Goal: Task Accomplishment & Management: Manage account settings

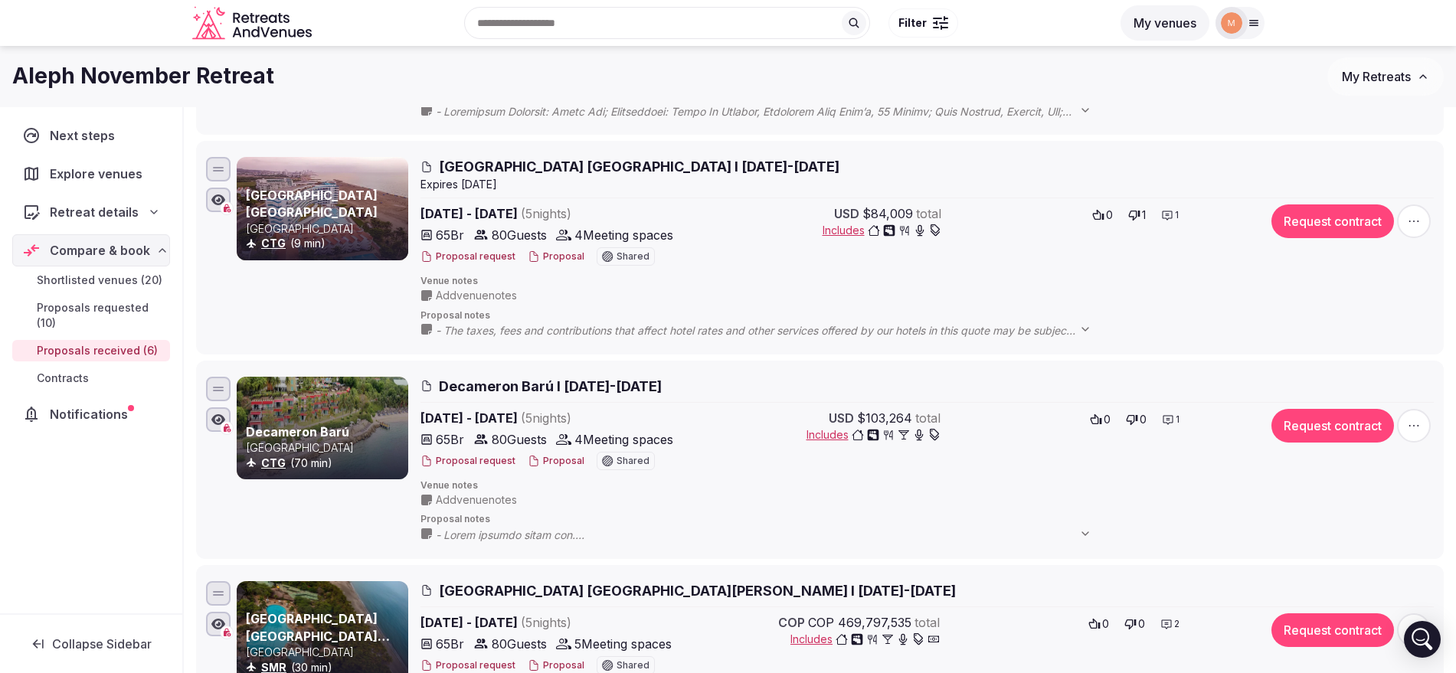
scroll to position [574, 0]
click at [1415, 77] on button "My Retreats" at bounding box center [1385, 76] width 116 height 38
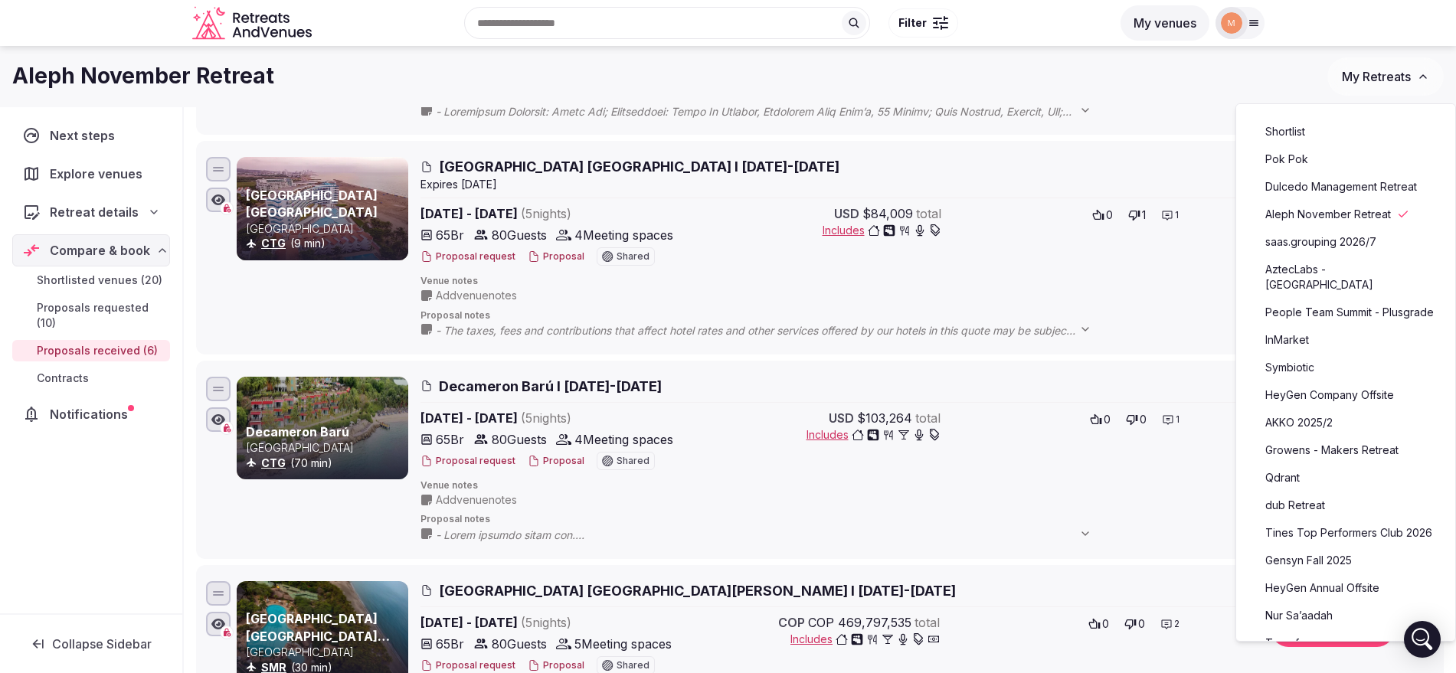
click at [1359, 267] on link "AztecLabs - [GEOGRAPHIC_DATA]" at bounding box center [1345, 277] width 188 height 40
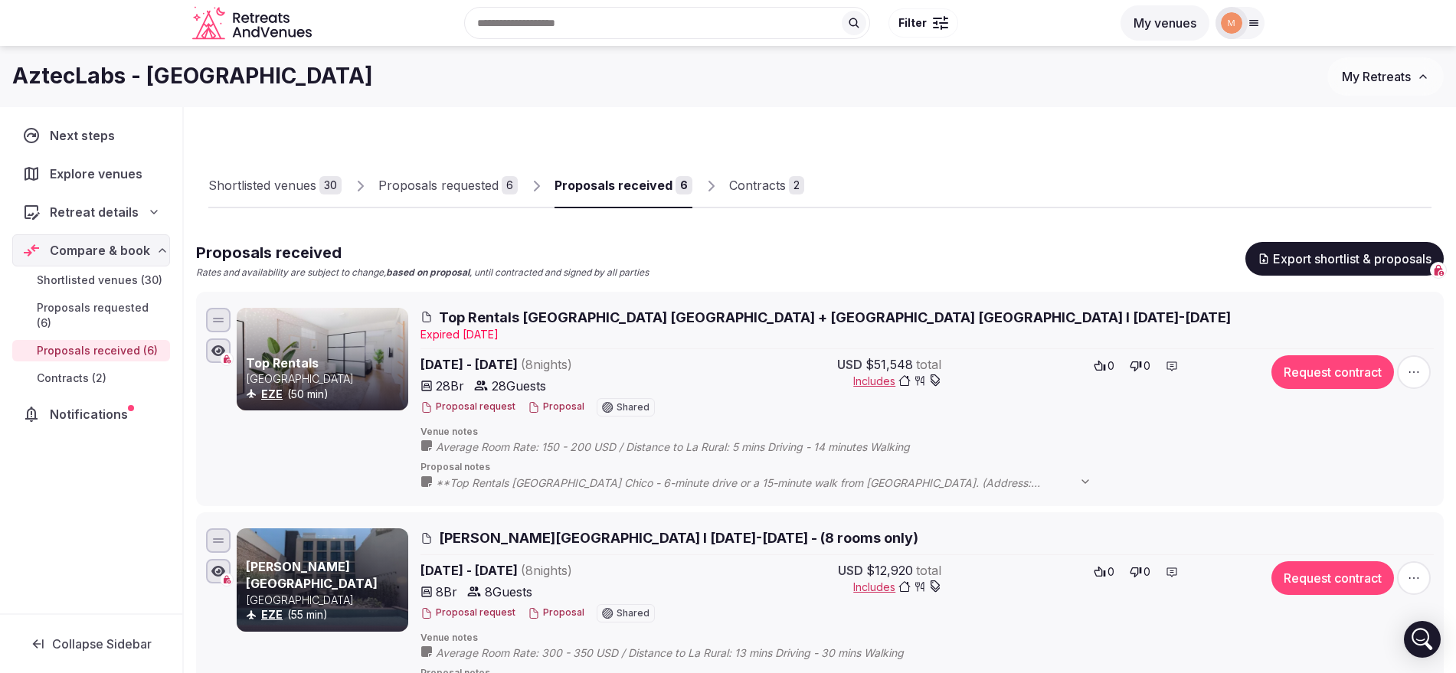
click at [541, 405] on button "Proposal" at bounding box center [556, 406] width 57 height 13
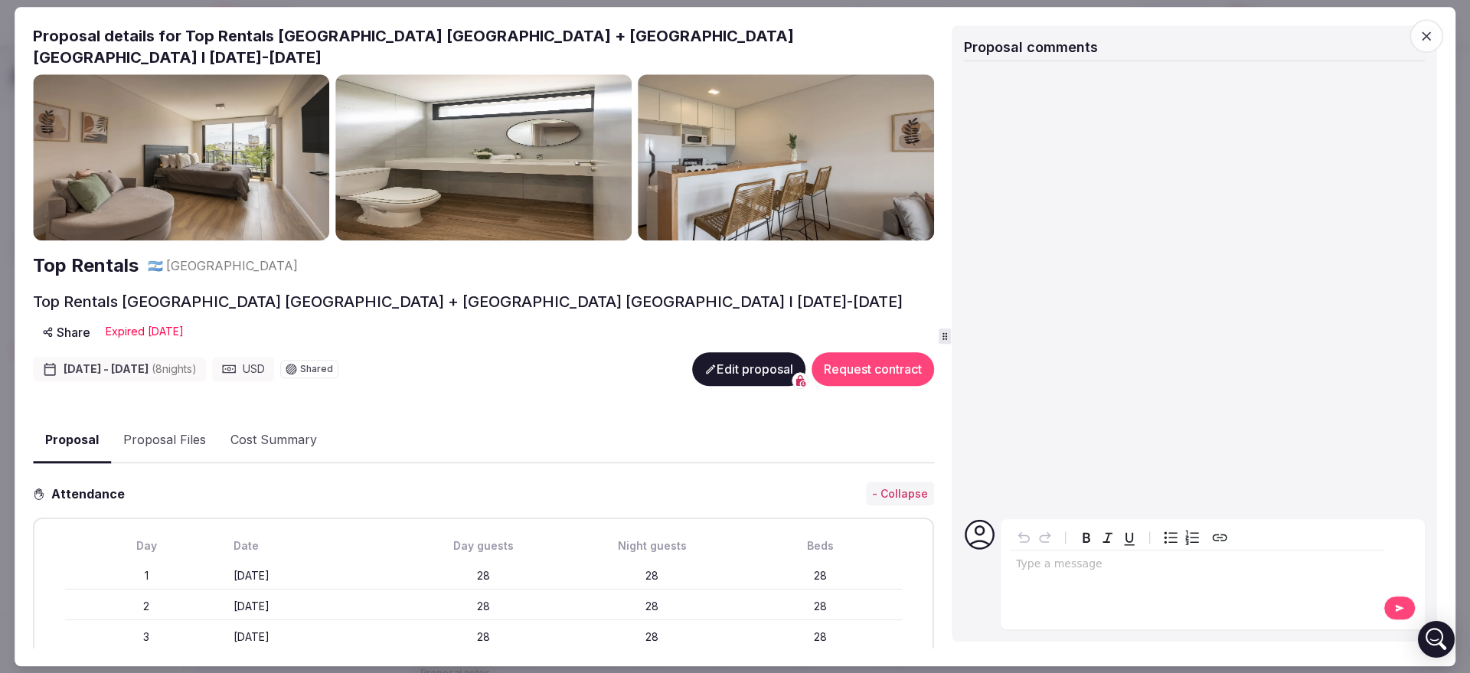
click at [714, 352] on button "Edit proposal" at bounding box center [748, 369] width 113 height 34
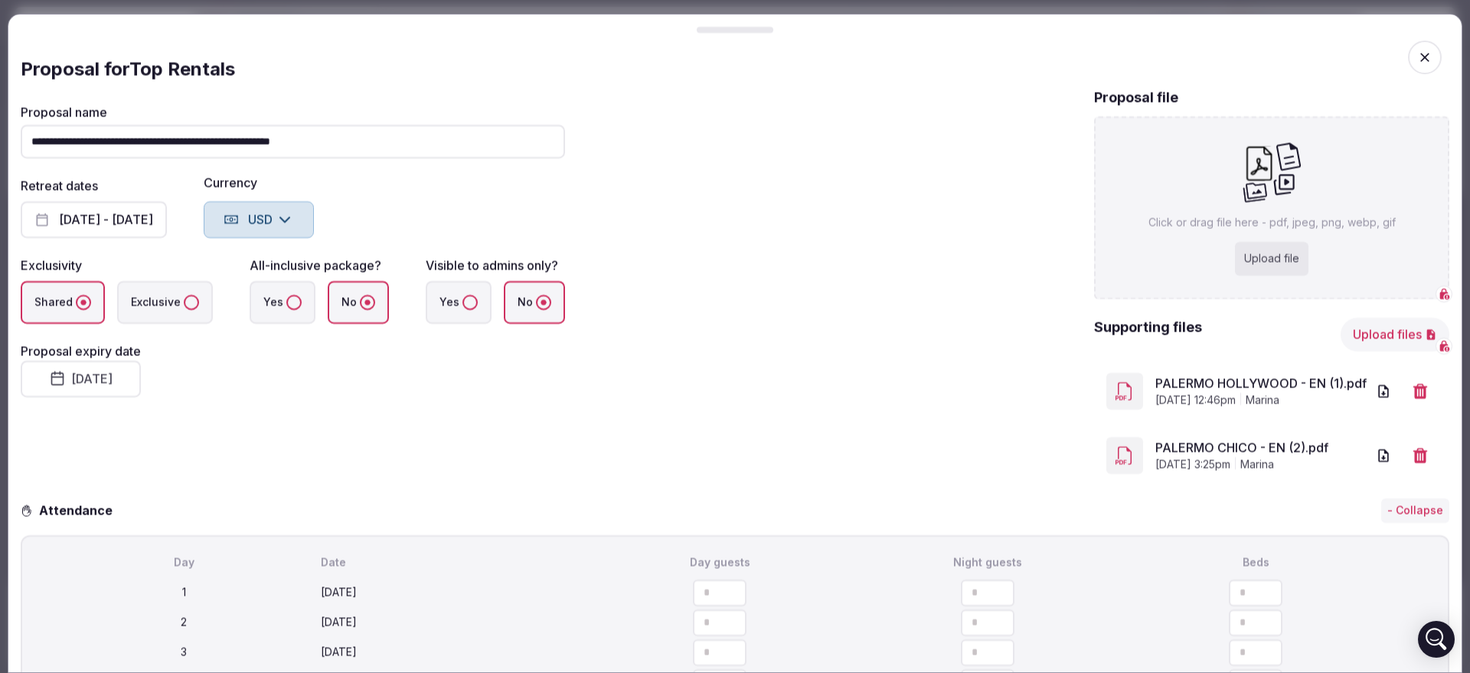
click at [1417, 50] on icon "button" at bounding box center [1424, 57] width 15 height 15
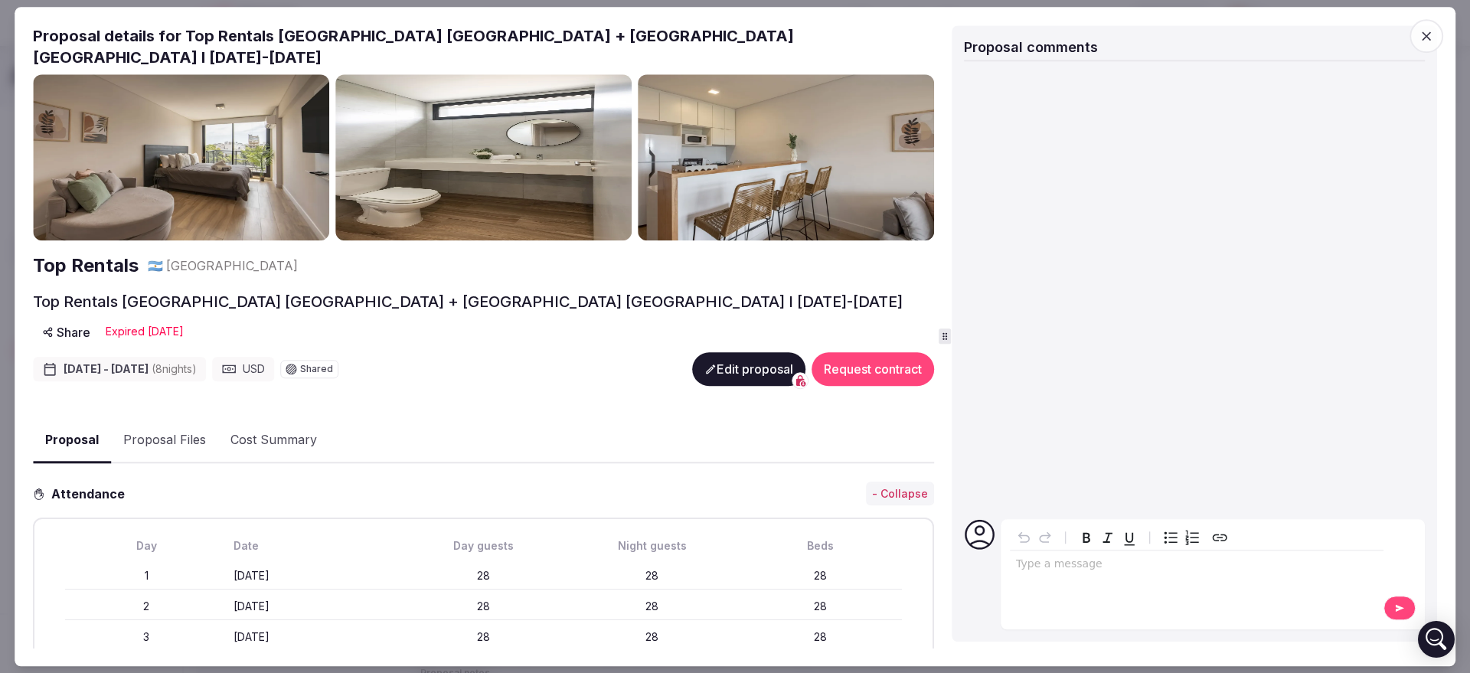
click at [1420, 37] on icon "button" at bounding box center [1426, 35] width 15 height 15
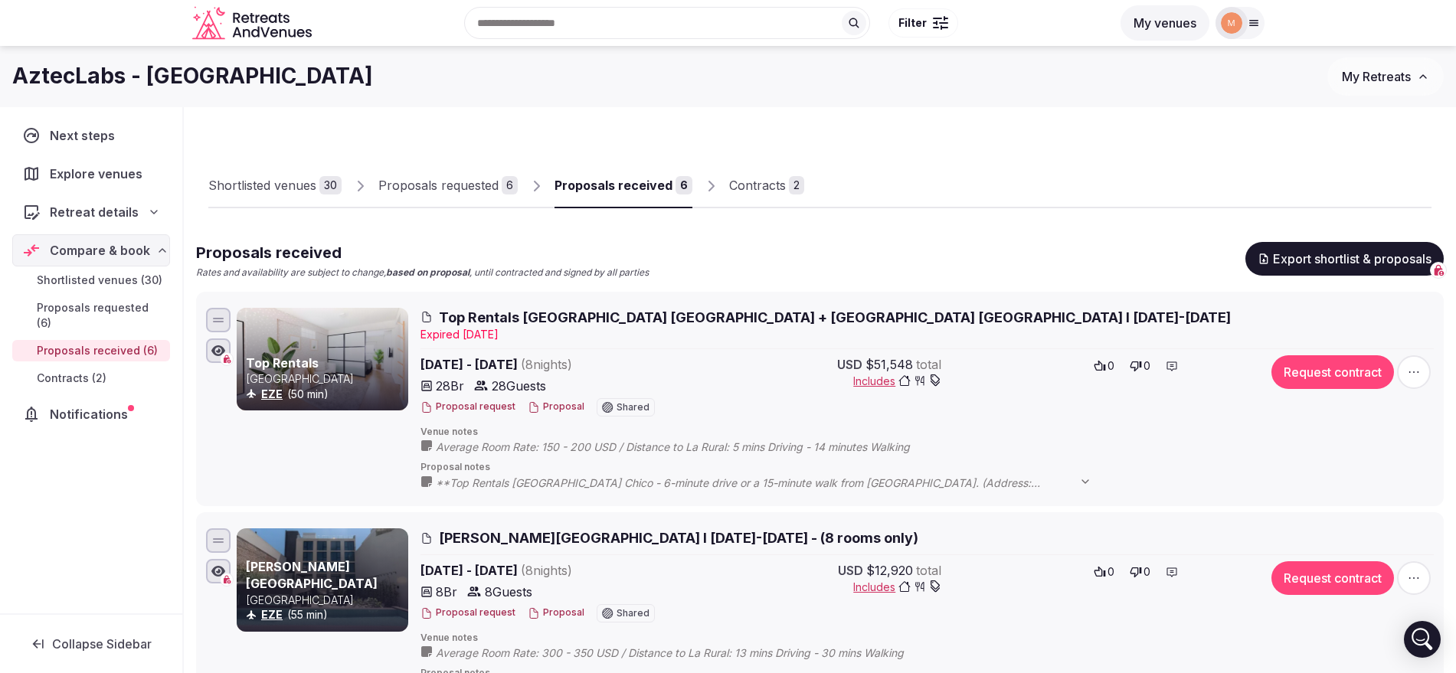
click at [1415, 364] on icon "button" at bounding box center [1413, 371] width 15 height 15
click at [1409, 242] on div "Duplicate and edit" at bounding box center [1376, 251] width 131 height 25
click at [1420, 380] on span "button" at bounding box center [1414, 372] width 34 height 34
click at [1395, 245] on span "Duplicate and edit" at bounding box center [1371, 250] width 92 height 15
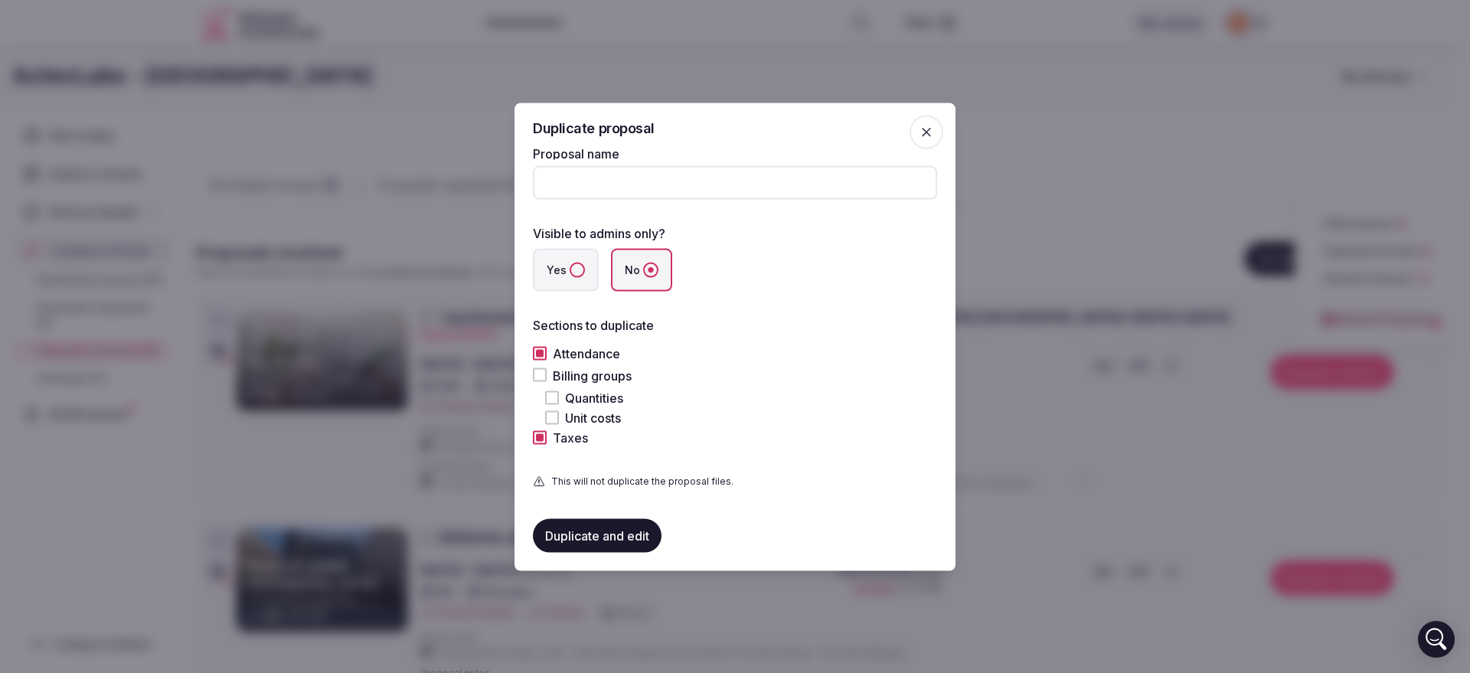
click at [538, 370] on button "Billing groups" at bounding box center [540, 375] width 14 height 14
click at [456, 185] on div at bounding box center [735, 336] width 1470 height 673
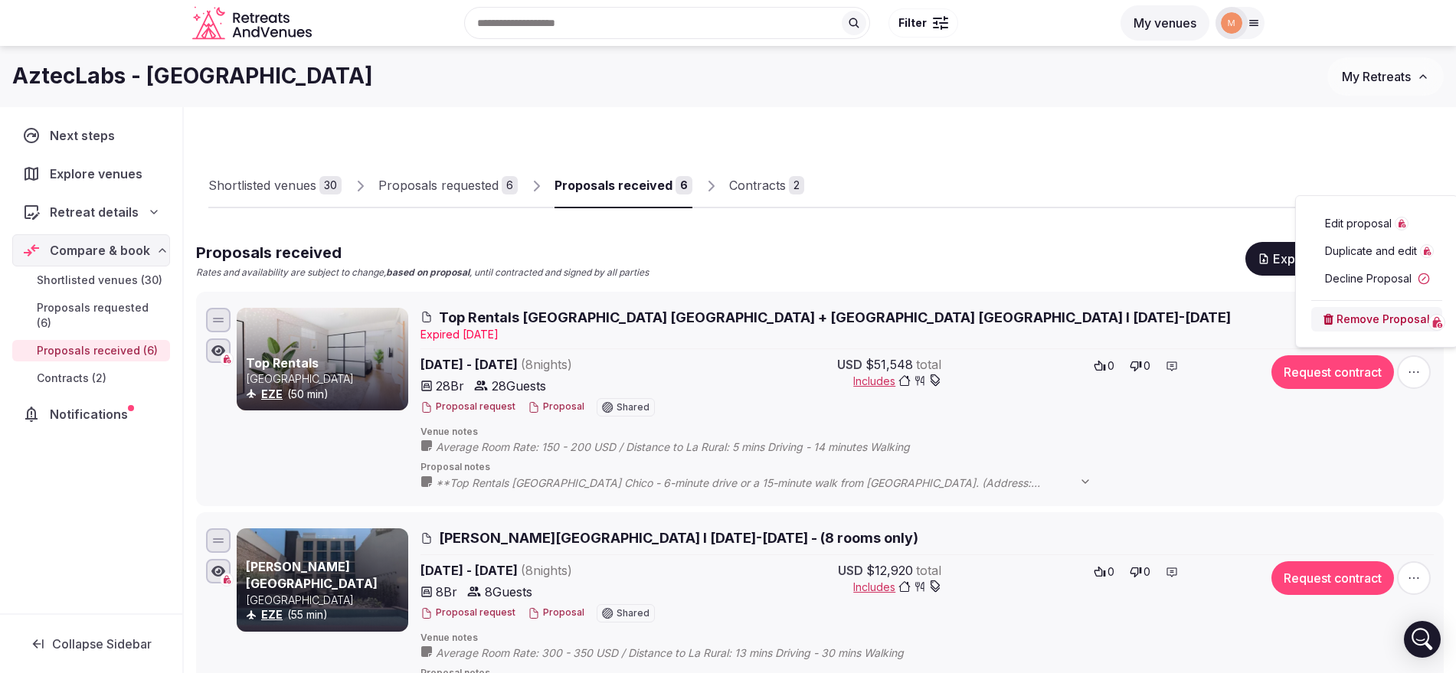
click at [534, 312] on span "Top Rentals [GEOGRAPHIC_DATA] [GEOGRAPHIC_DATA] + [GEOGRAPHIC_DATA] [GEOGRAPHIC…" at bounding box center [835, 317] width 792 height 19
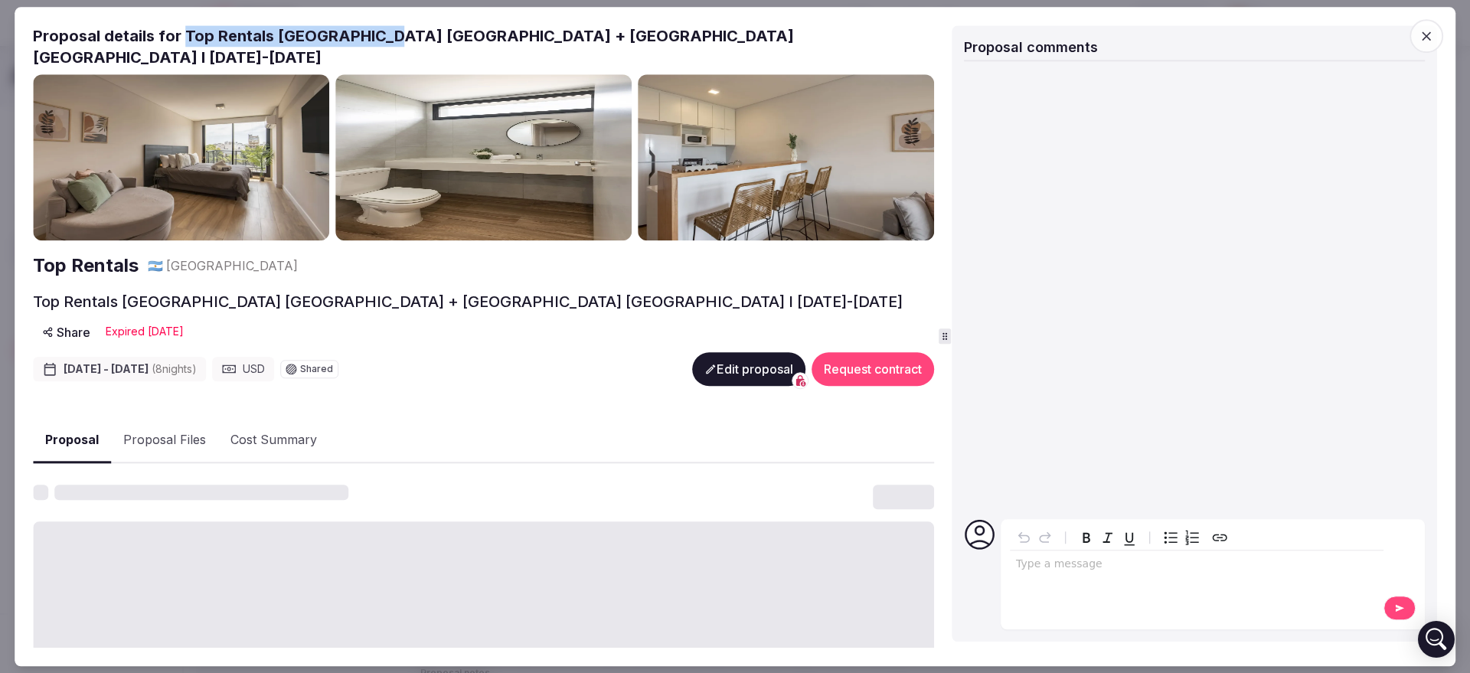
click at [378, 33] on h2 "Proposal details for Top Rentals [GEOGRAPHIC_DATA] [GEOGRAPHIC_DATA] + [GEOGRAP…" at bounding box center [483, 46] width 901 height 43
copy h2 "Top Rentals [GEOGRAPHIC_DATA] [GEOGRAPHIC_DATA]"
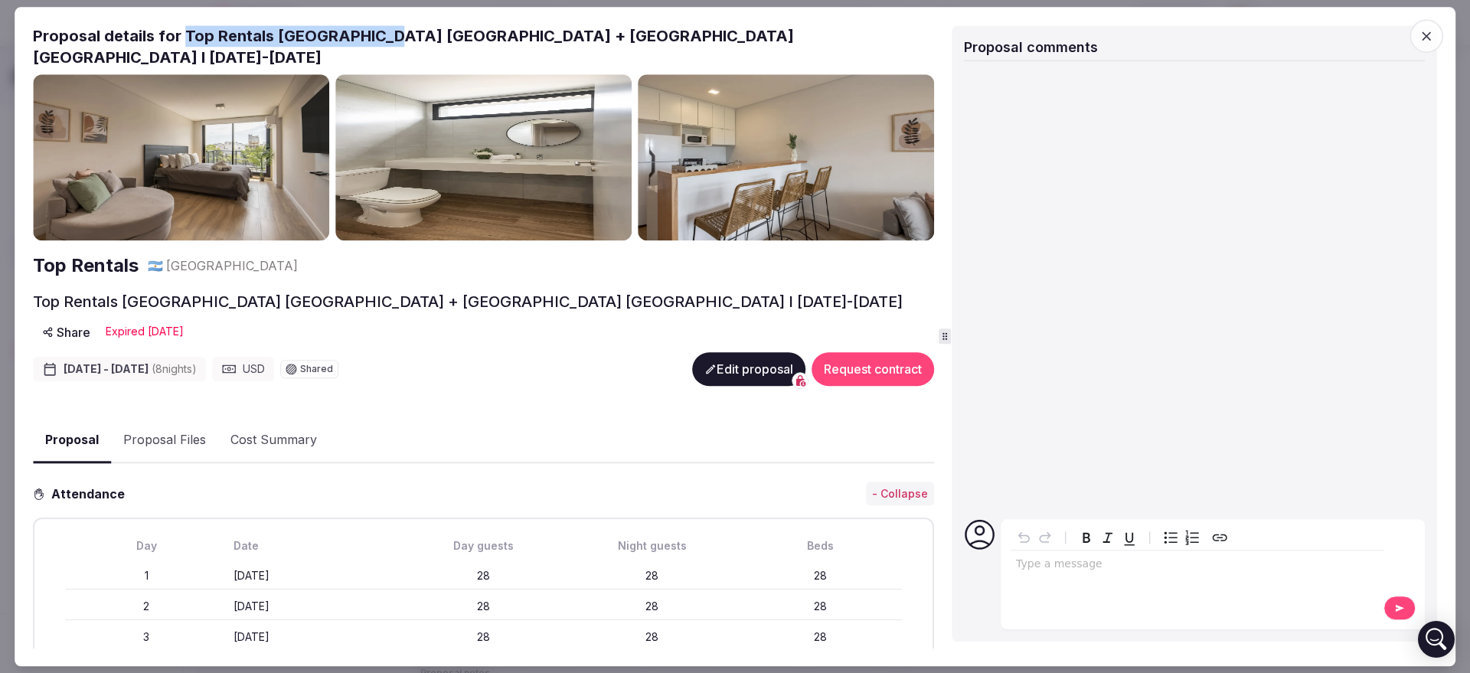
click at [1427, 39] on icon "button" at bounding box center [1426, 35] width 15 height 15
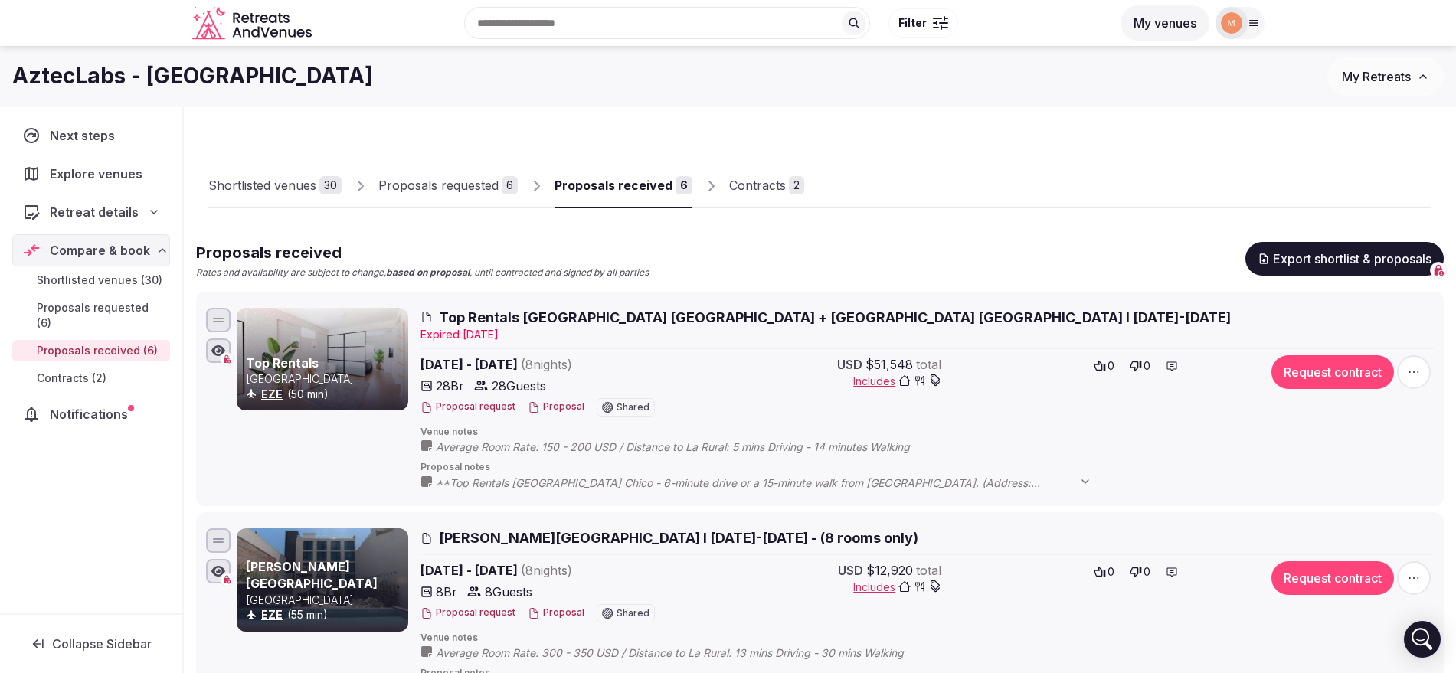
click at [1417, 364] on icon "button" at bounding box center [1413, 371] width 15 height 15
click at [1391, 259] on div "Duplicate and edit" at bounding box center [1376, 251] width 131 height 25
click at [1371, 251] on span "Duplicate and edit" at bounding box center [1371, 250] width 92 height 15
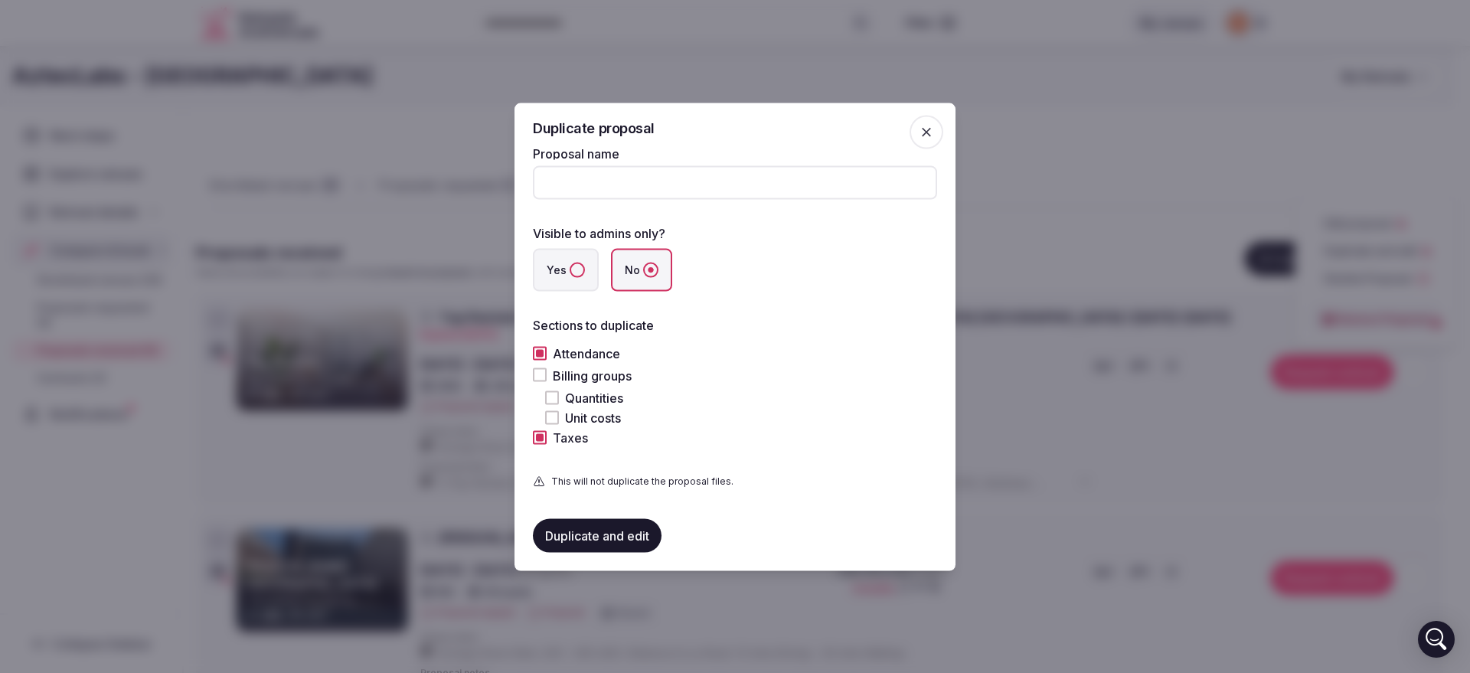
click at [671, 175] on input "Proposal name" at bounding box center [735, 182] width 404 height 34
paste input "**********"
type input "**********"
click at [537, 371] on button "Billing groups" at bounding box center [540, 375] width 14 height 14
click at [791, 380] on div "Billing groups" at bounding box center [735, 375] width 404 height 18
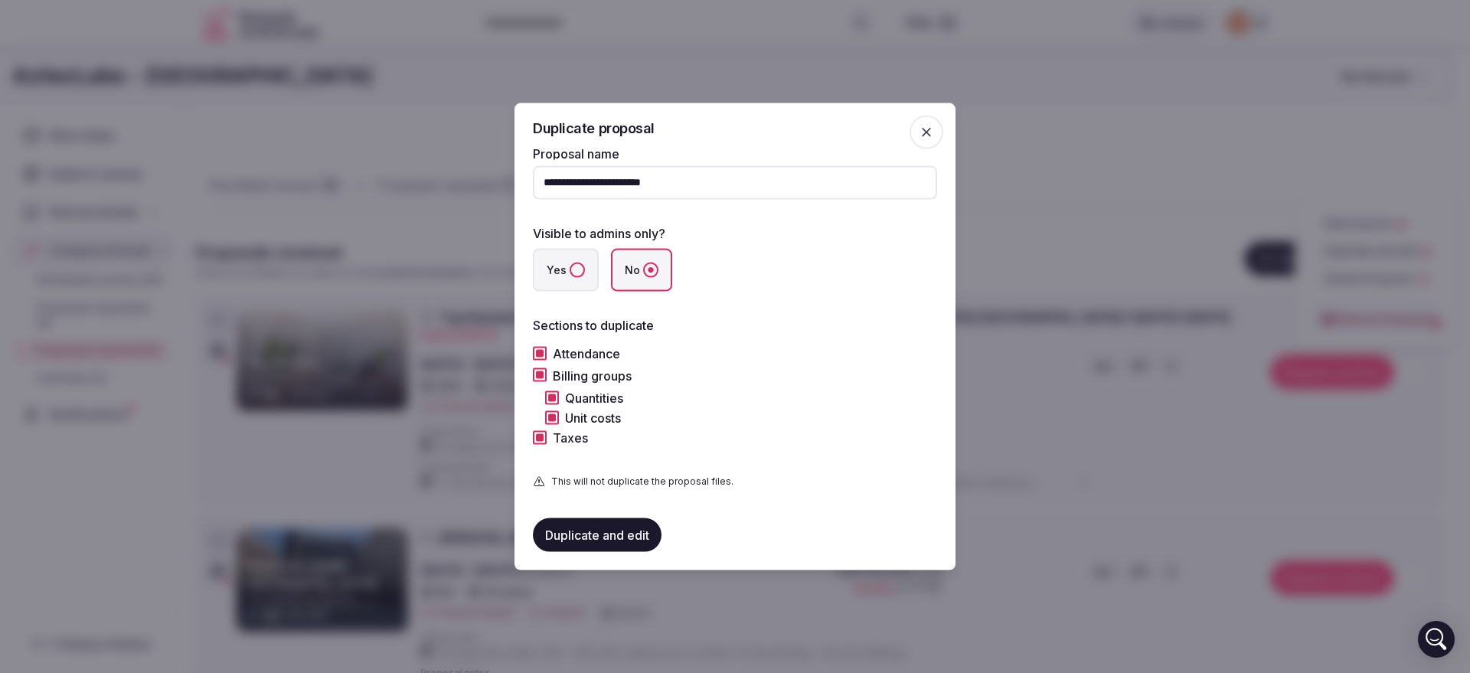
click at [567, 274] on label "Yes" at bounding box center [566, 269] width 66 height 43
click at [570, 274] on button "Yes" at bounding box center [577, 269] width 15 height 15
click at [632, 534] on button "Duplicate and edit" at bounding box center [597, 535] width 129 height 34
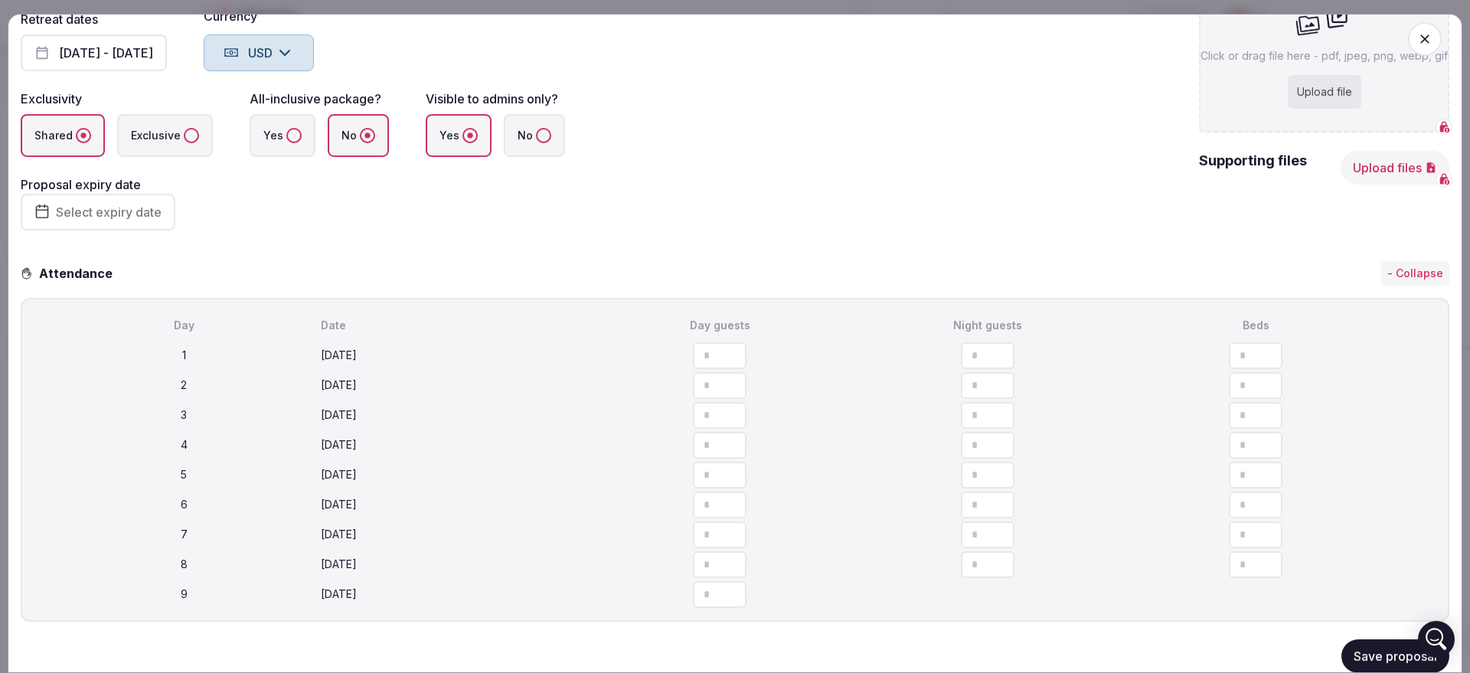
scroll to position [191, 0]
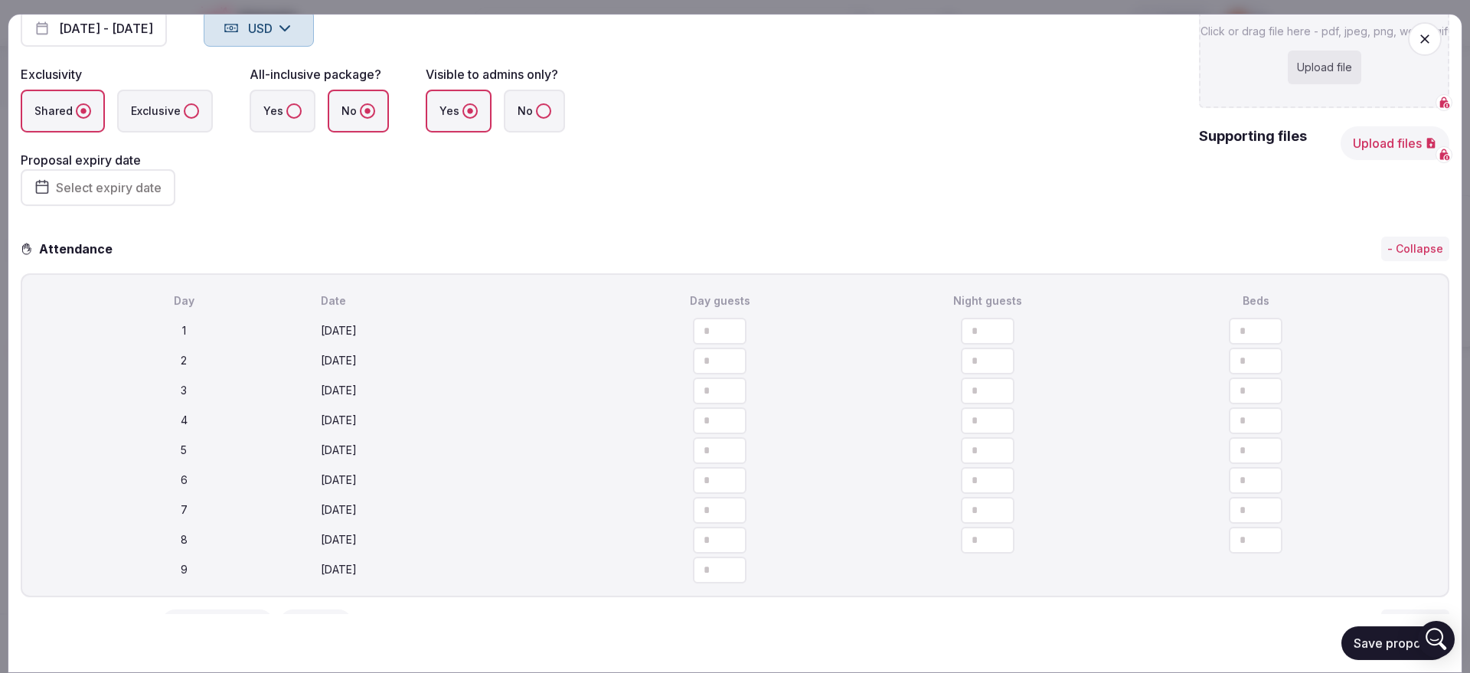
click at [730, 326] on button "Increment" at bounding box center [734, 324] width 25 height 14
click at [708, 326] on input "**" at bounding box center [720, 330] width 54 height 27
click at [693, 326] on input "**" at bounding box center [720, 330] width 54 height 27
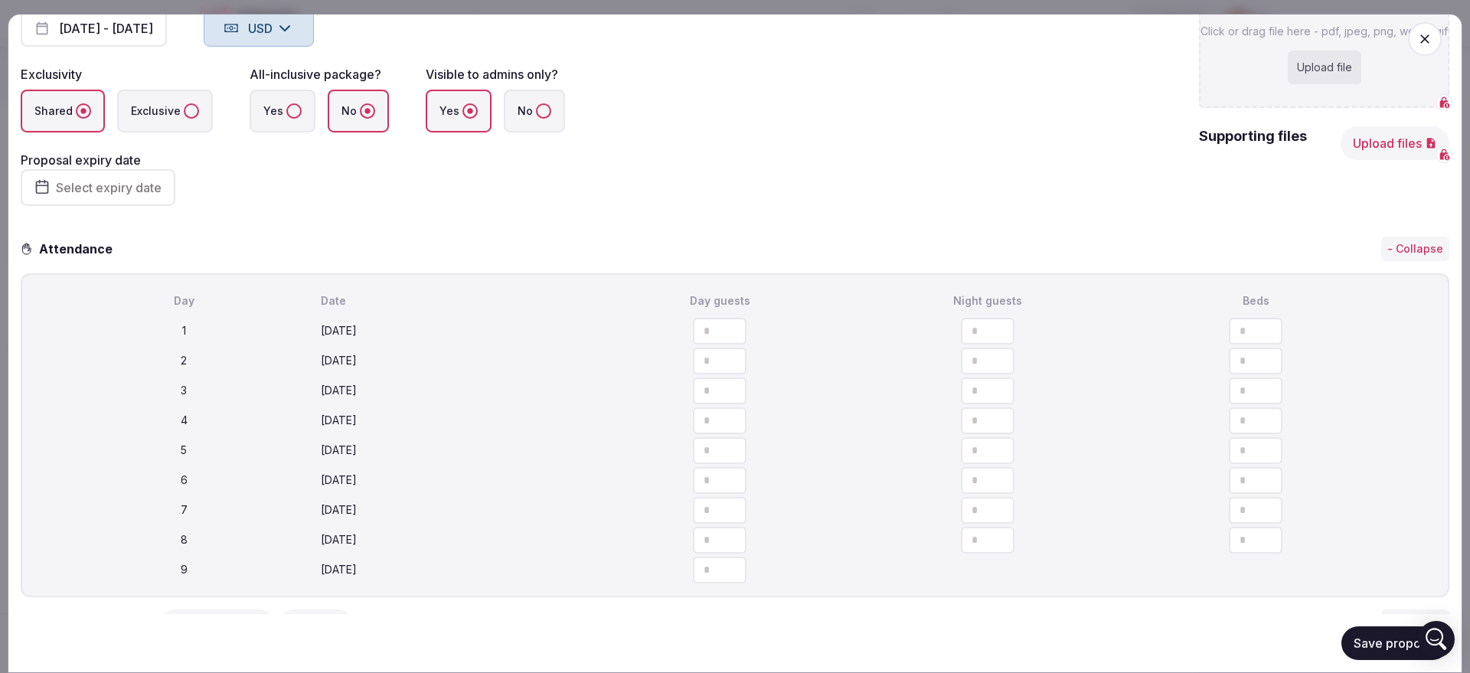
click at [693, 327] on input "**" at bounding box center [720, 330] width 54 height 27
click at [693, 326] on input "**" at bounding box center [720, 330] width 54 height 27
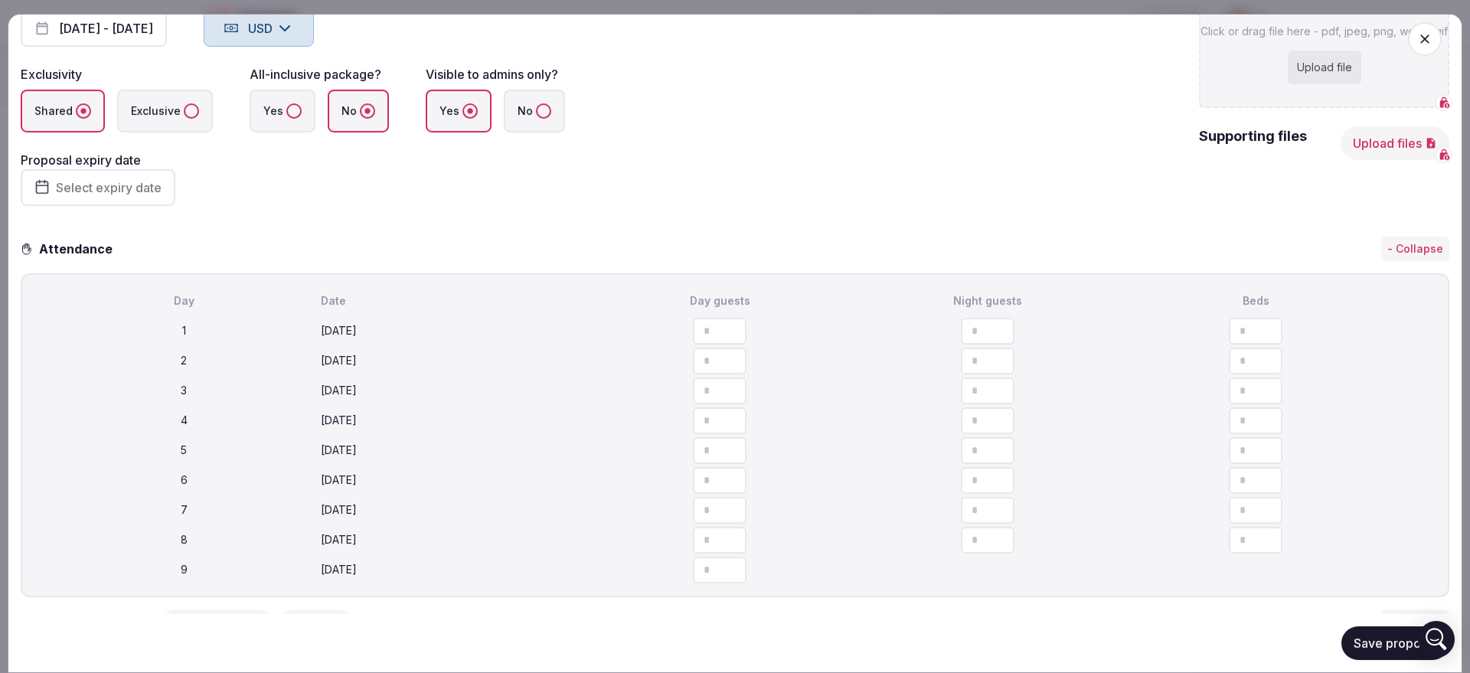
type input "*"
drag, startPoint x: 975, startPoint y: 330, endPoint x: 888, endPoint y: 332, distance: 86.5
click at [961, 332] on input "**" at bounding box center [988, 330] width 54 height 27
type input "*"
drag, startPoint x: 1239, startPoint y: 336, endPoint x: 1130, endPoint y: 319, distance: 110.1
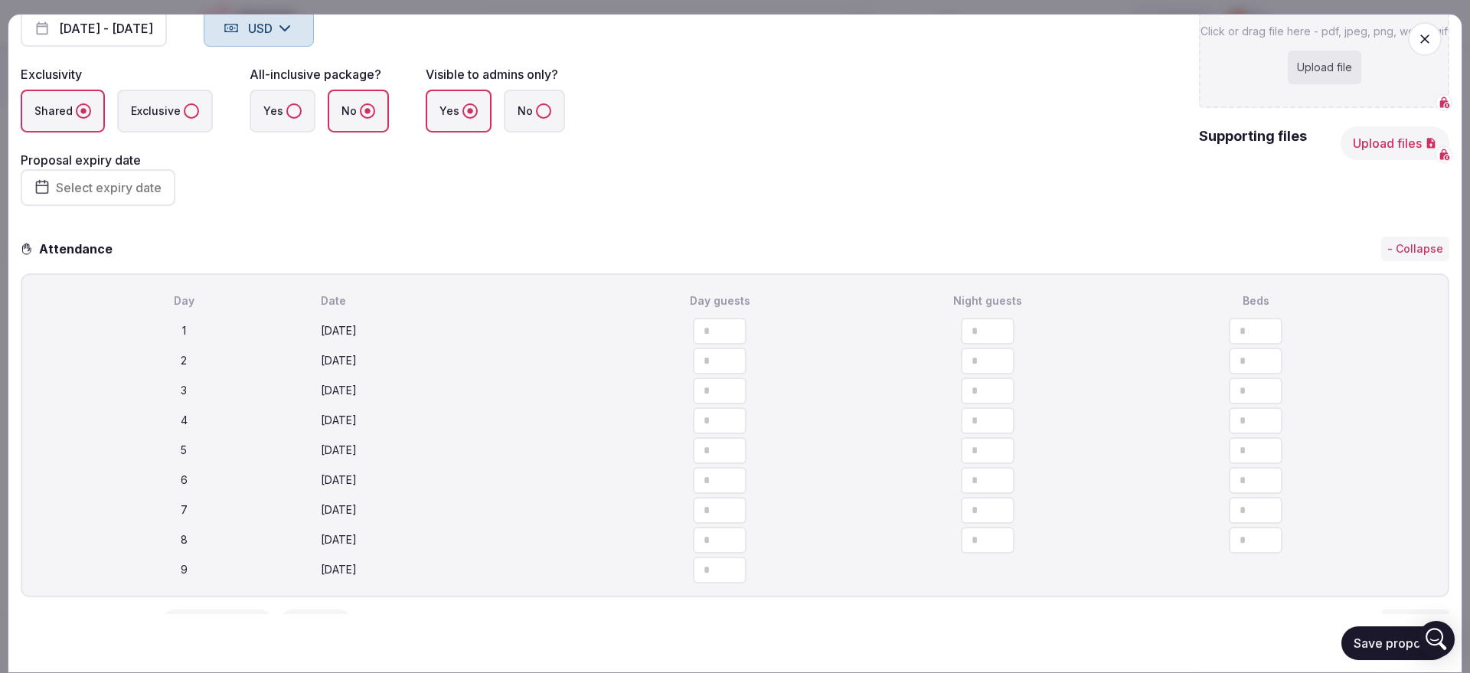
click at [1229, 319] on input "**" at bounding box center [1256, 330] width 54 height 27
type input "*"
click at [1402, 336] on icon "button" at bounding box center [1405, 335] width 6 height 8
type input "*"
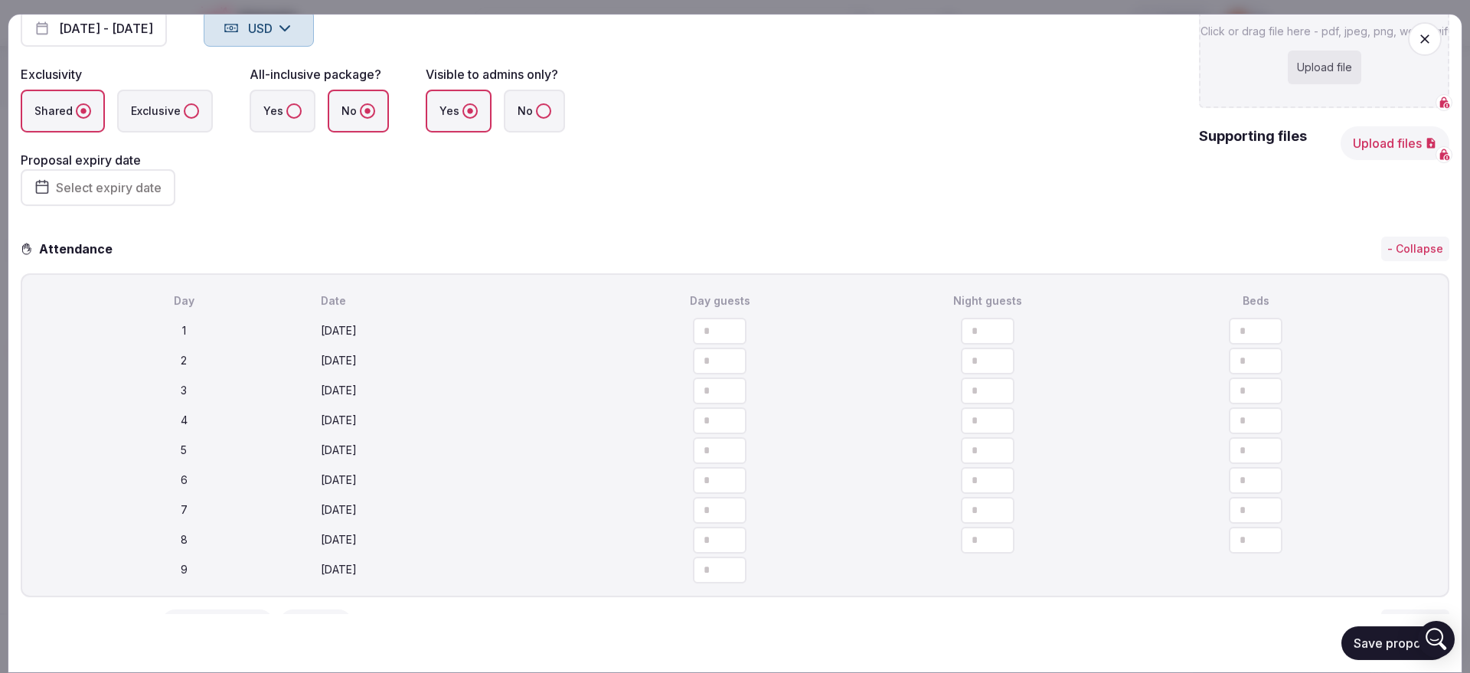
type input "*"
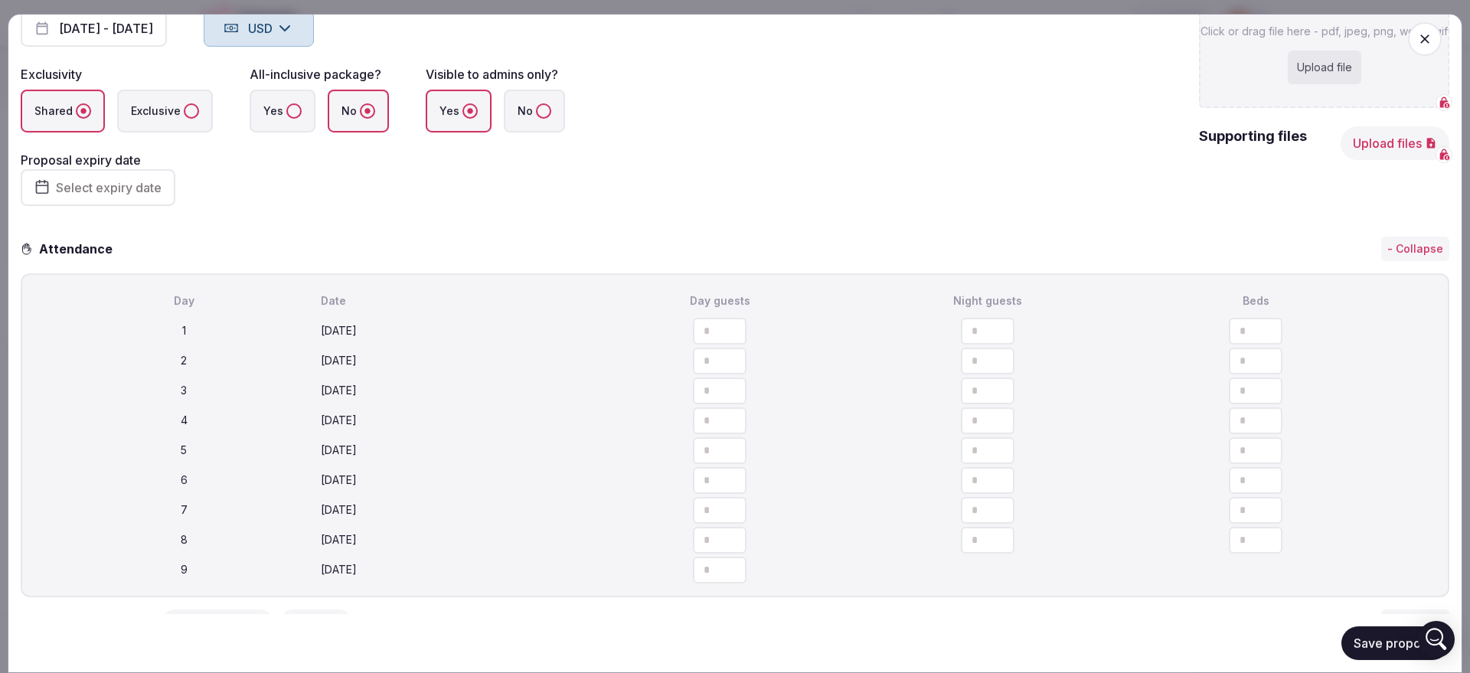
type input "*"
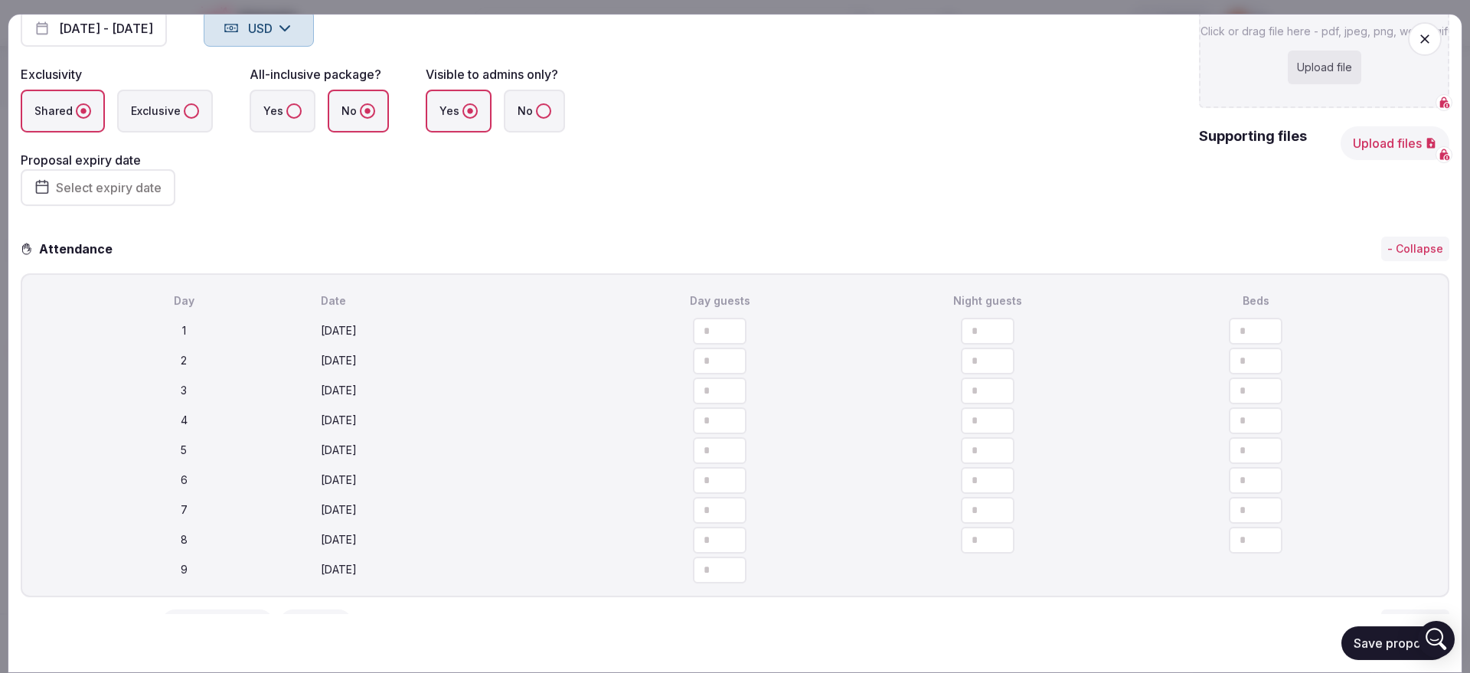
type input "*"
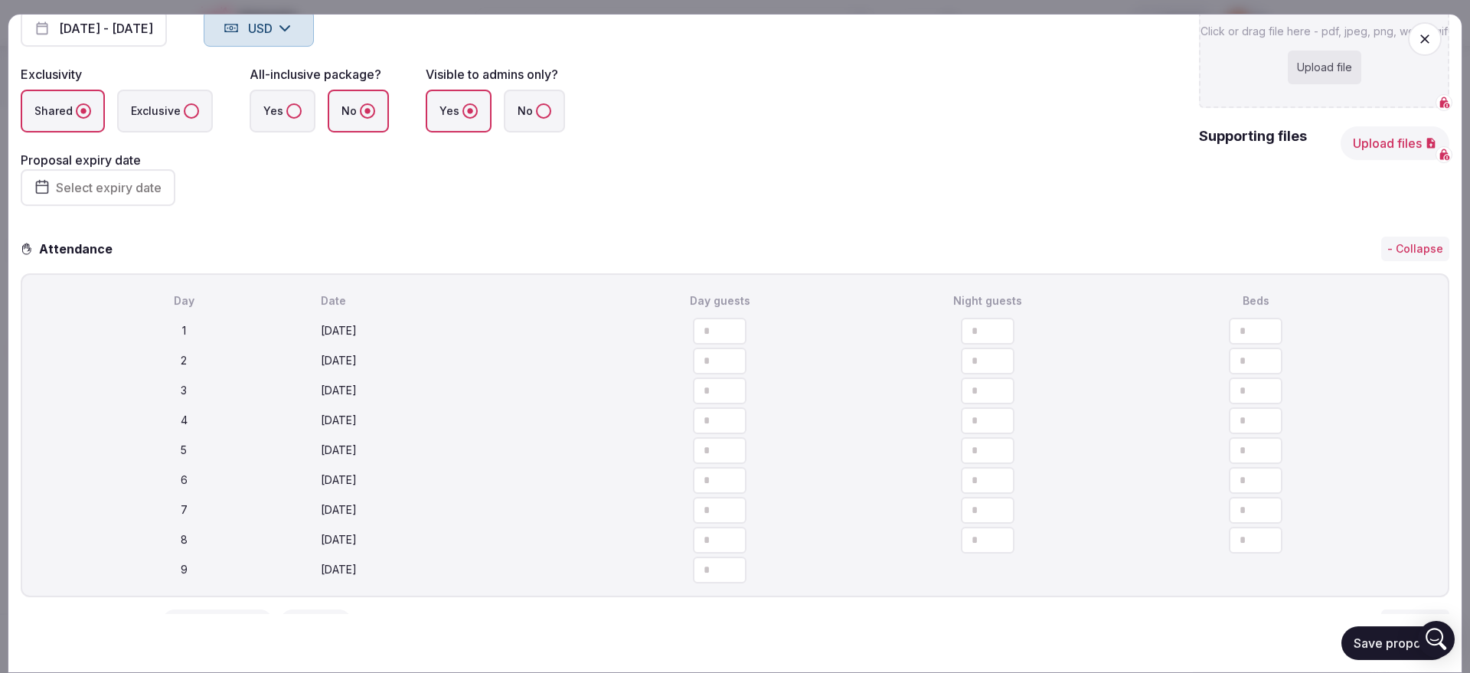
type input "*"
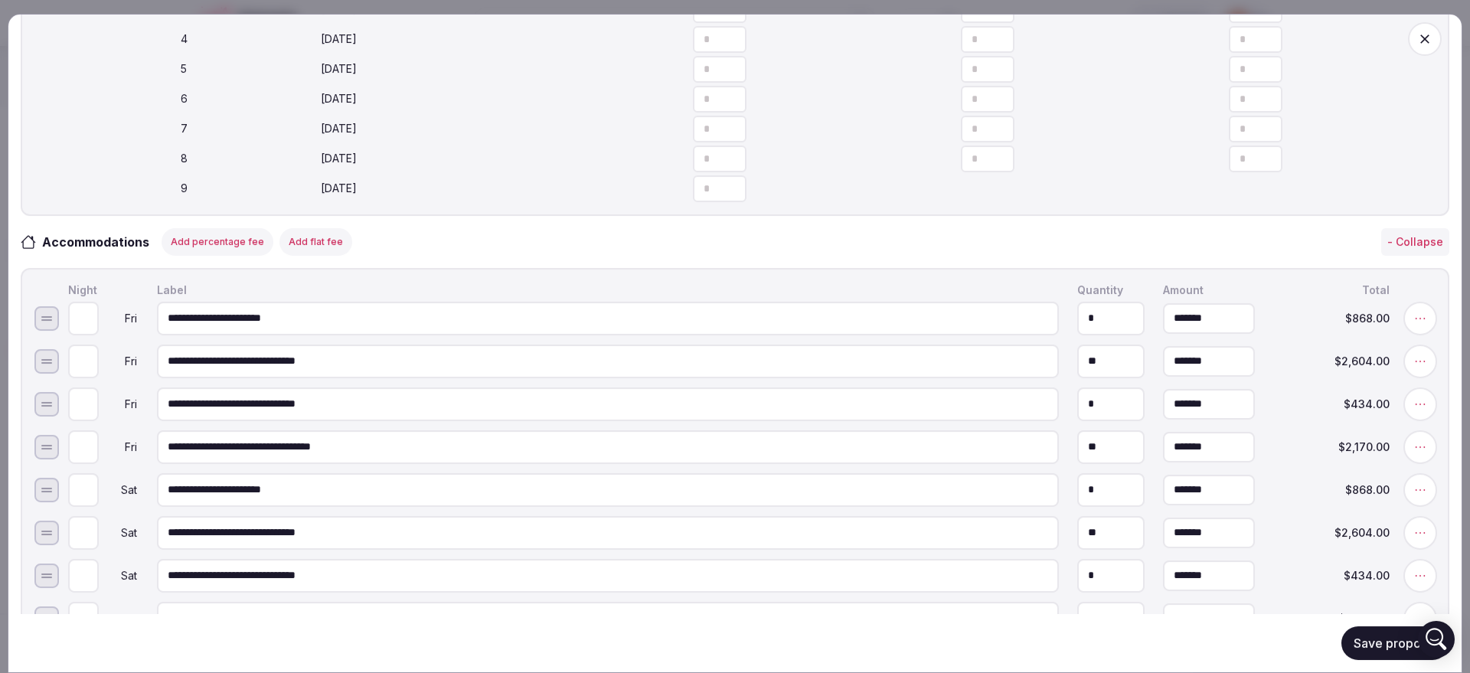
scroll to position [574, 0]
click at [260, 333] on input "**********" at bounding box center [608, 316] width 902 height 34
click at [161, 330] on input "**********" at bounding box center [608, 316] width 902 height 34
click at [188, 326] on input "**********" at bounding box center [608, 316] width 902 height 34
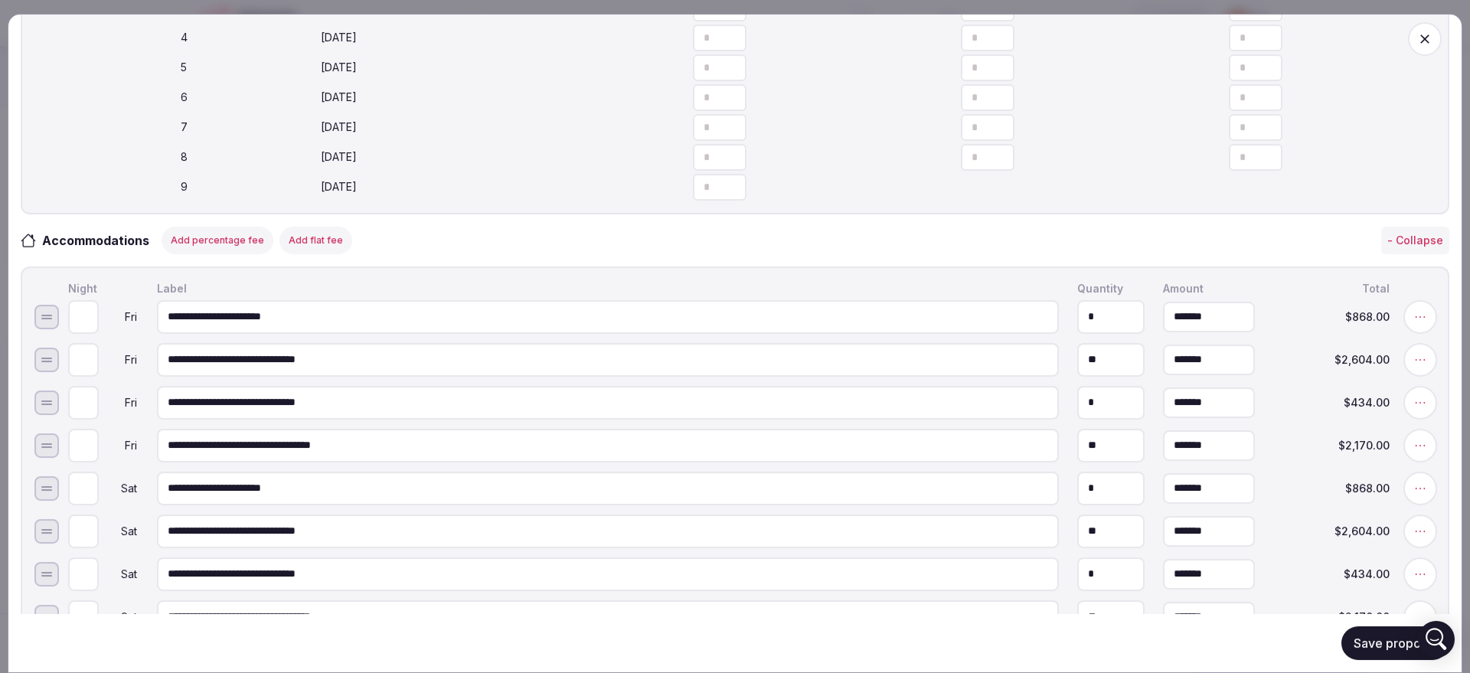
drag, startPoint x: 198, startPoint y: 328, endPoint x: 205, endPoint y: 325, distance: 8.2
click at [198, 328] on input "**********" at bounding box center [608, 316] width 902 height 34
drag, startPoint x: 165, startPoint y: 371, endPoint x: 235, endPoint y: 364, distance: 70.1
click at [235, 364] on input "**********" at bounding box center [608, 359] width 902 height 34
click at [213, 331] on input "**********" at bounding box center [608, 316] width 902 height 34
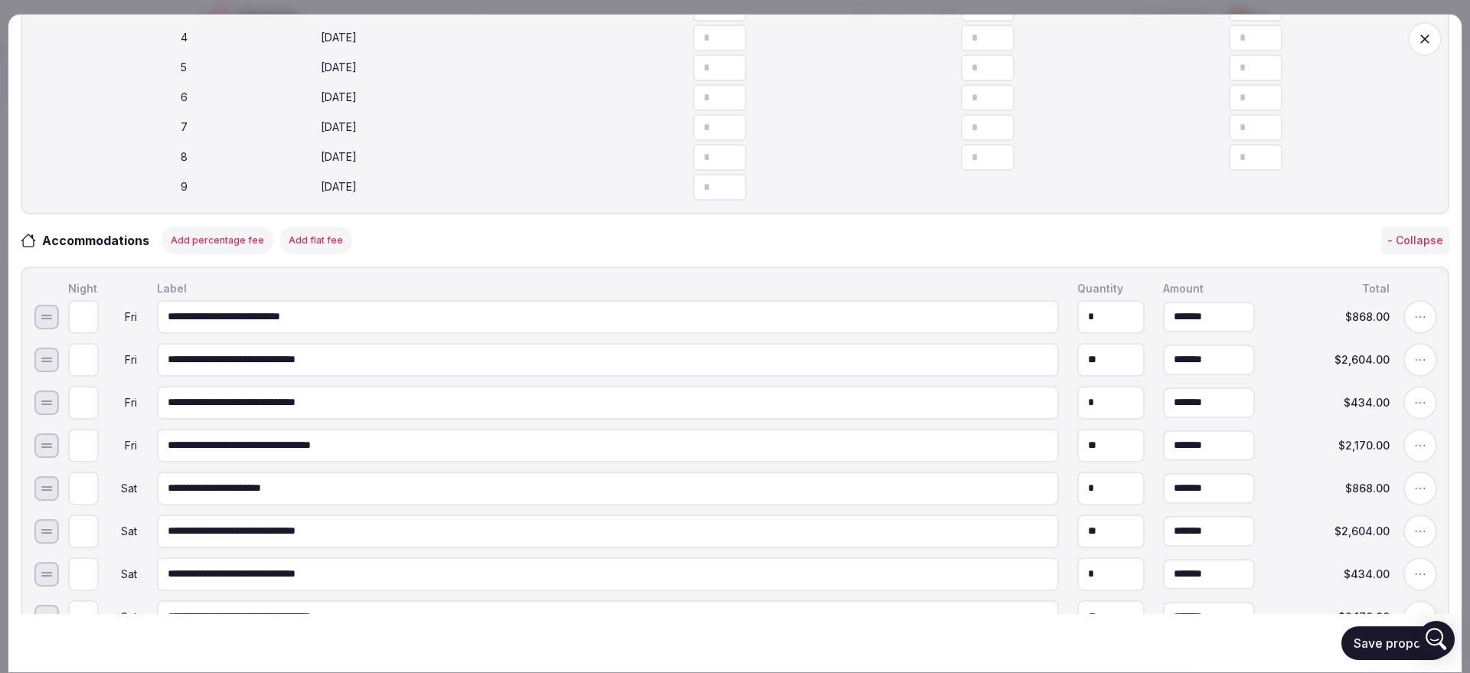
paste input "**********"
drag, startPoint x: 392, startPoint y: 325, endPoint x: 149, endPoint y: 319, distance: 242.8
click at [157, 323] on input "**********" at bounding box center [608, 316] width 902 height 34
type input "**********"
click at [343, 367] on input "**********" at bounding box center [608, 359] width 902 height 34
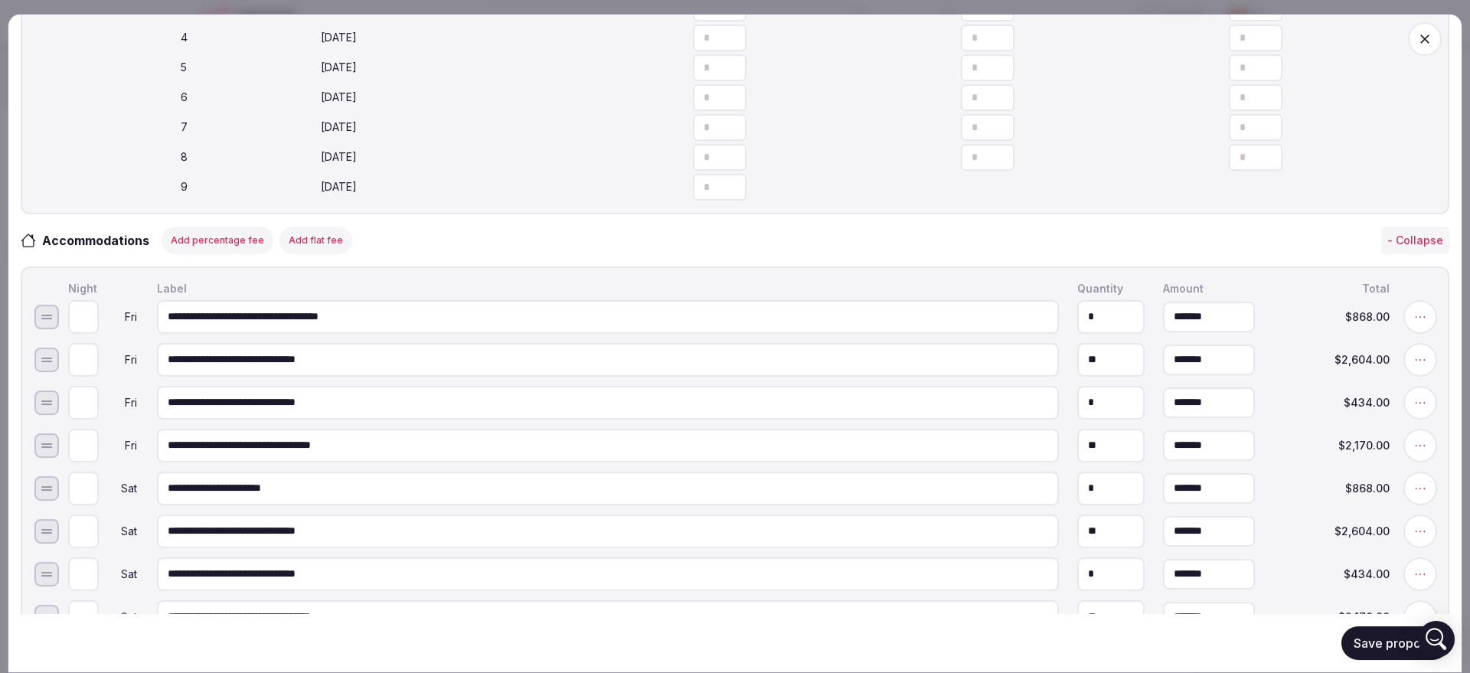
click at [343, 366] on input "**********" at bounding box center [608, 359] width 902 height 34
click at [343, 365] on input "**********" at bounding box center [608, 359] width 902 height 34
click at [943, 370] on button "Delete" at bounding box center [912, 359] width 64 height 28
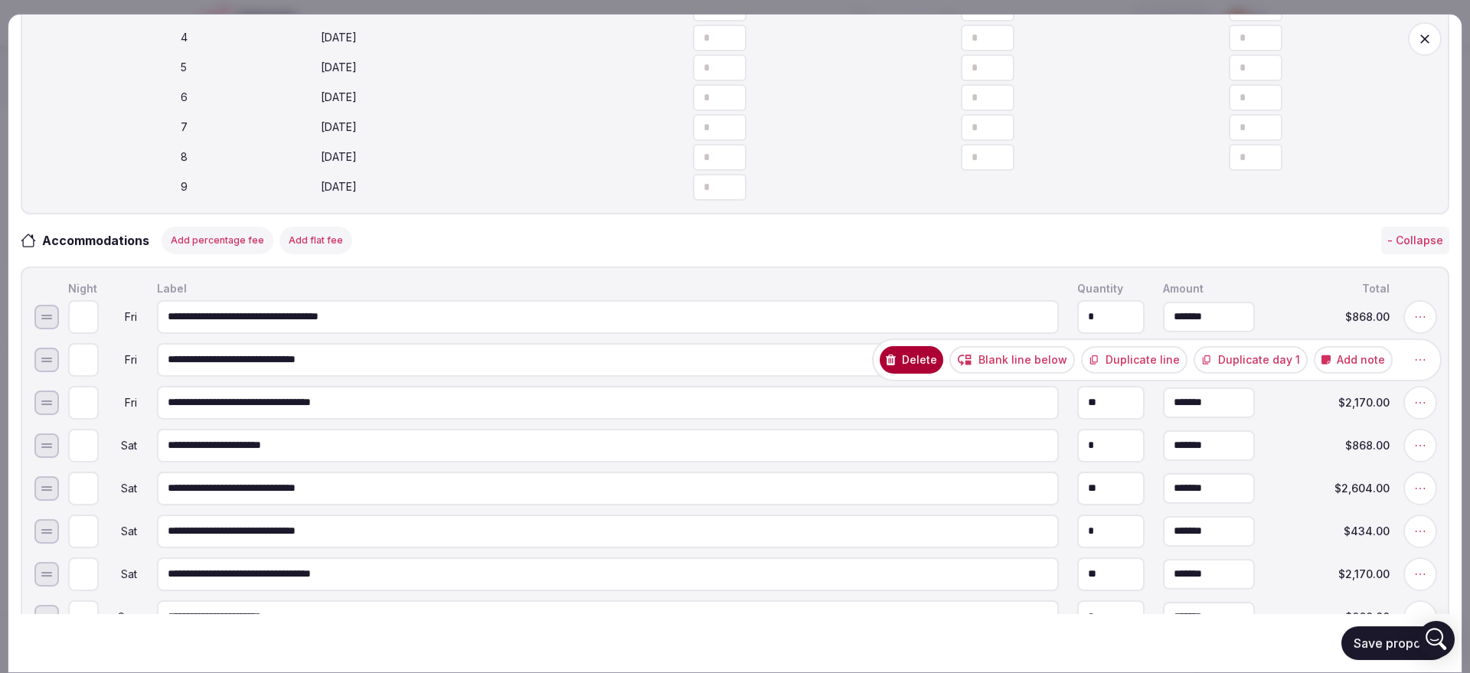
click at [921, 373] on button "Delete" at bounding box center [912, 359] width 64 height 28
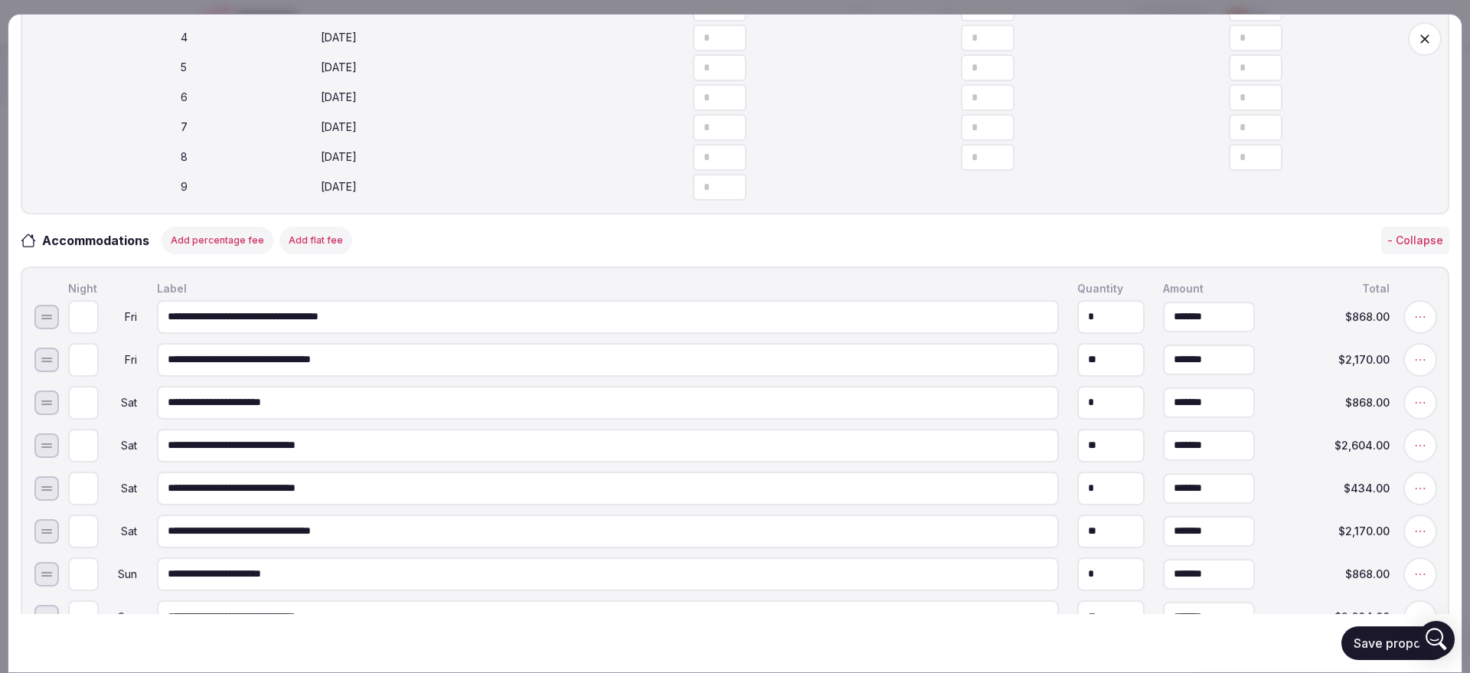
click at [1077, 333] on input "*" at bounding box center [1110, 316] width 67 height 34
type input "*"
click at [1054, 364] on div "**********" at bounding box center [750, 359] width 1371 height 40
drag, startPoint x: 1090, startPoint y: 365, endPoint x: 1059, endPoint y: 370, distance: 31.0
click at [1077, 370] on input "**" at bounding box center [1110, 359] width 67 height 34
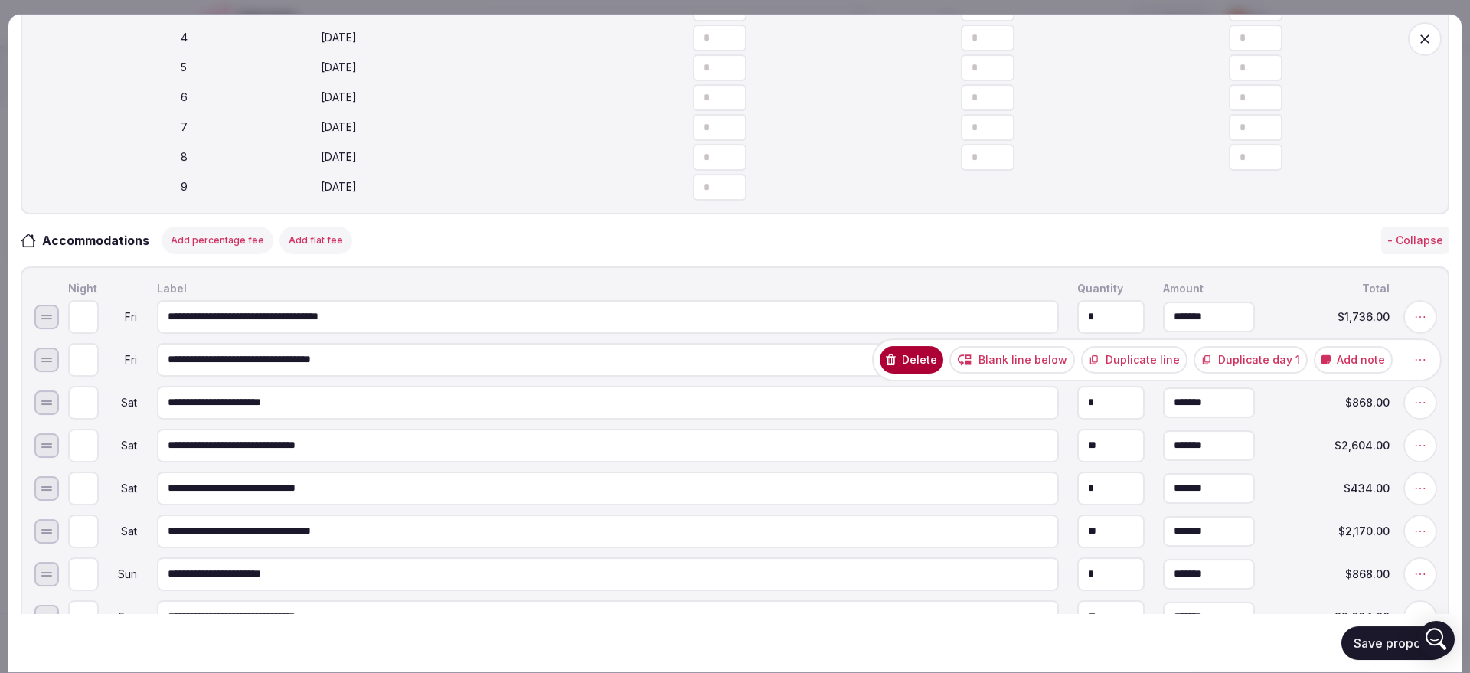
click at [919, 373] on button "Delete" at bounding box center [912, 359] width 64 height 28
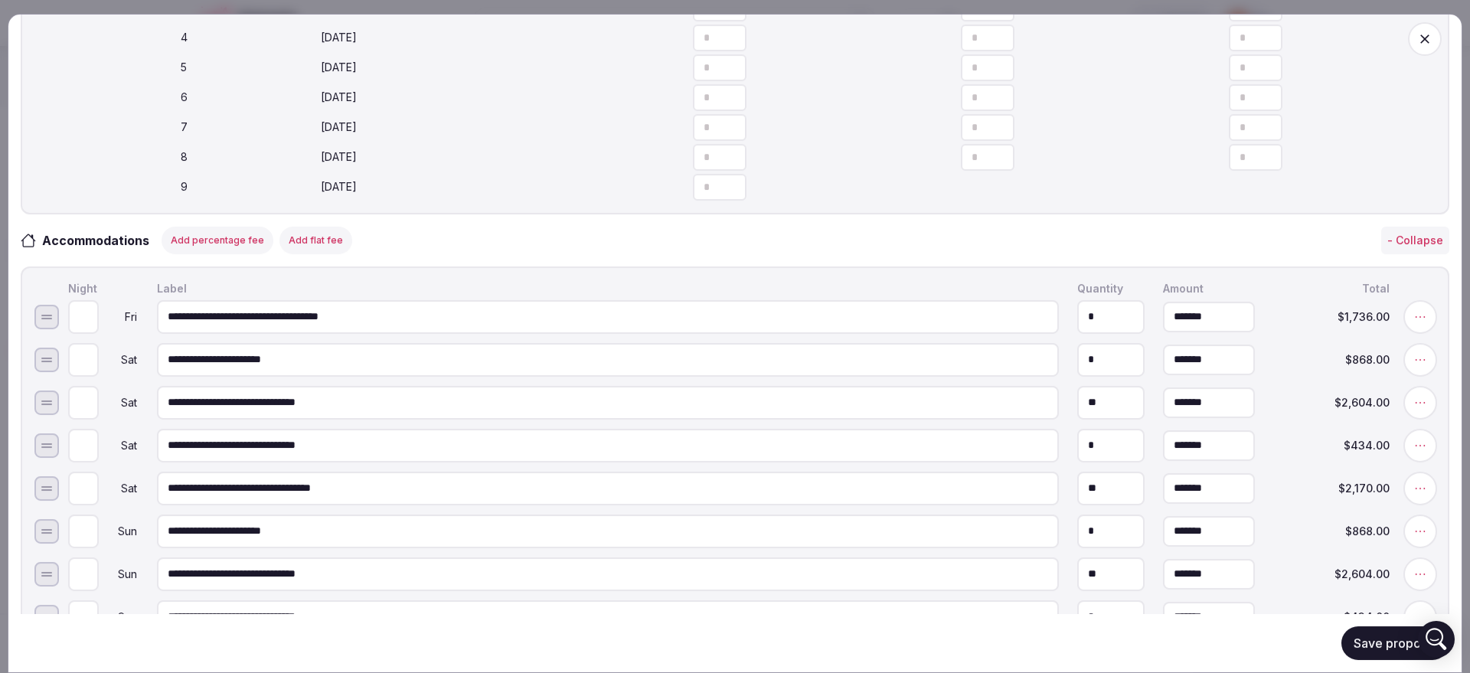
drag, startPoint x: 1053, startPoint y: 377, endPoint x: 1034, endPoint y: 375, distance: 19.2
click at [1077, 376] on input "*" at bounding box center [1110, 359] width 67 height 34
type input "*"
click at [617, 367] on input "**********" at bounding box center [608, 359] width 902 height 34
click at [616, 364] on input "**********" at bounding box center [608, 359] width 902 height 34
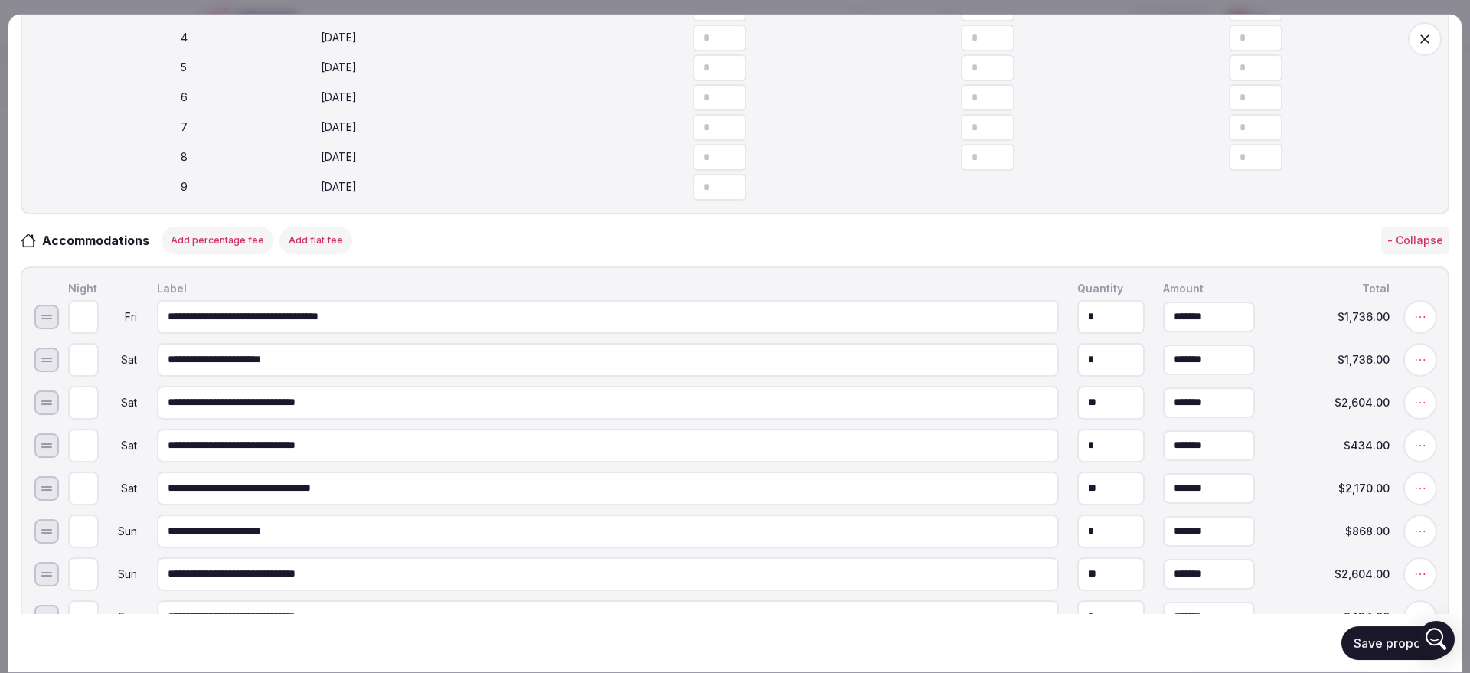
click at [616, 363] on input "**********" at bounding box center [608, 359] width 902 height 34
click at [923, 372] on button "Delete" at bounding box center [910, 359] width 64 height 28
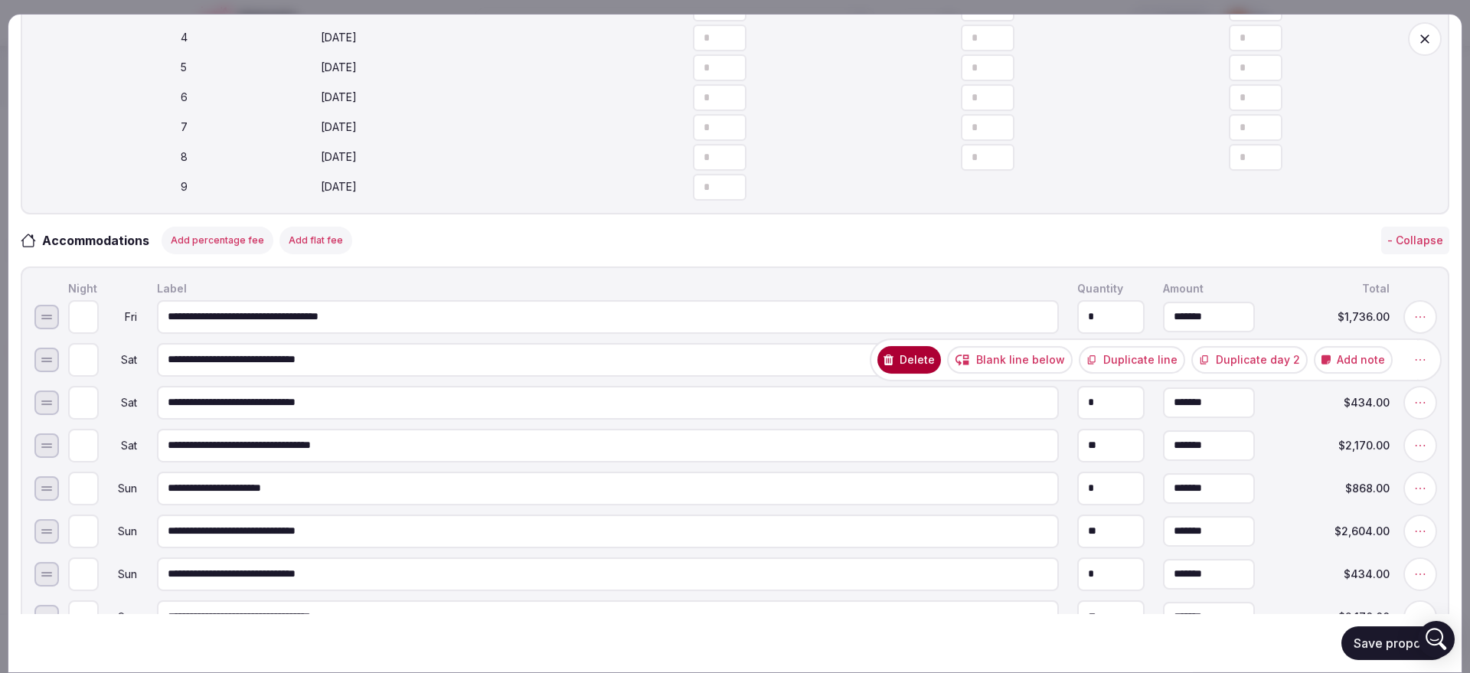
click at [916, 373] on button "Delete" at bounding box center [910, 359] width 64 height 28
click at [917, 366] on button "Delete" at bounding box center [910, 359] width 64 height 28
click at [913, 366] on button "Delete" at bounding box center [910, 359] width 64 height 28
click at [906, 370] on button "Delete" at bounding box center [910, 359] width 64 height 28
click at [877, 374] on div "Delete Blank line below Duplicate line Duplicate day 3 Add note" at bounding box center [1145, 359] width 551 height 43
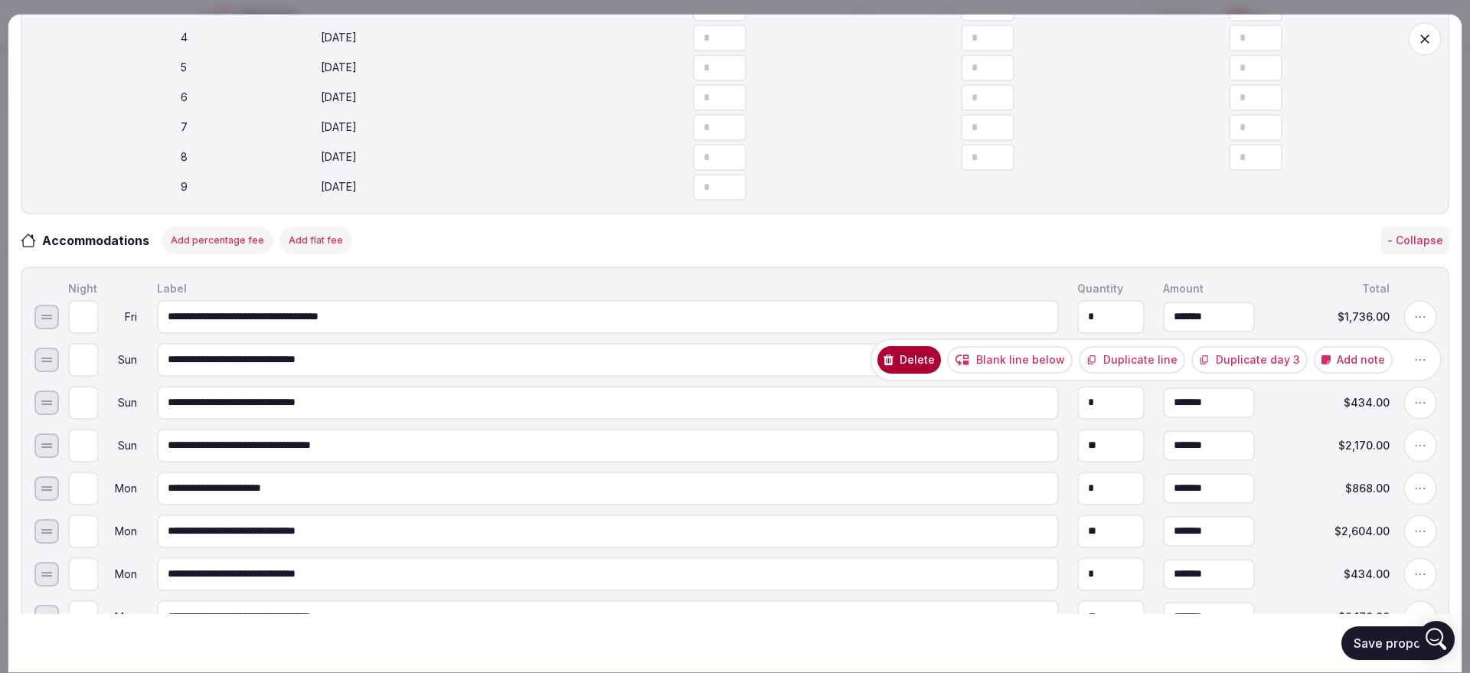
click at [900, 373] on button "Delete" at bounding box center [910, 359] width 64 height 28
click at [924, 361] on button "Delete" at bounding box center [910, 359] width 64 height 28
click at [930, 370] on button "Delete" at bounding box center [910, 359] width 64 height 28
click at [936, 371] on button "Delete" at bounding box center [909, 359] width 64 height 28
click at [910, 372] on button "Delete" at bounding box center [909, 359] width 64 height 28
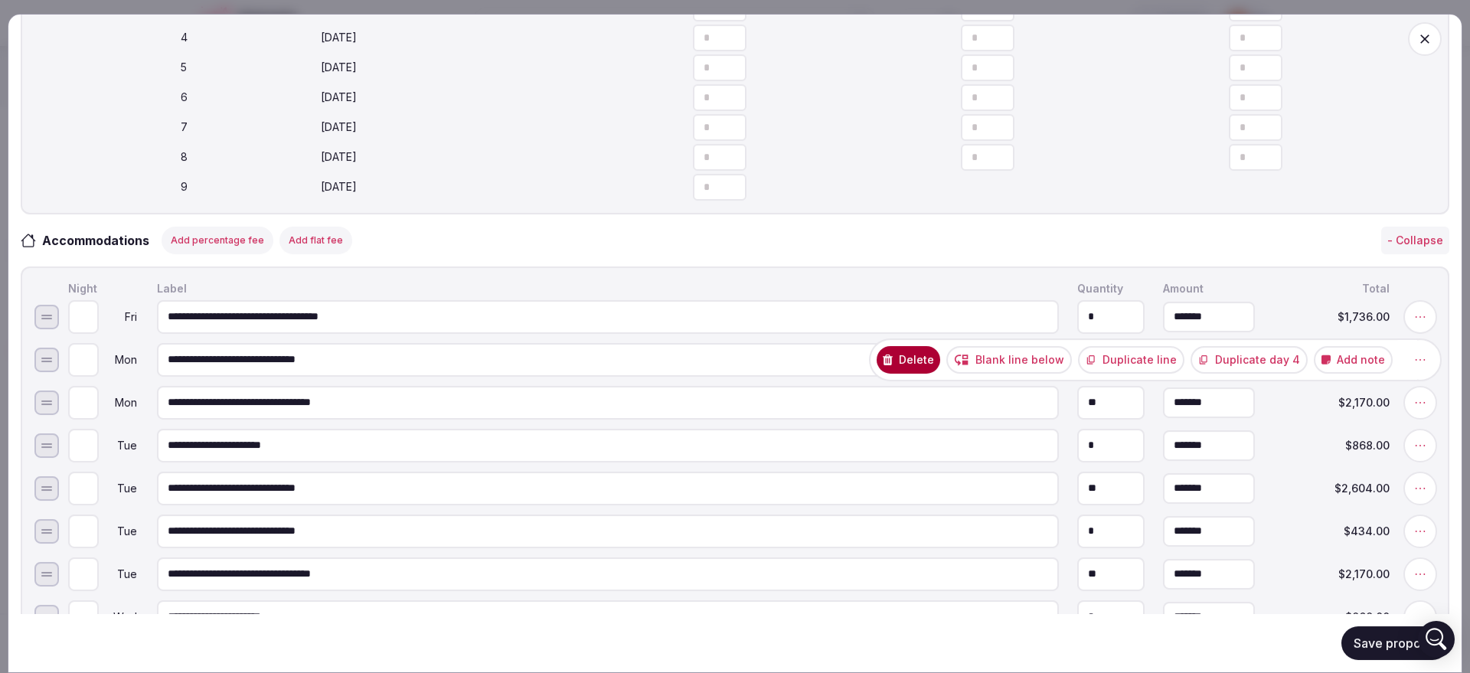
click at [910, 373] on button "Delete" at bounding box center [909, 359] width 64 height 28
click at [920, 371] on button "Delete" at bounding box center [909, 359] width 64 height 28
click at [930, 371] on button "Delete" at bounding box center [910, 359] width 64 height 28
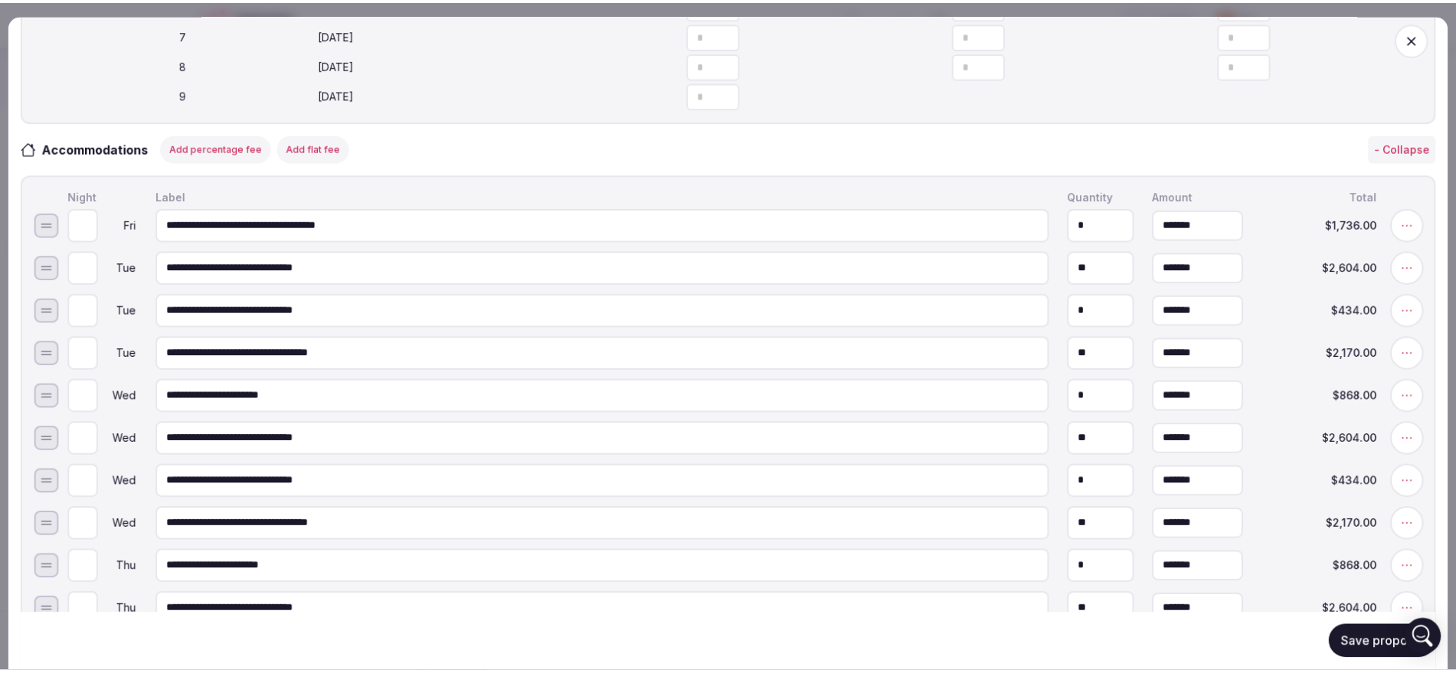
scroll to position [670, 0]
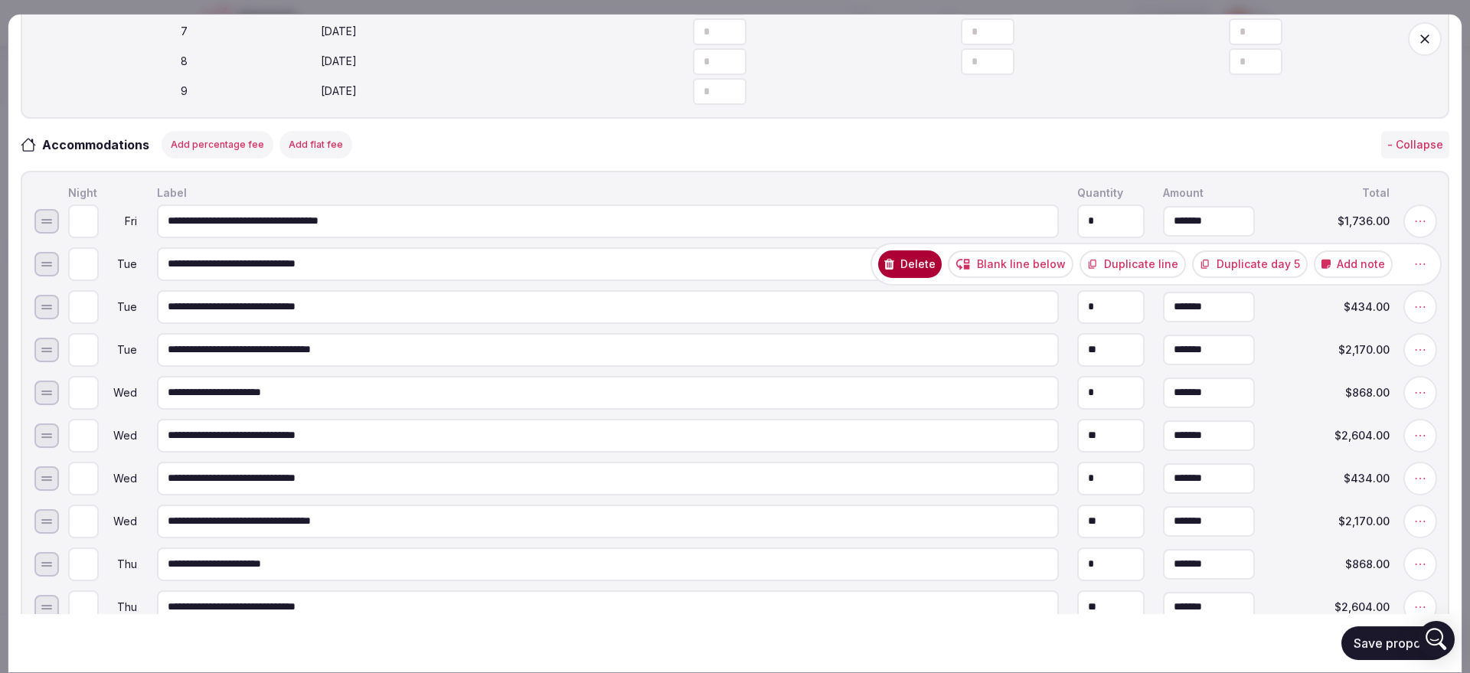
click at [927, 277] on button "Delete" at bounding box center [910, 264] width 64 height 28
click at [910, 277] on button "Delete" at bounding box center [910, 264] width 64 height 28
click at [923, 274] on button "Delete" at bounding box center [910, 264] width 64 height 28
click at [922, 274] on button "Delete" at bounding box center [910, 264] width 64 height 28
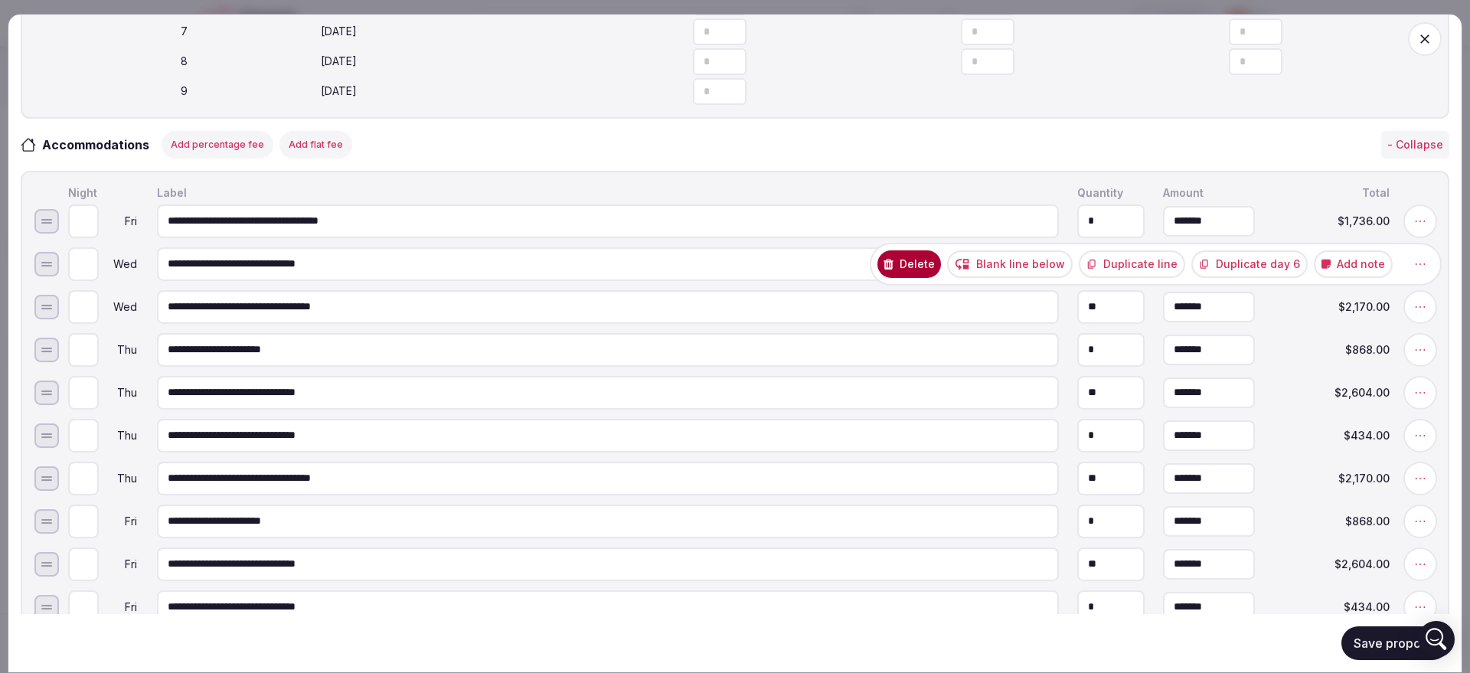
click at [889, 269] on icon at bounding box center [889, 263] width 10 height 11
click at [929, 273] on button "Delete" at bounding box center [910, 264] width 64 height 28
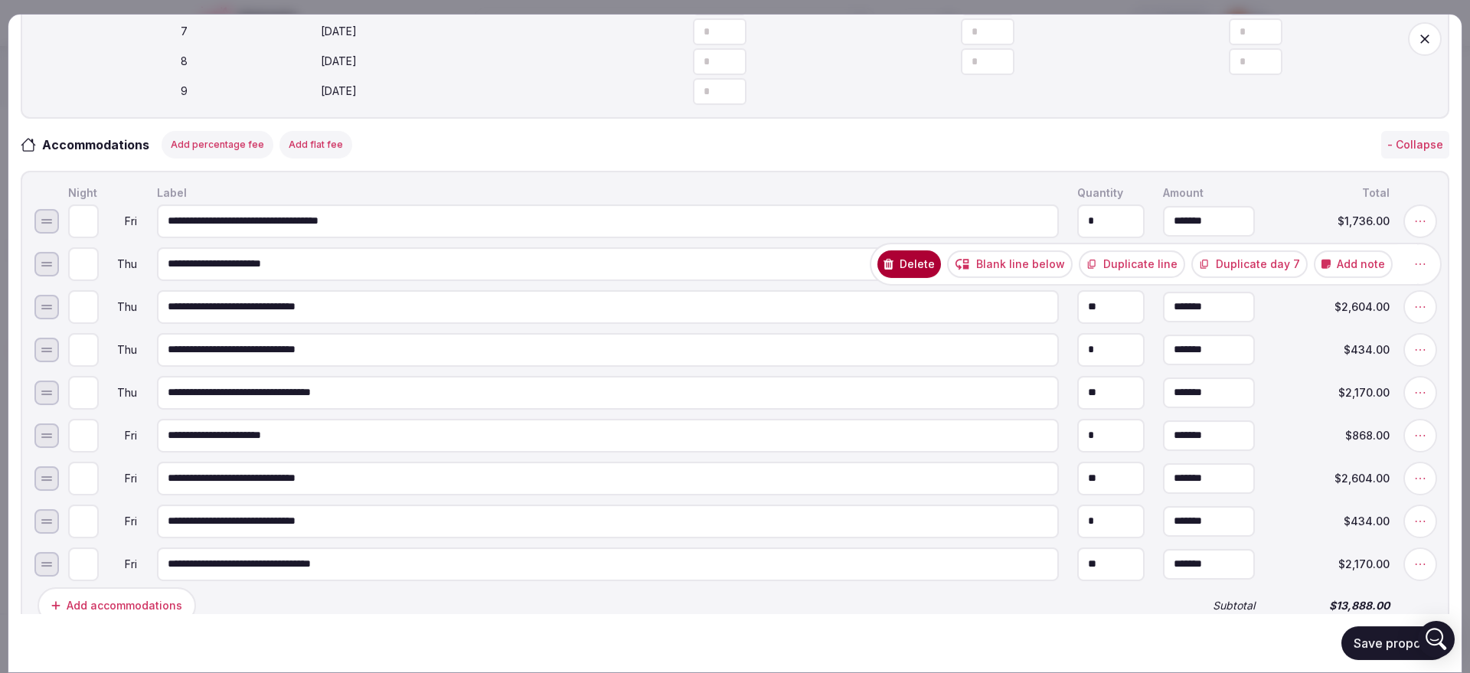
click at [900, 274] on button "Delete" at bounding box center [910, 264] width 64 height 28
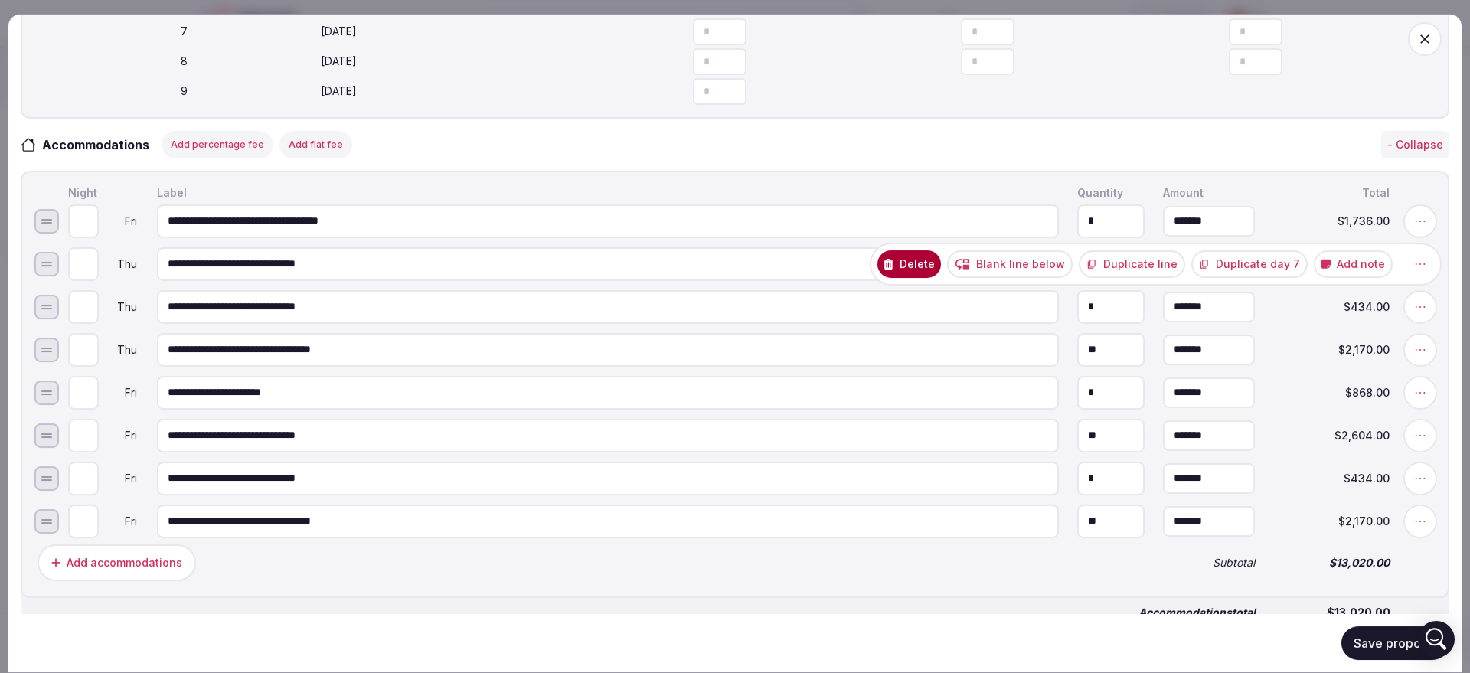
click at [908, 274] on button "Delete" at bounding box center [910, 264] width 64 height 28
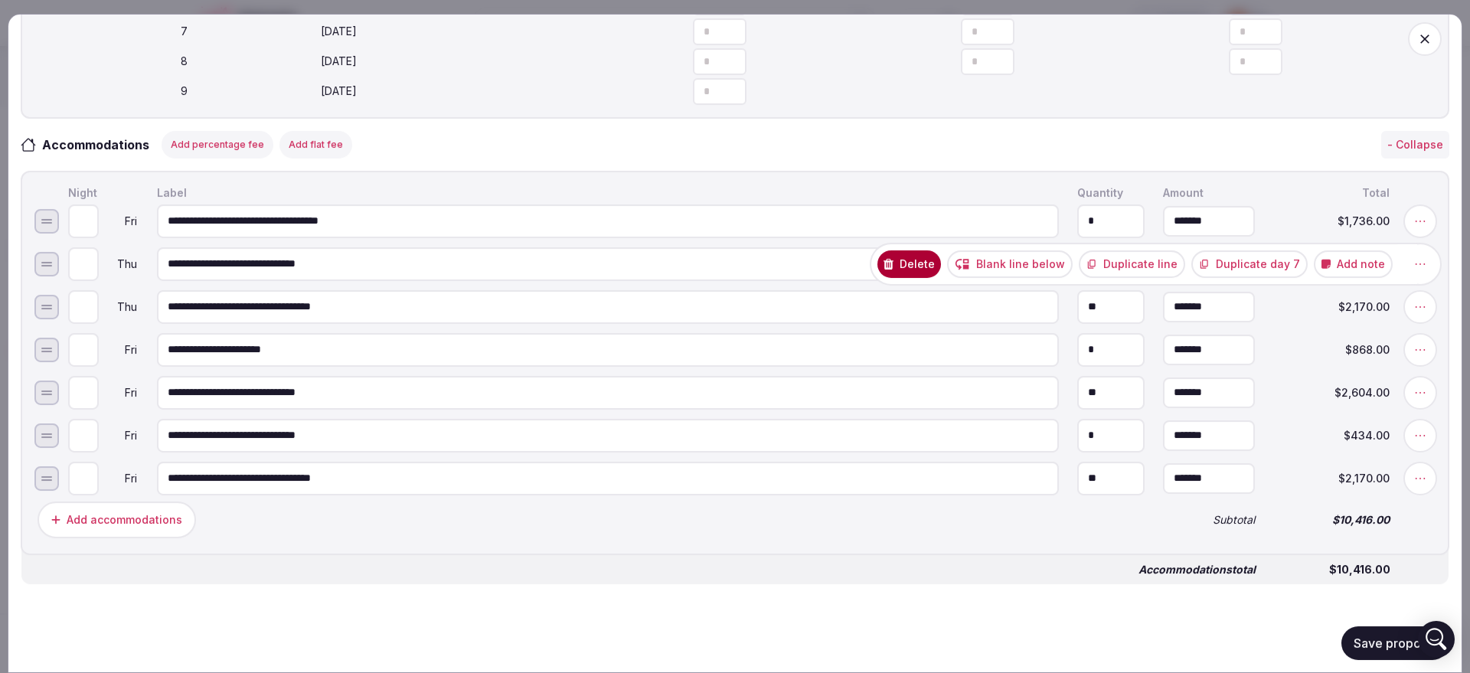
click at [927, 273] on button "Delete" at bounding box center [910, 264] width 64 height 28
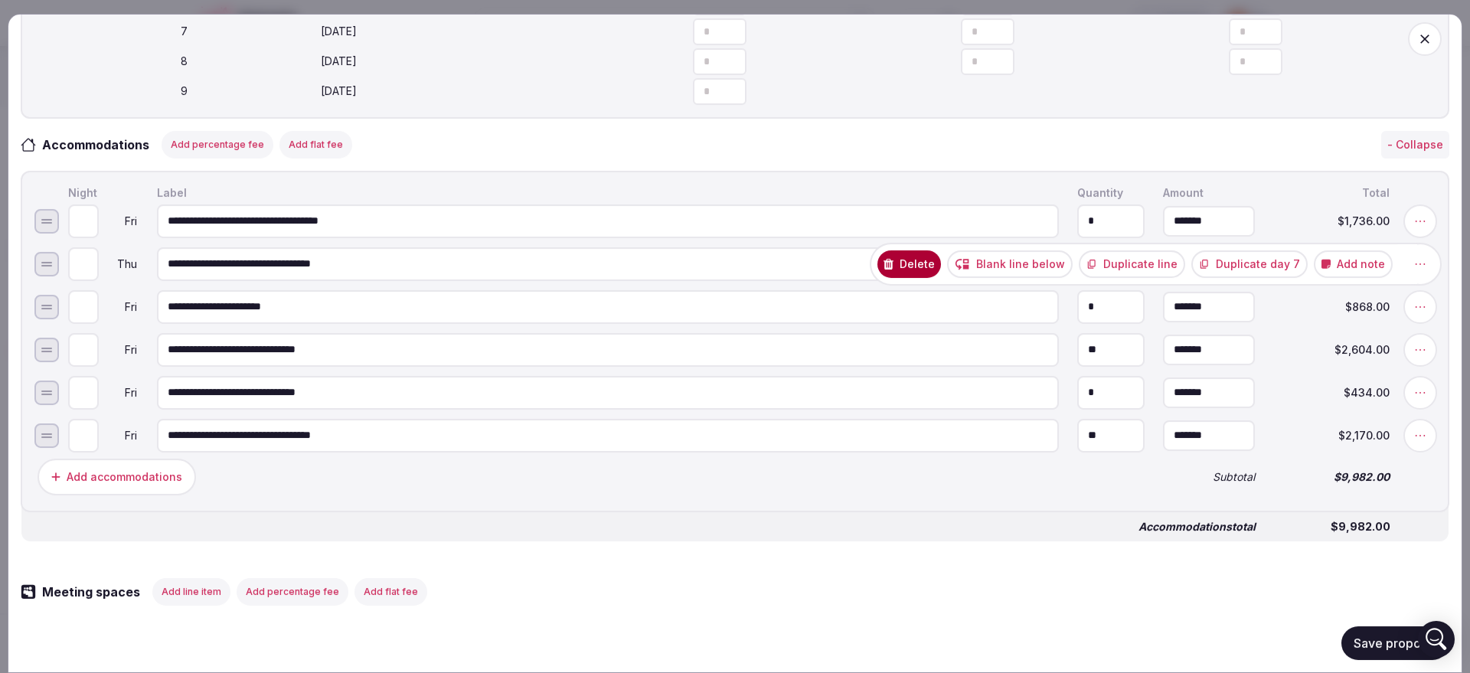
click at [937, 272] on button "Delete" at bounding box center [910, 264] width 64 height 28
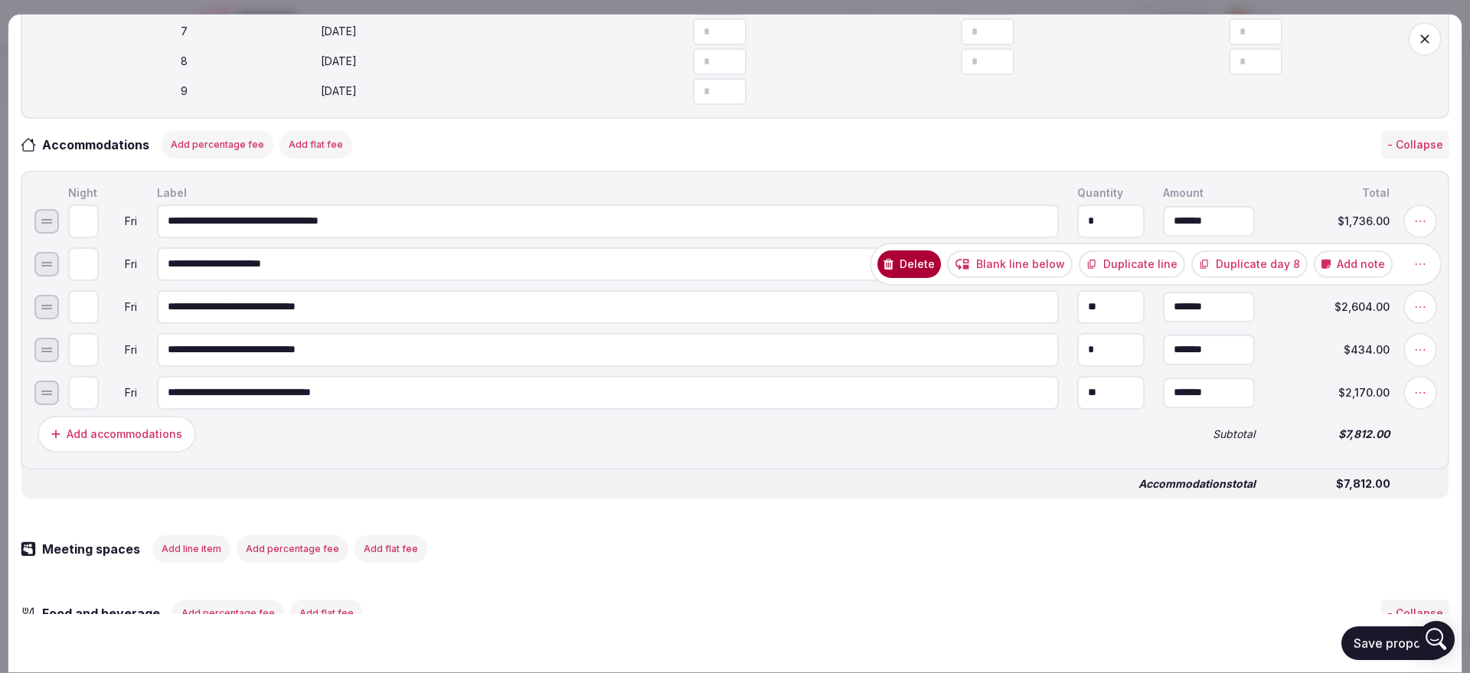
click at [917, 265] on button "Delete" at bounding box center [910, 264] width 64 height 28
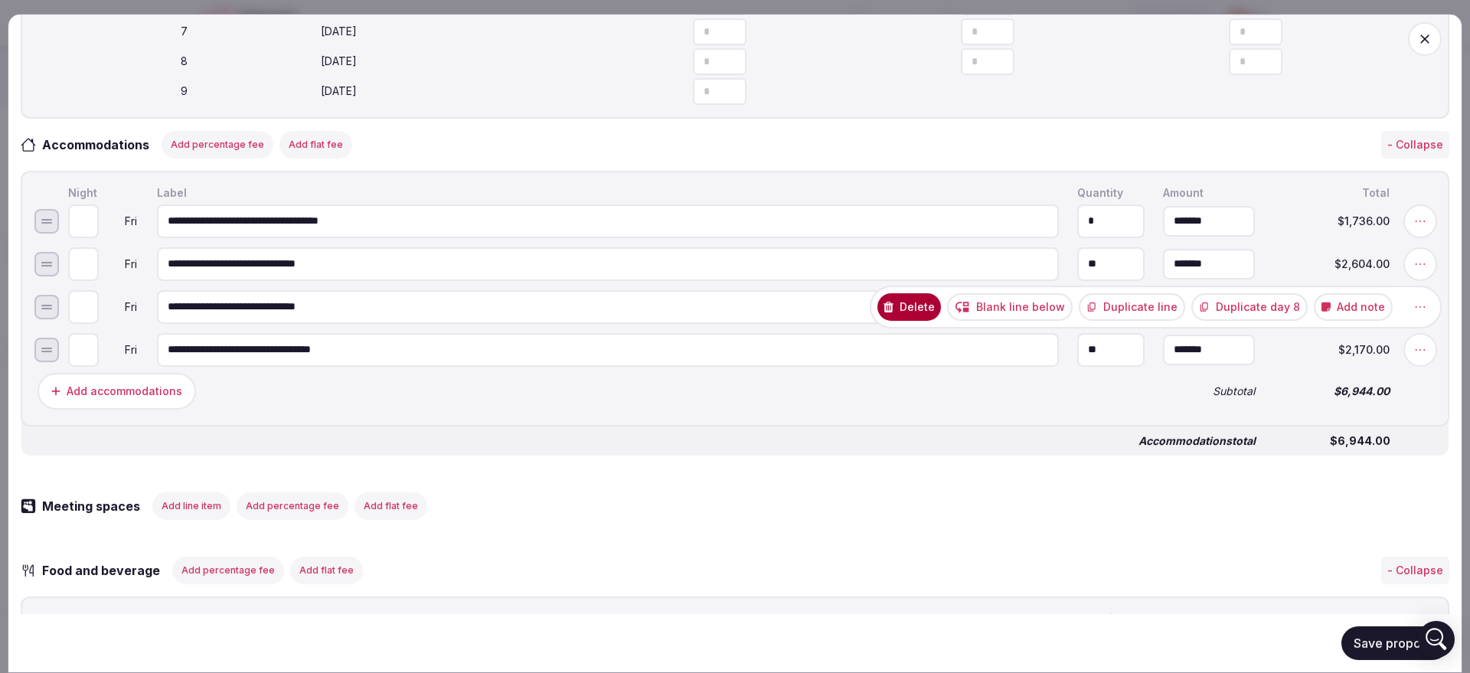
click at [916, 315] on button "Delete" at bounding box center [910, 307] width 64 height 28
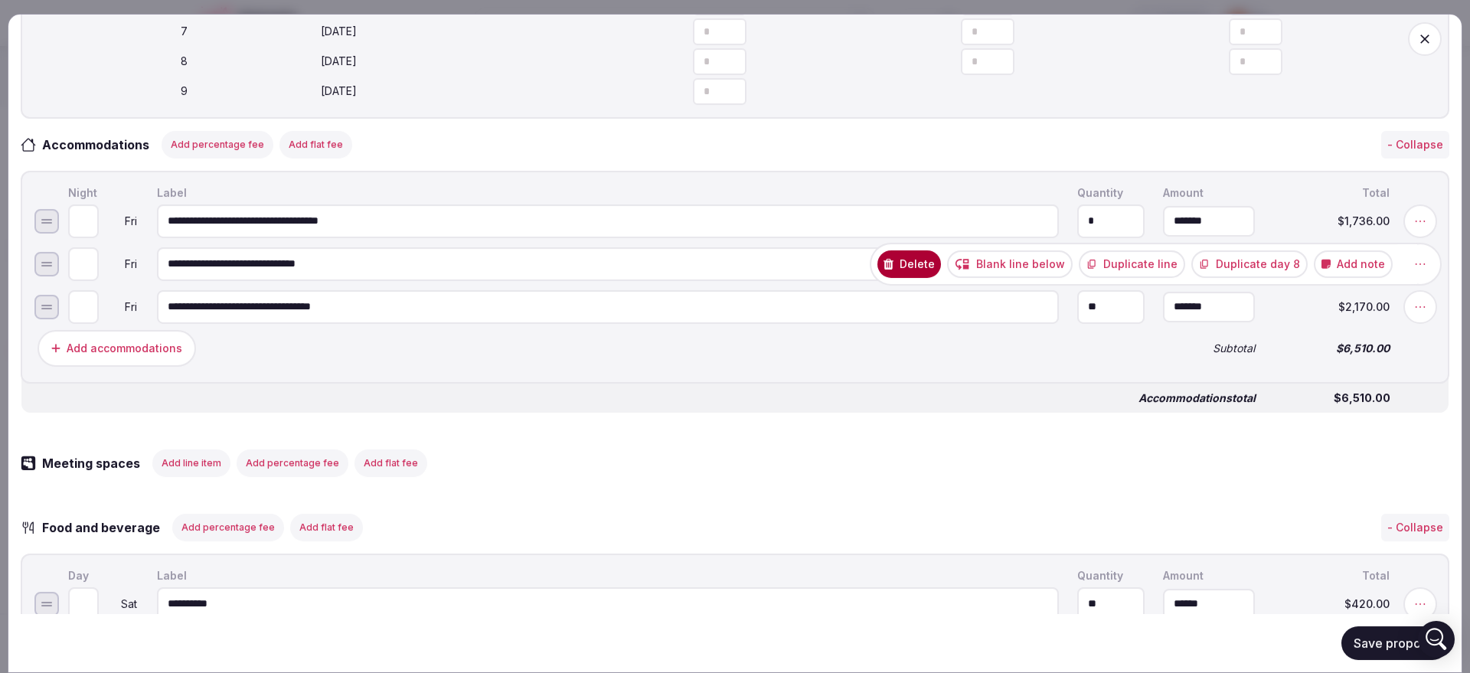
click at [930, 277] on button "Delete" at bounding box center [910, 264] width 64 height 28
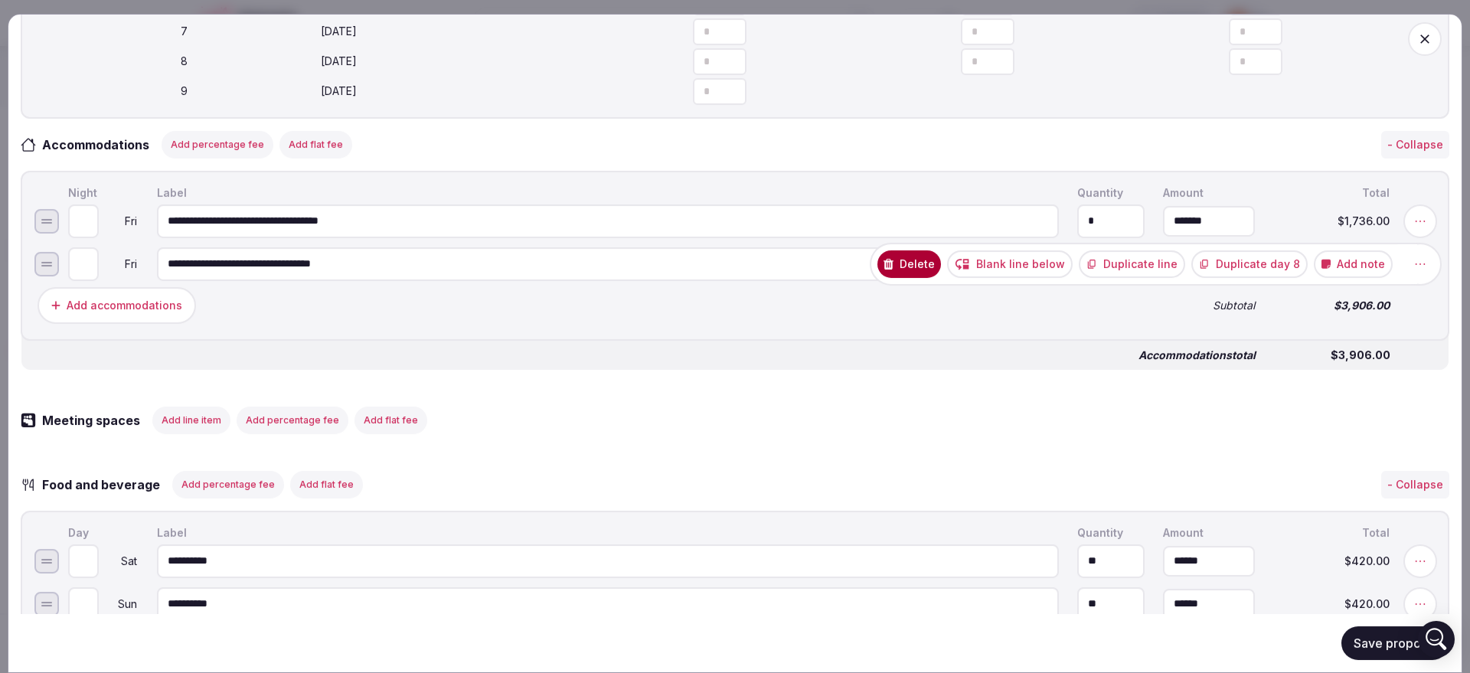
click at [918, 277] on button "Delete" at bounding box center [910, 264] width 64 height 28
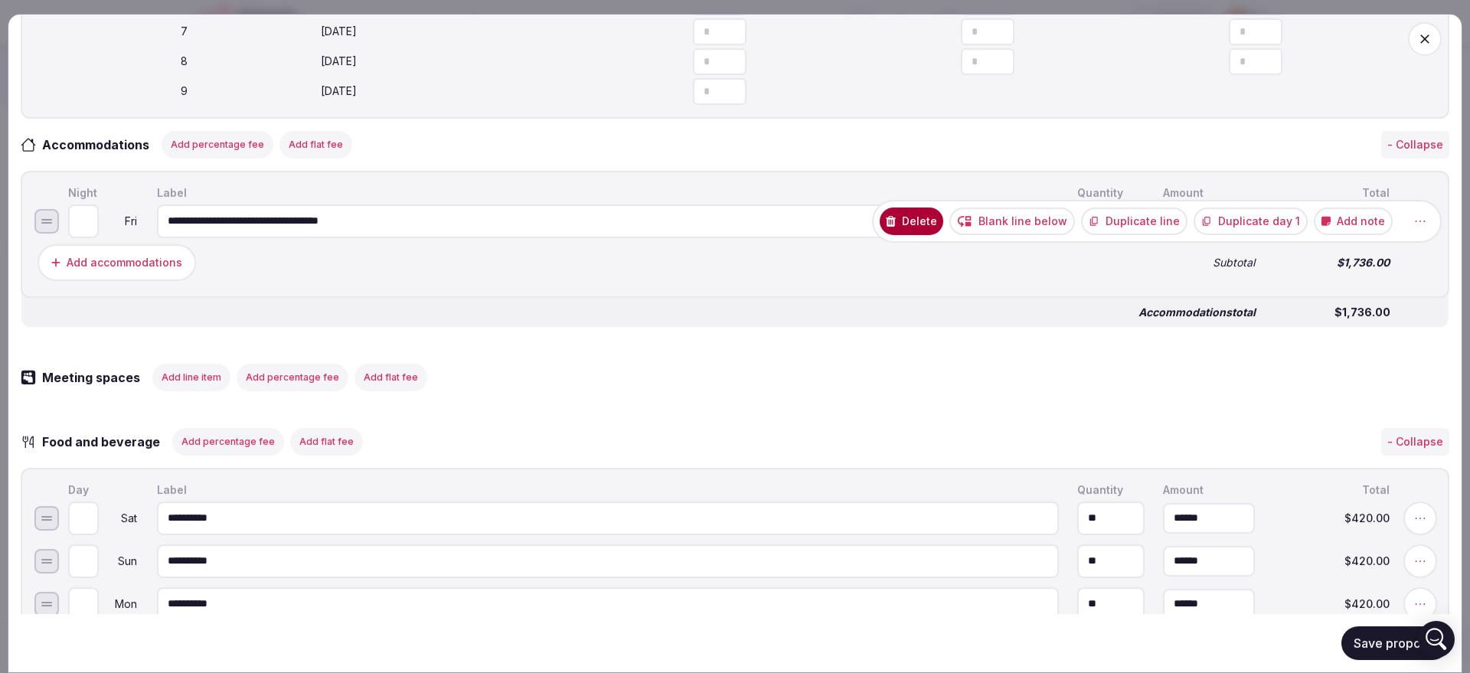
click at [1237, 234] on button "Duplicate day 1" at bounding box center [1251, 221] width 114 height 28
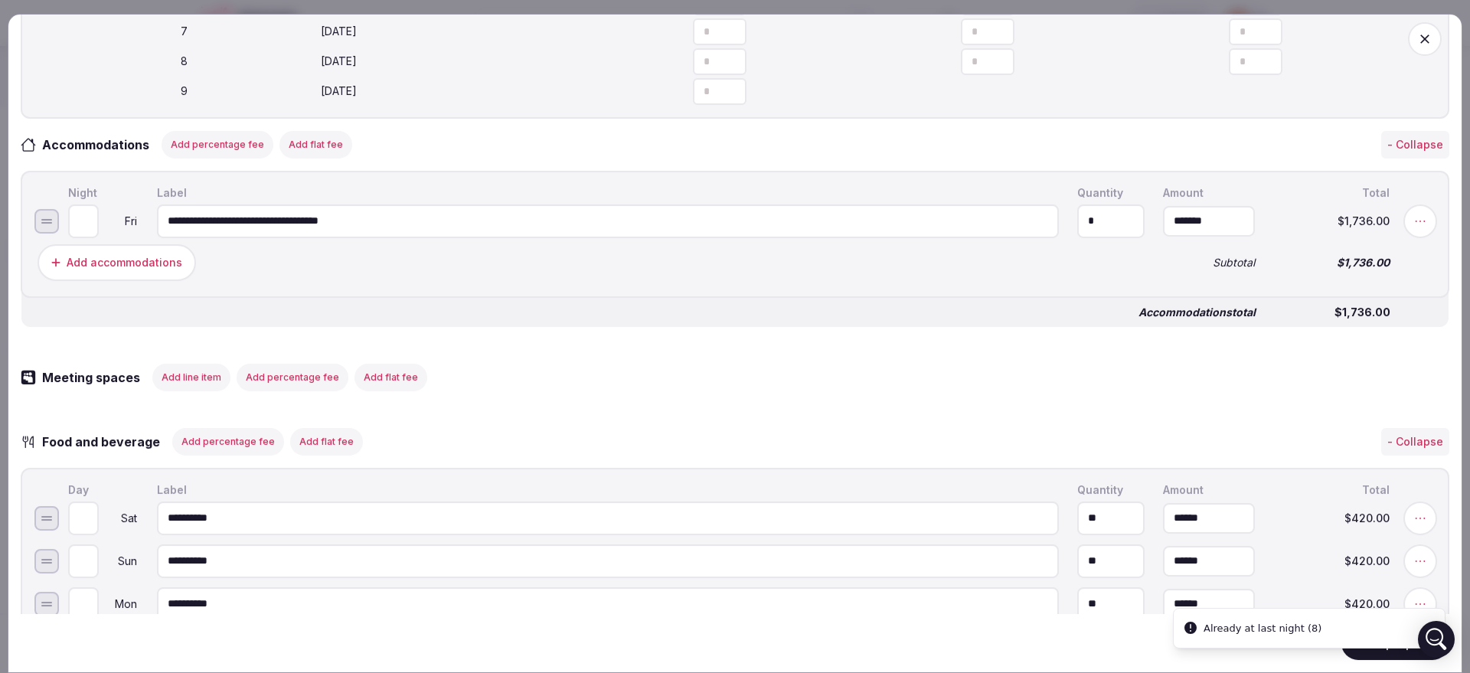
click at [1363, 652] on button "Save proposal" at bounding box center [1396, 643] width 108 height 34
click at [1363, 654] on button "Save proposal" at bounding box center [1396, 643] width 108 height 34
click at [1417, 36] on icon "button" at bounding box center [1424, 38] width 15 height 15
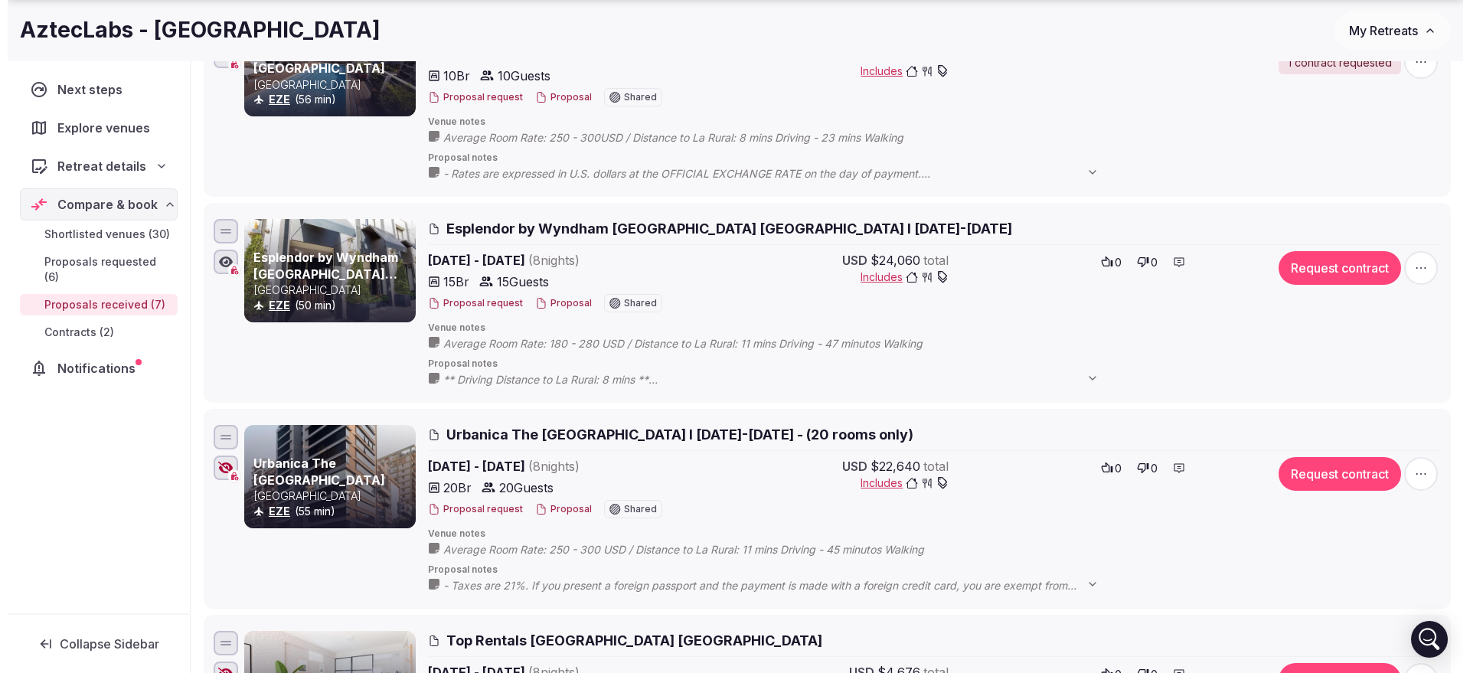
scroll to position [1244, 0]
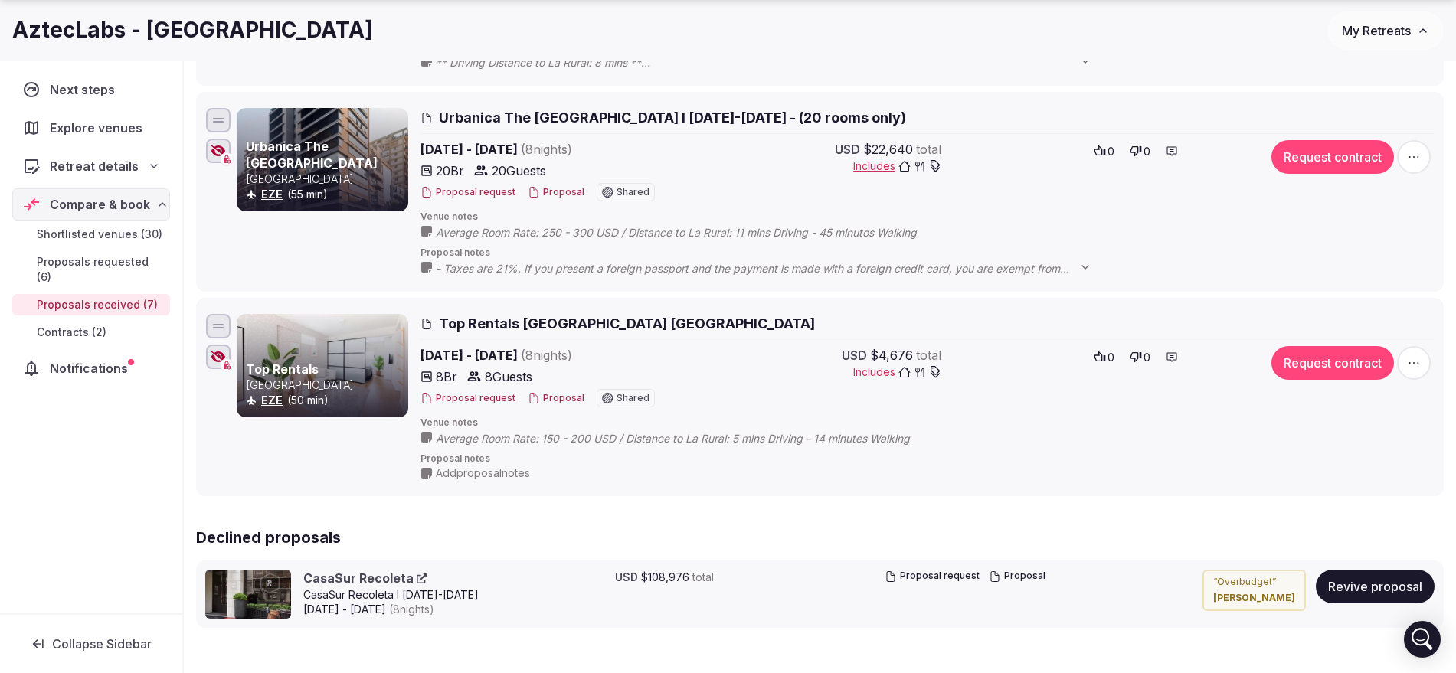
click at [565, 403] on button "Proposal" at bounding box center [556, 398] width 57 height 13
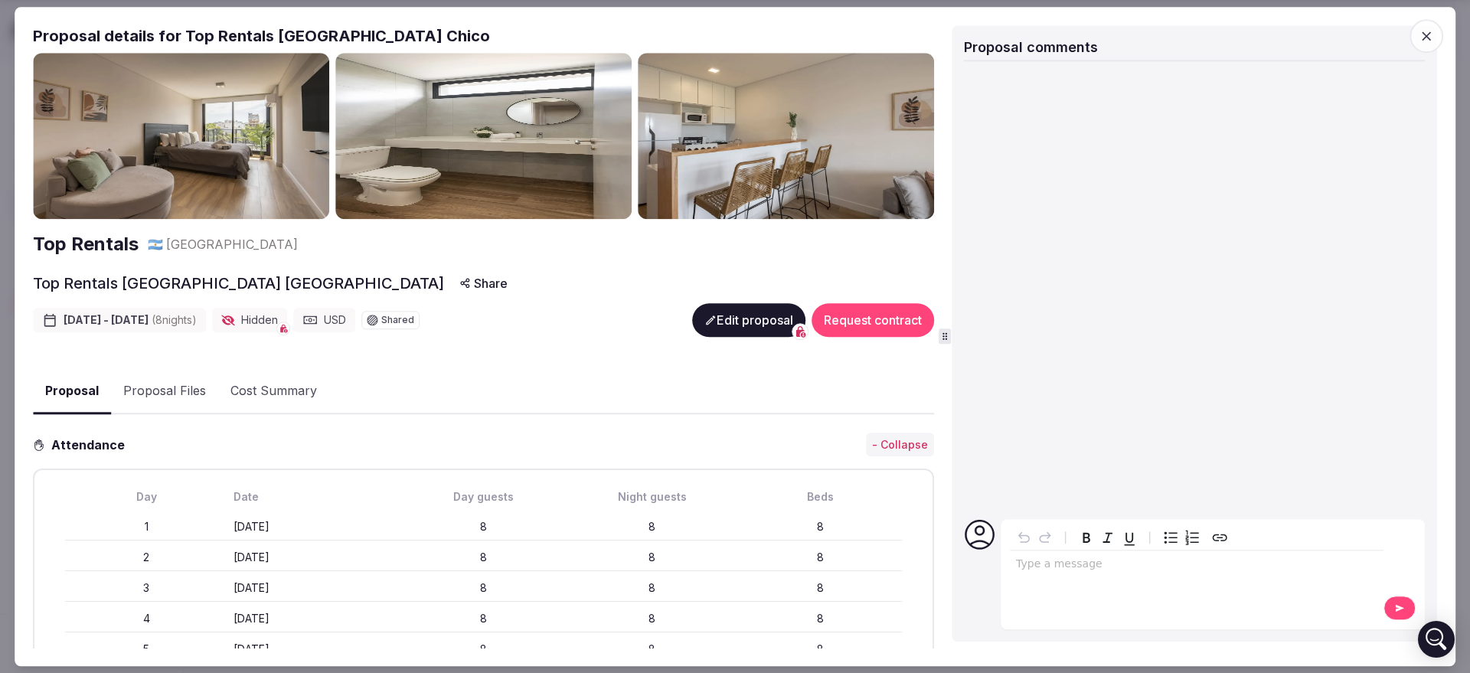
click at [730, 327] on button "Edit proposal" at bounding box center [748, 320] width 113 height 34
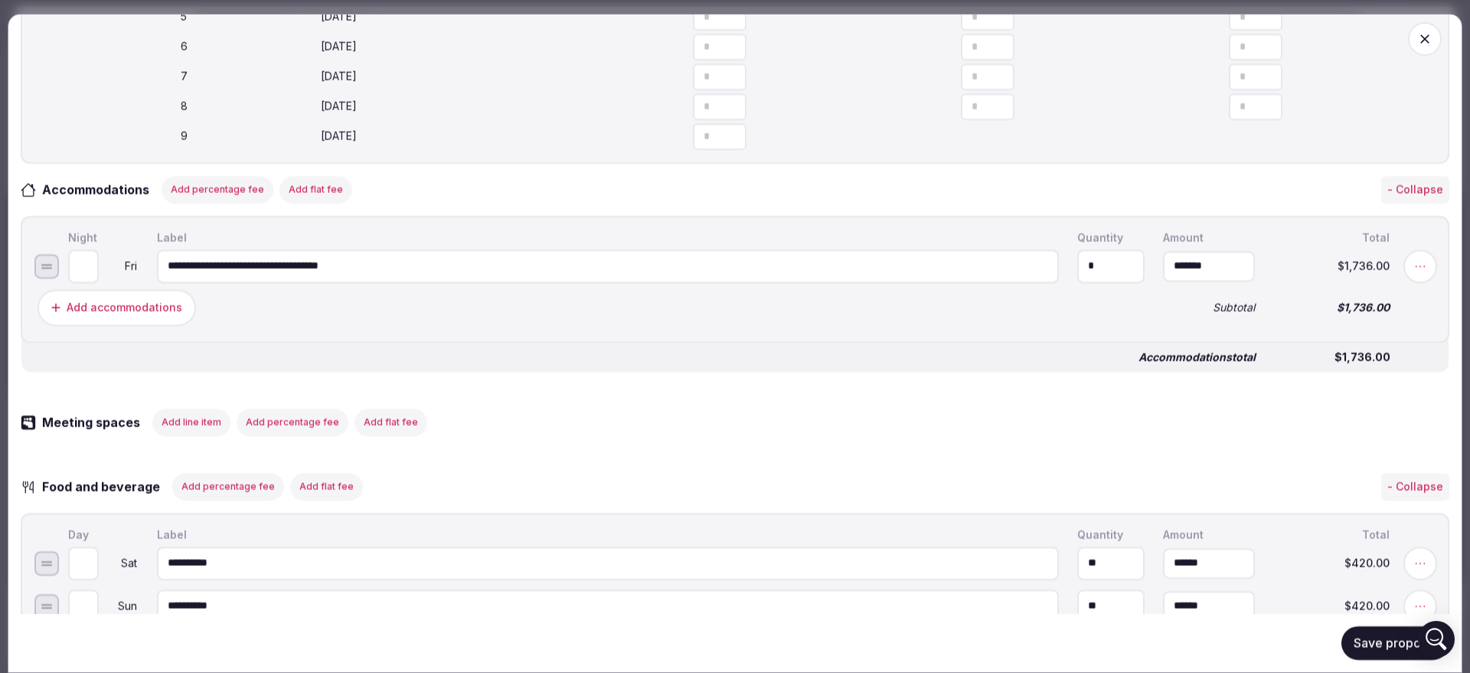
scroll to position [766, 0]
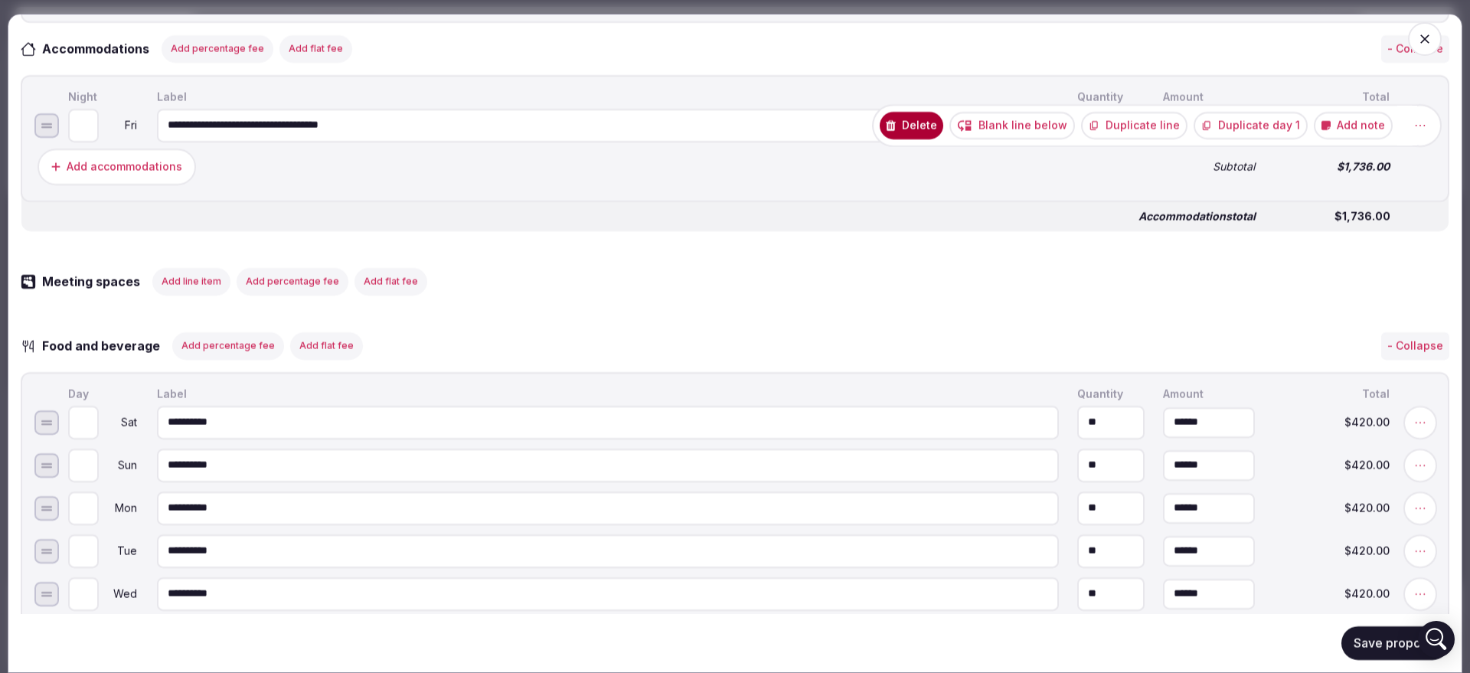
click at [1228, 133] on button "Duplicate day 1" at bounding box center [1251, 125] width 114 height 28
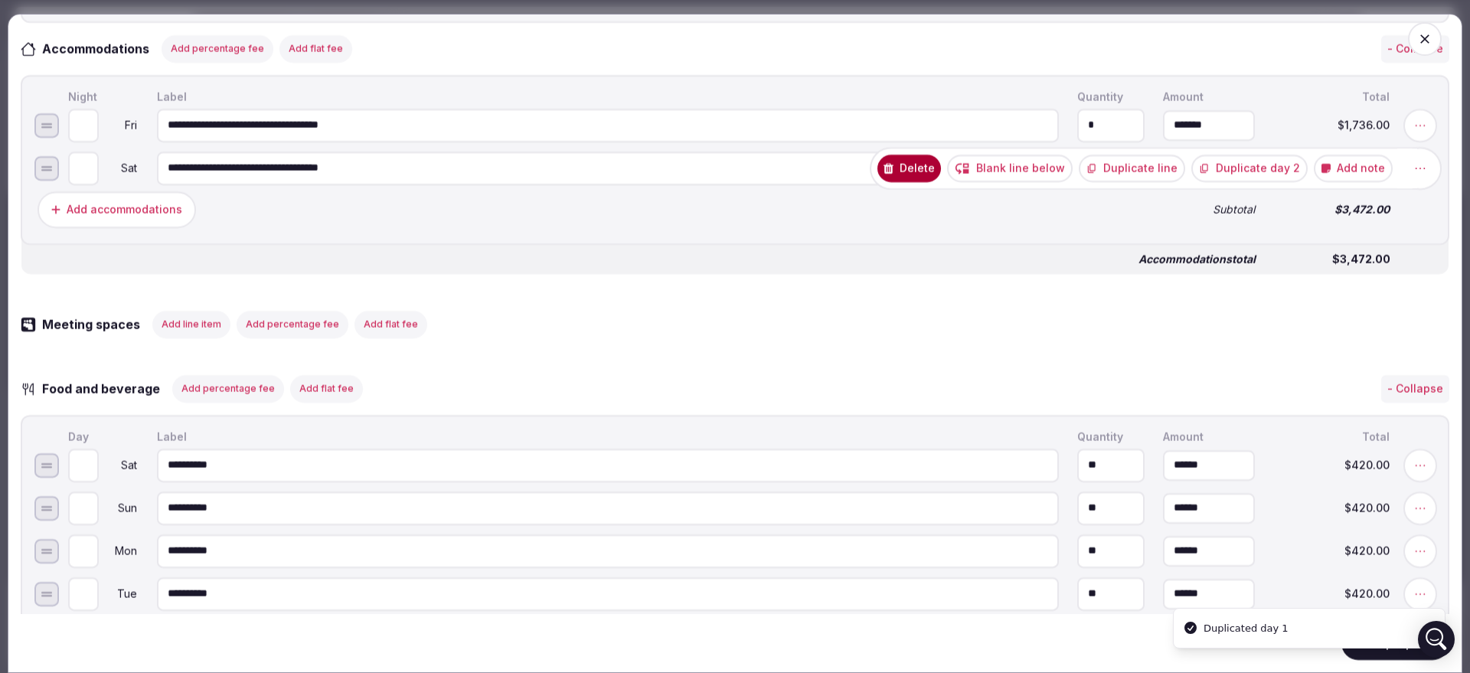
click at [1235, 181] on button "Duplicate day 2" at bounding box center [1249, 168] width 116 height 28
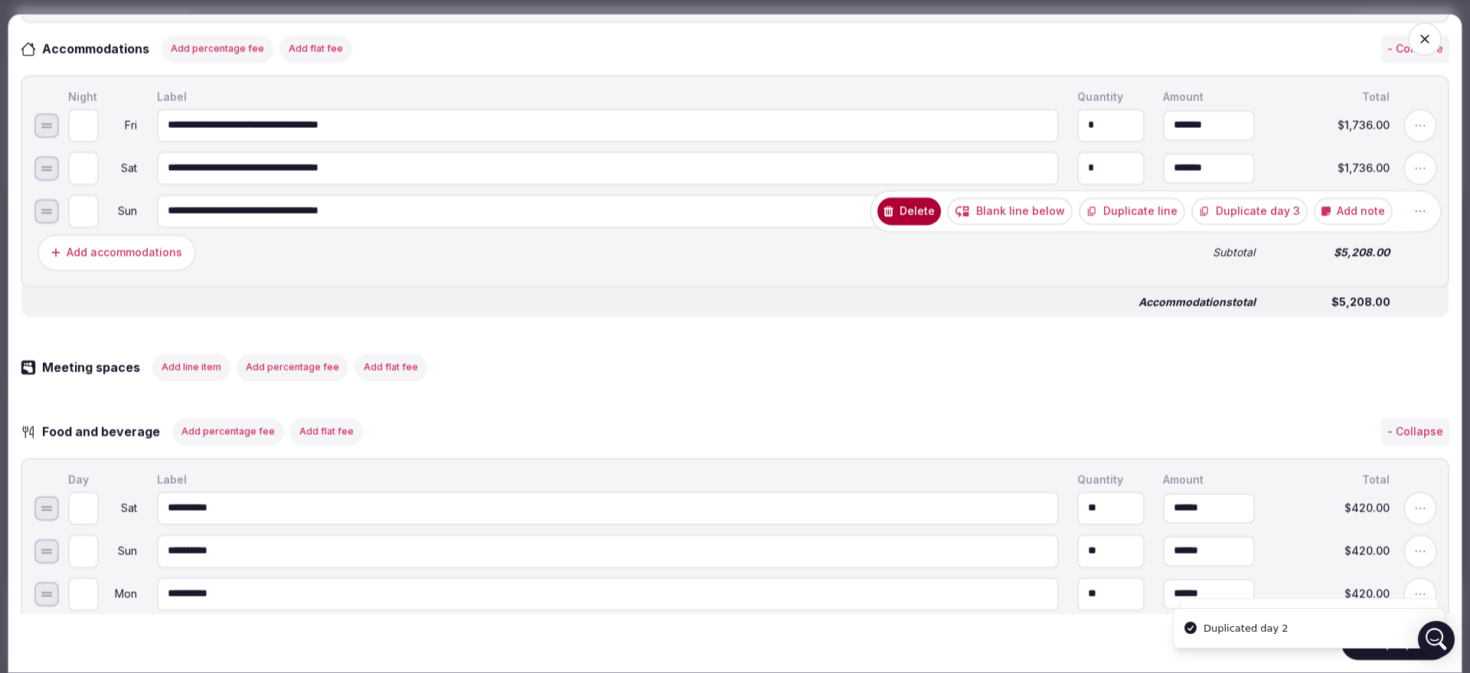
click at [1235, 223] on button "Duplicate day 3" at bounding box center [1249, 211] width 116 height 28
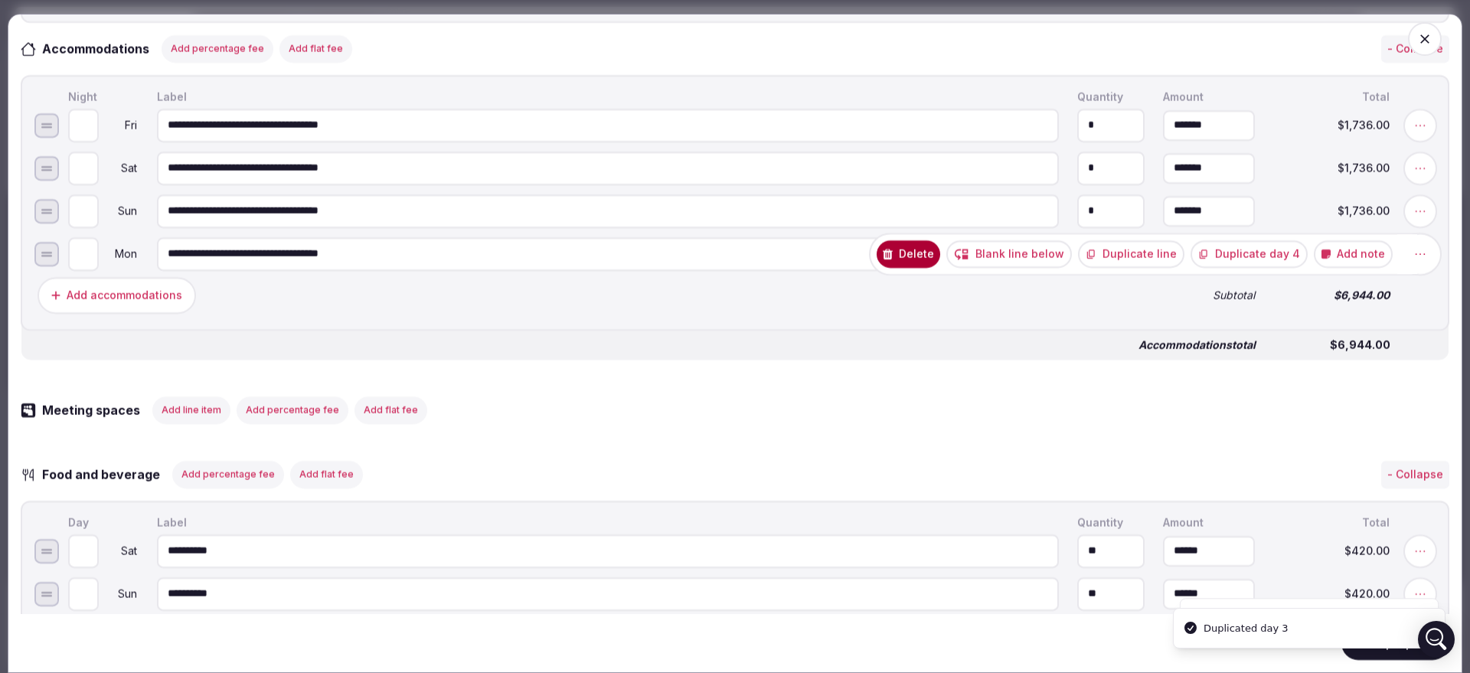
click at [1279, 262] on button "Duplicate day 4" at bounding box center [1249, 254] width 117 height 28
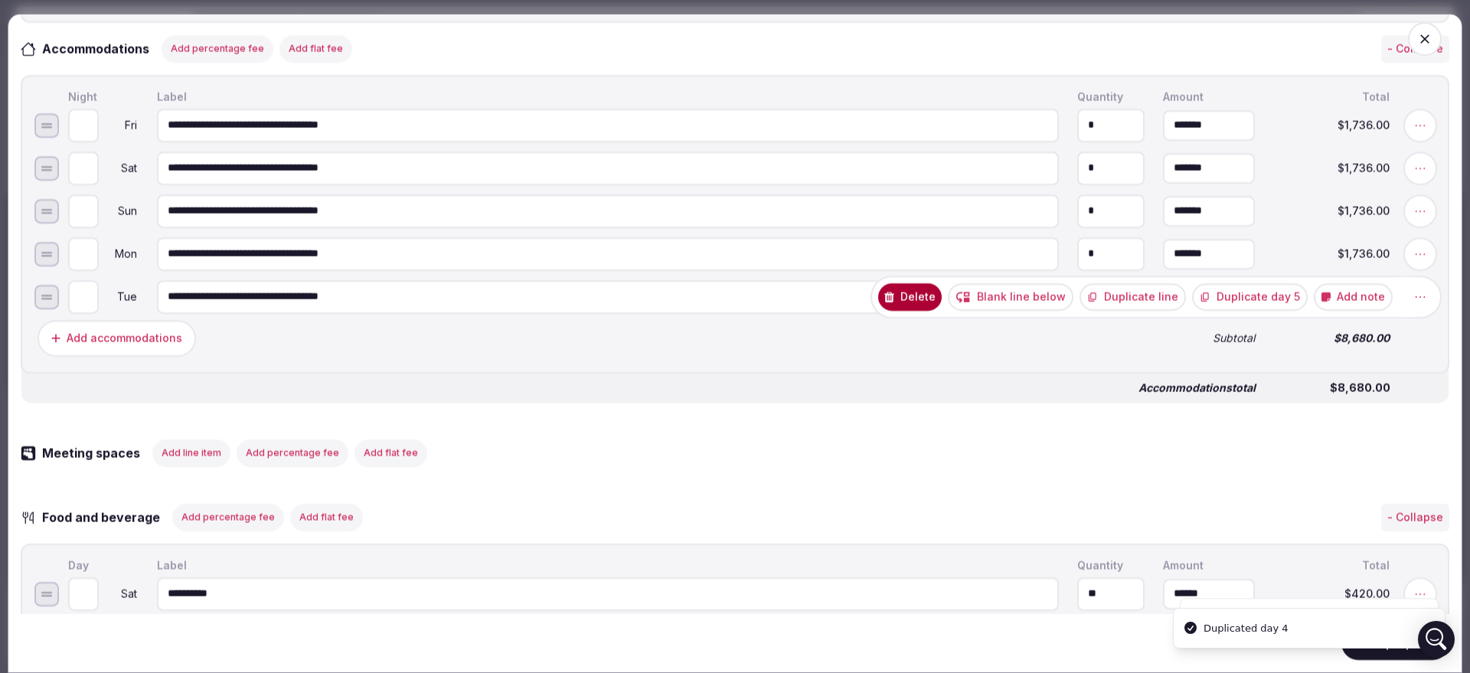
click at [1259, 310] on button "Duplicate day 5" at bounding box center [1250, 297] width 116 height 28
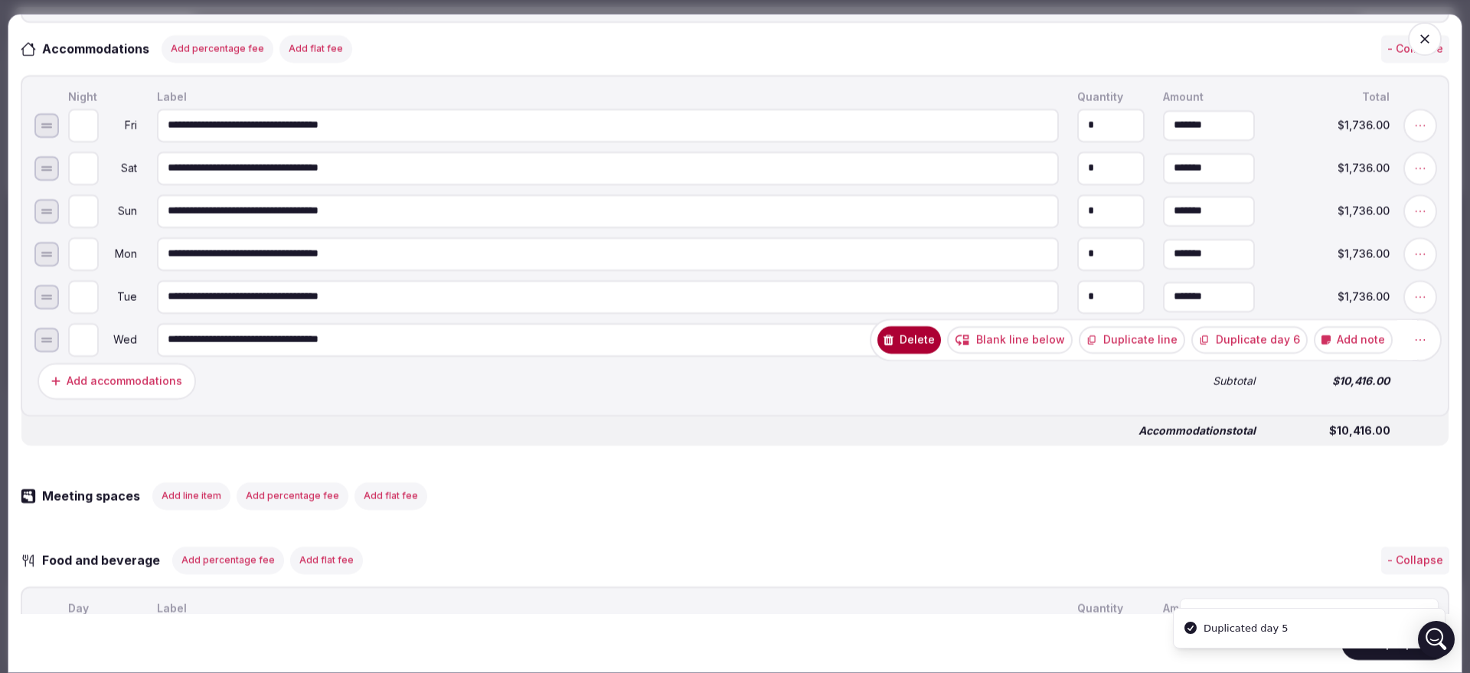
drag, startPoint x: 1255, startPoint y: 355, endPoint x: 1274, endPoint y: 372, distance: 25.5
click at [1254, 353] on button "Duplicate day 6" at bounding box center [1249, 339] width 116 height 28
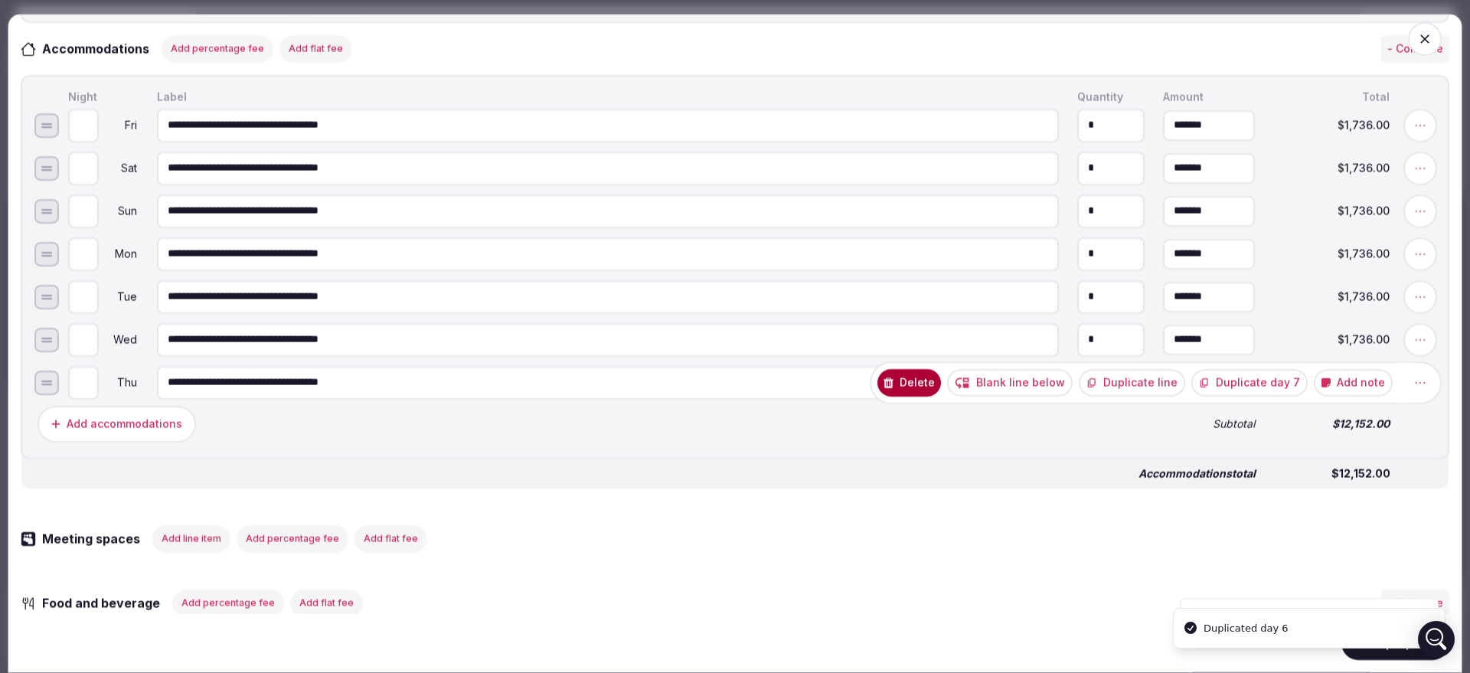
click at [1273, 396] on button "Duplicate day 7" at bounding box center [1249, 382] width 116 height 28
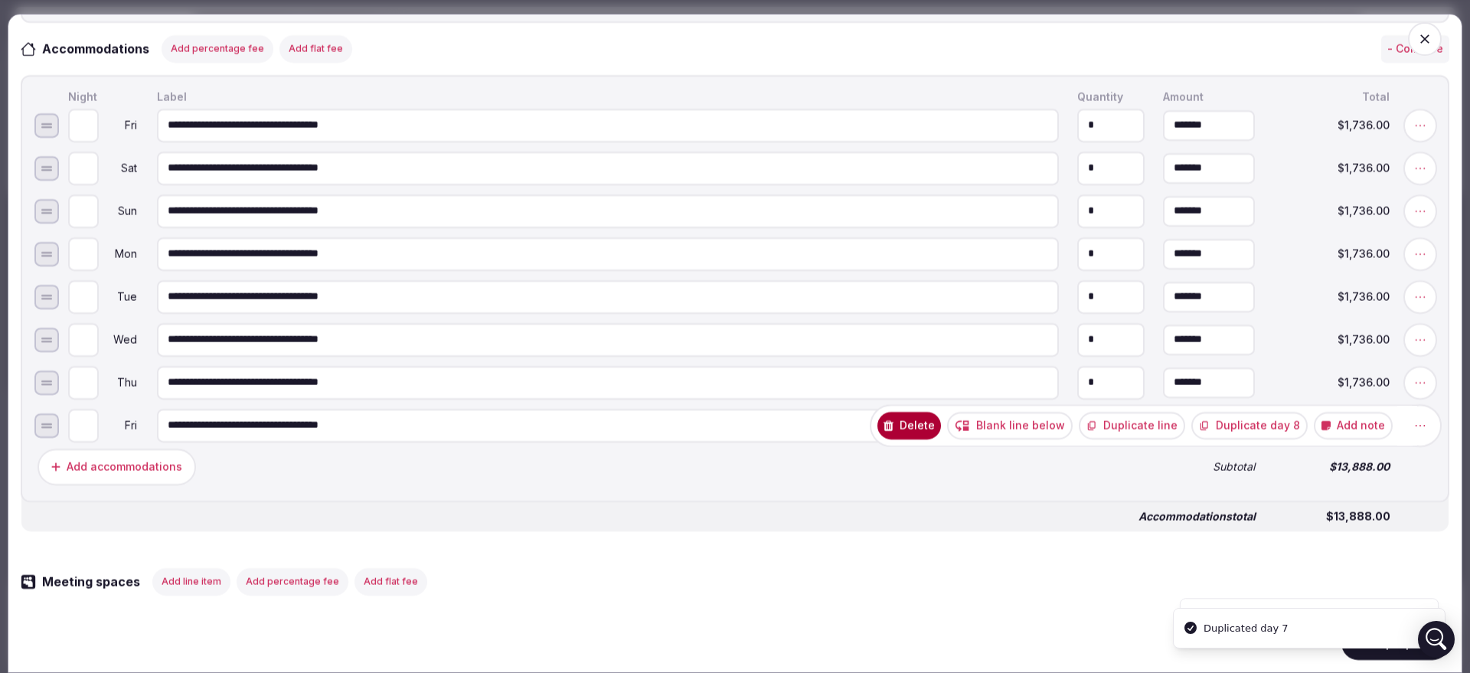
click at [1252, 439] on button "Duplicate day 8" at bounding box center [1249, 425] width 116 height 28
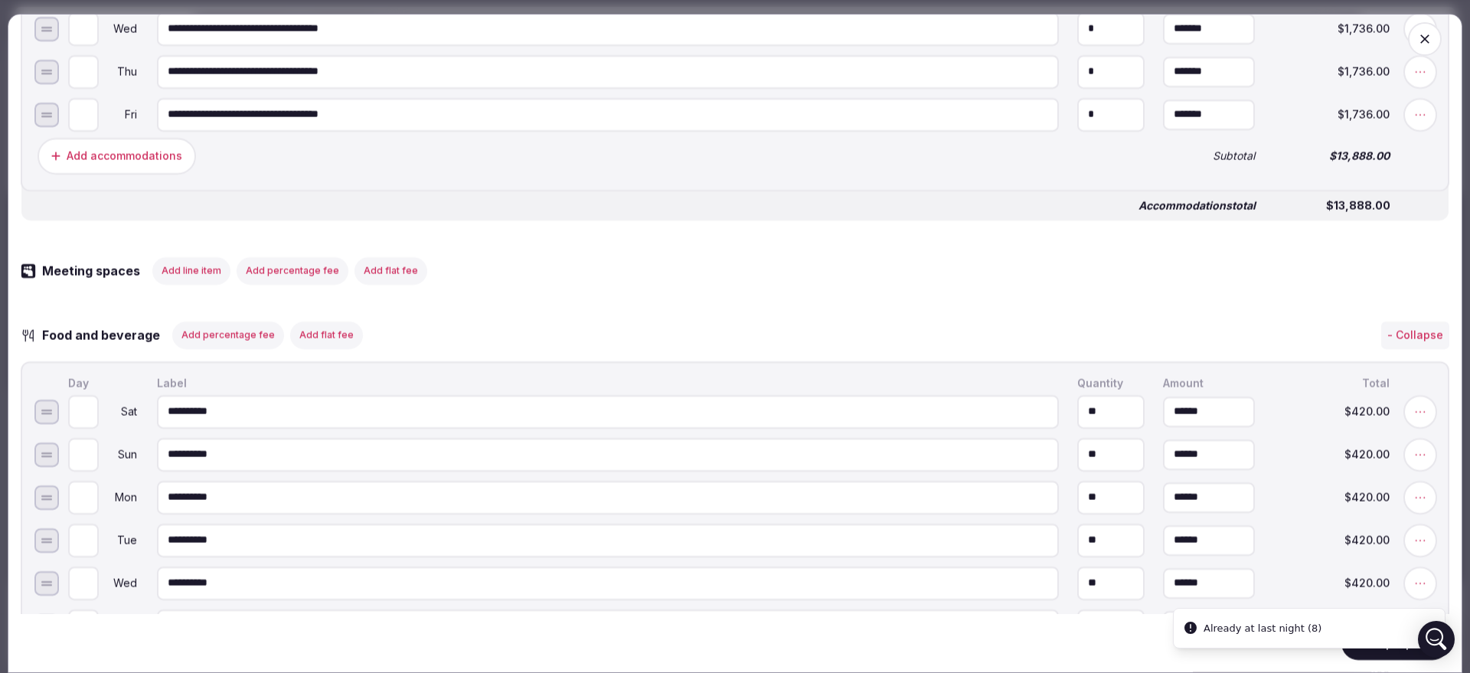
scroll to position [1149, 0]
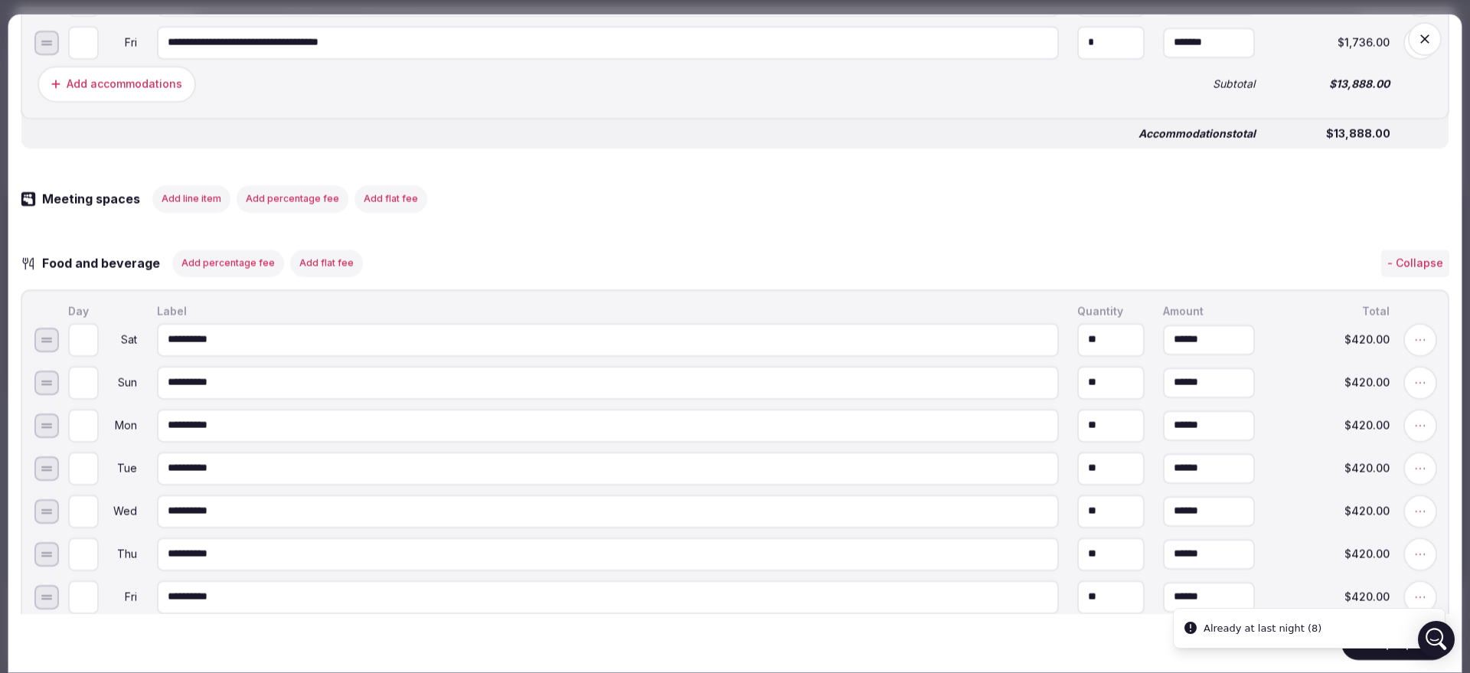
drag, startPoint x: 1056, startPoint y: 358, endPoint x: 1036, endPoint y: 358, distance: 19.9
click at [1077, 356] on input "**" at bounding box center [1110, 339] width 67 height 34
click at [1093, 355] on input "*" at bounding box center [1110, 339] width 67 height 34
type input "*"
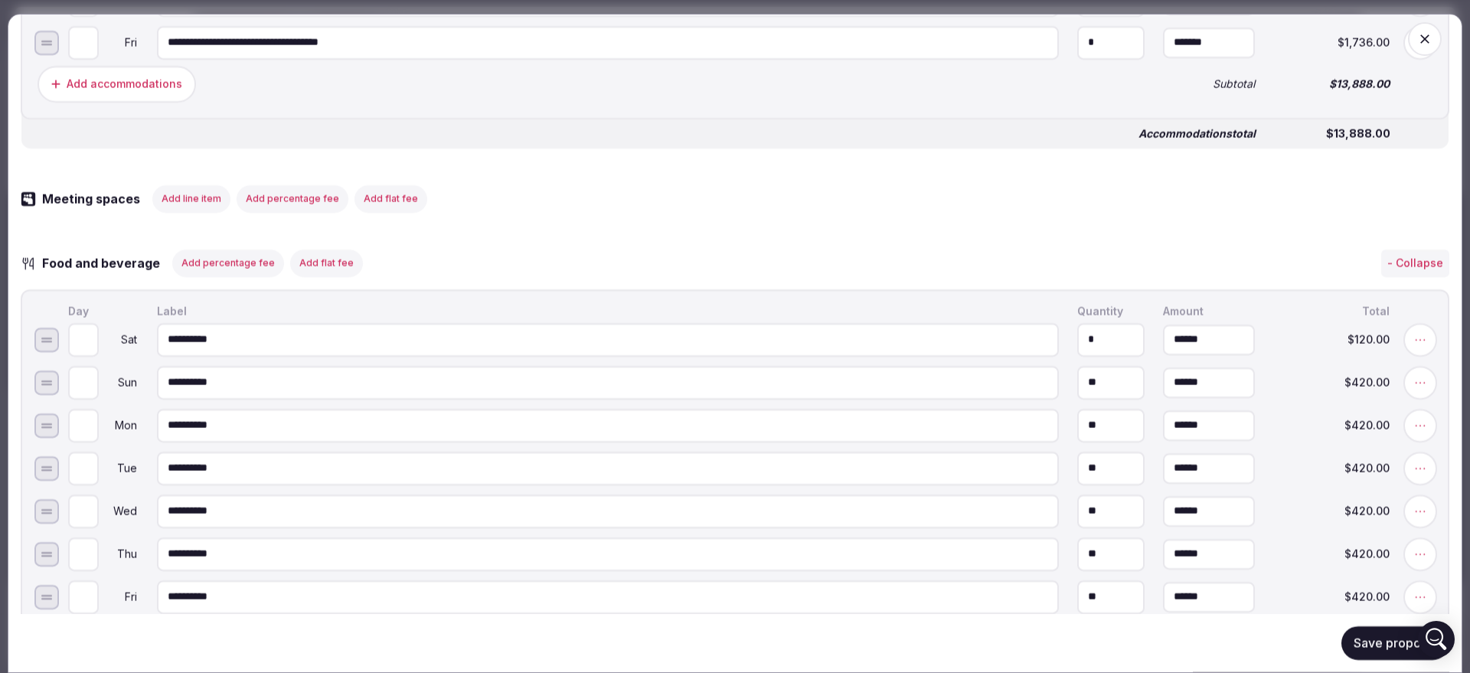
click at [1089, 399] on input "**" at bounding box center [1110, 382] width 67 height 34
click at [1088, 397] on input "**" at bounding box center [1110, 382] width 67 height 34
paste input
type input "*"
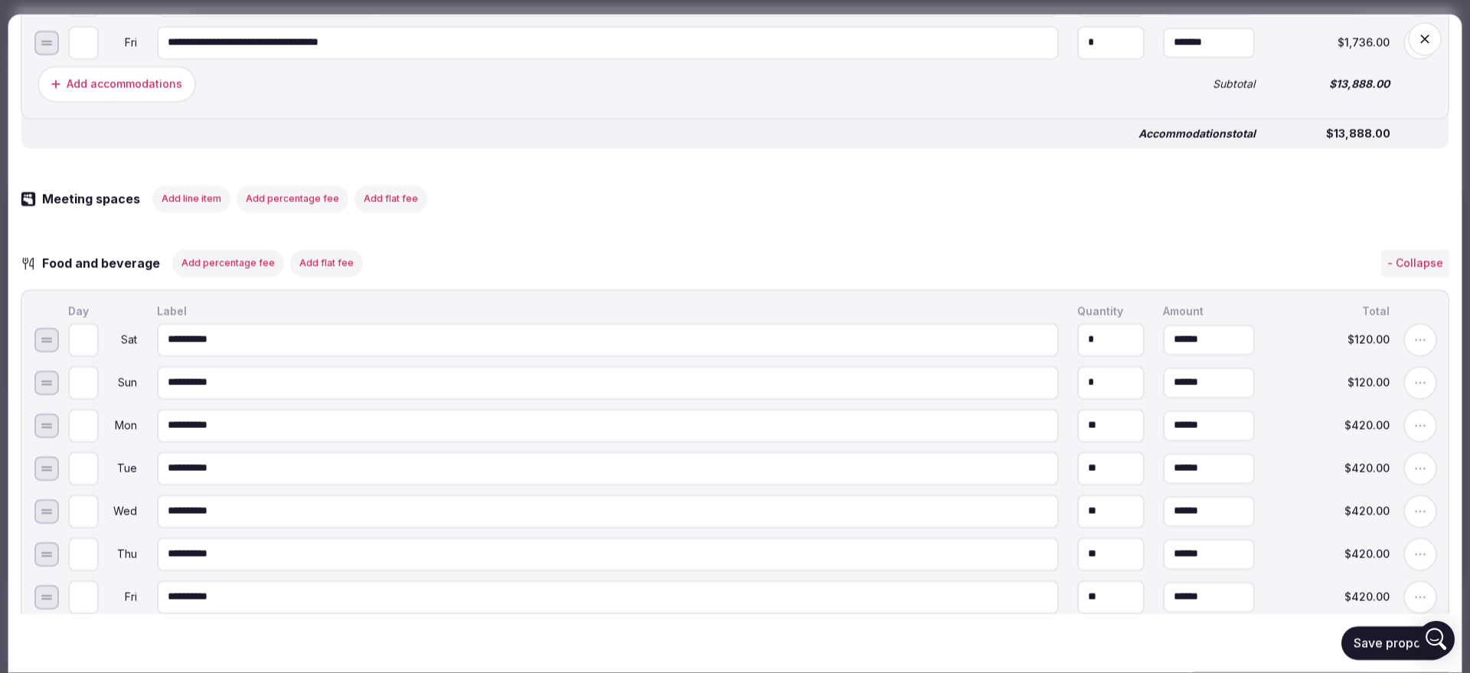
click at [1095, 440] on input "**" at bounding box center [1110, 425] width 67 height 34
paste input
type input "*"
click at [1095, 484] on input "**" at bounding box center [1110, 468] width 67 height 34
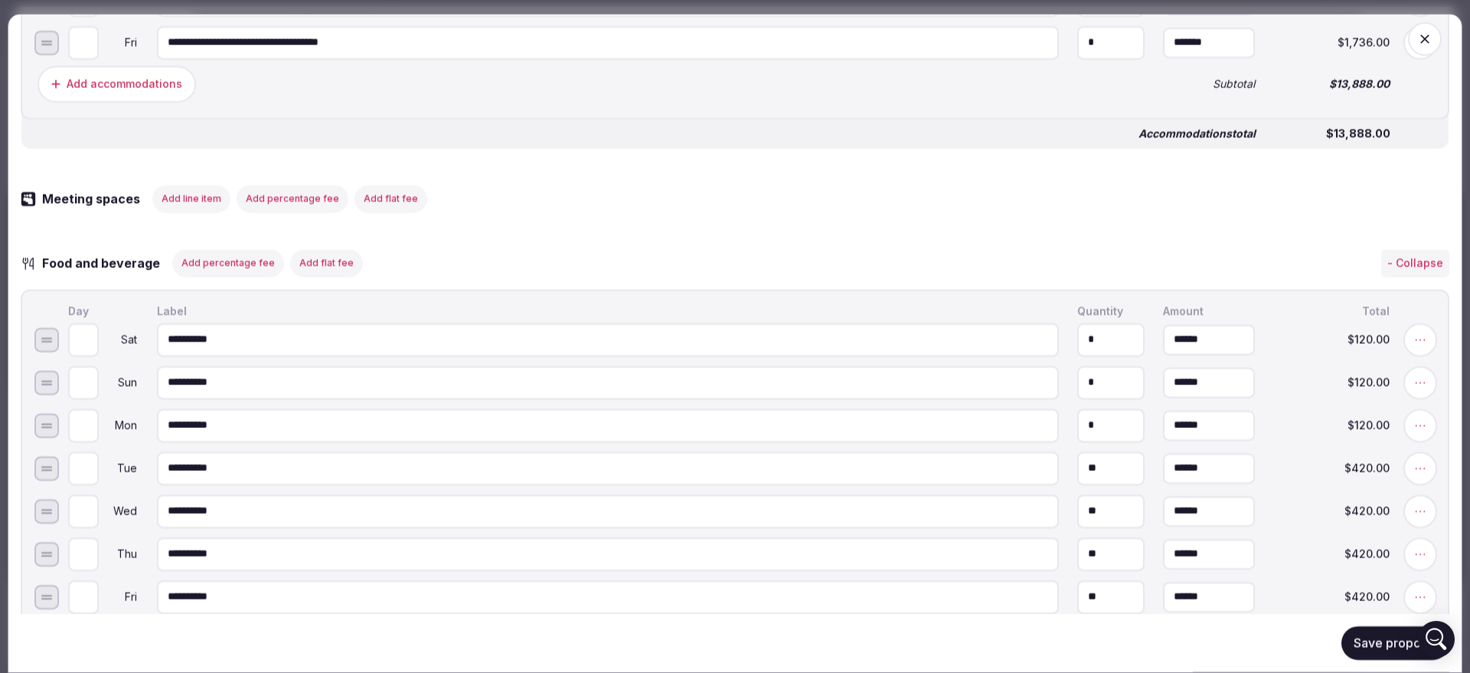
click at [1096, 483] on input "**" at bounding box center [1110, 468] width 67 height 34
paste input
type input "*"
click at [1092, 521] on input "**" at bounding box center [1110, 511] width 67 height 34
click at [1093, 520] on input "**" at bounding box center [1110, 511] width 67 height 34
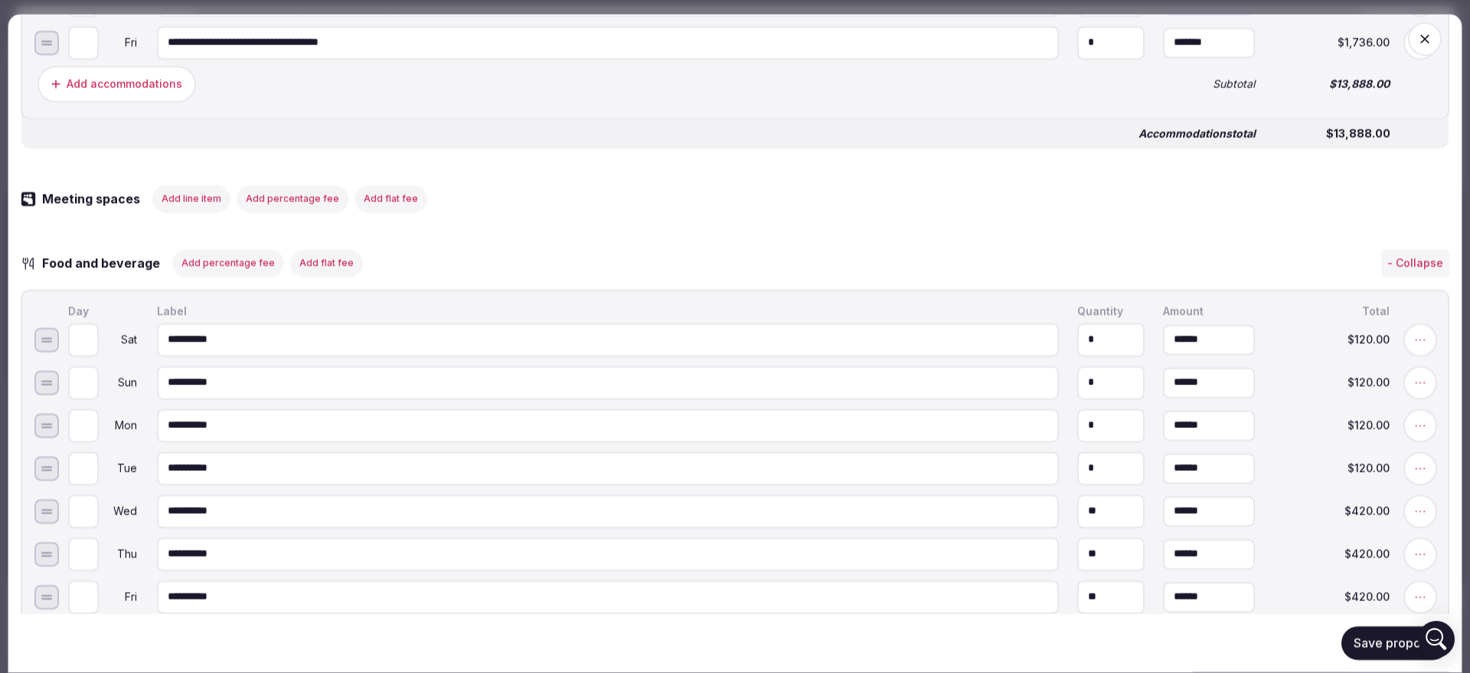
paste input
drag, startPoint x: 1093, startPoint y: 528, endPoint x: 1026, endPoint y: 518, distance: 67.4
click at [1077, 518] on input "**" at bounding box center [1110, 511] width 67 height 34
type input "*"
drag, startPoint x: 1095, startPoint y: 555, endPoint x: 1039, endPoint y: 564, distance: 56.6
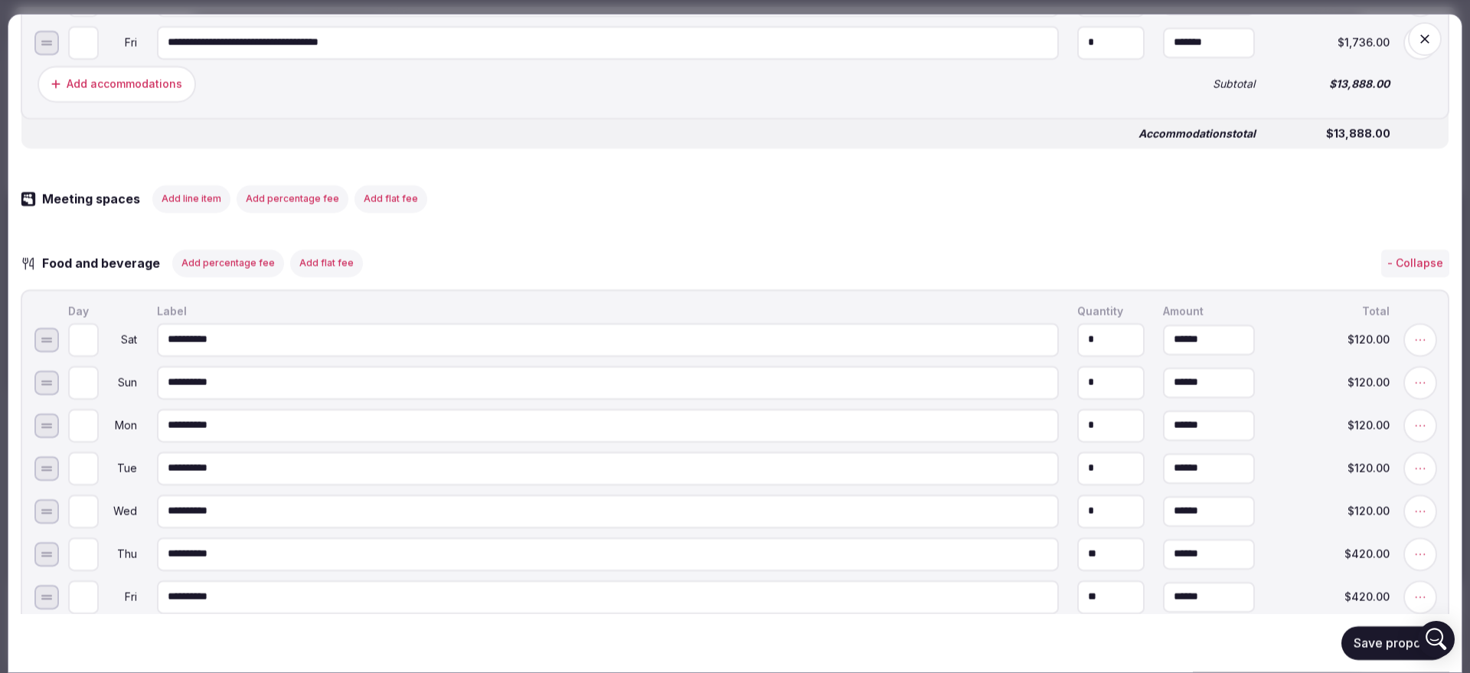
click at [1077, 564] on input "**" at bounding box center [1110, 554] width 67 height 34
type input "*"
drag, startPoint x: 1094, startPoint y: 611, endPoint x: 1039, endPoint y: 617, distance: 55.5
click at [1077, 613] on input "**" at bounding box center [1110, 597] width 67 height 34
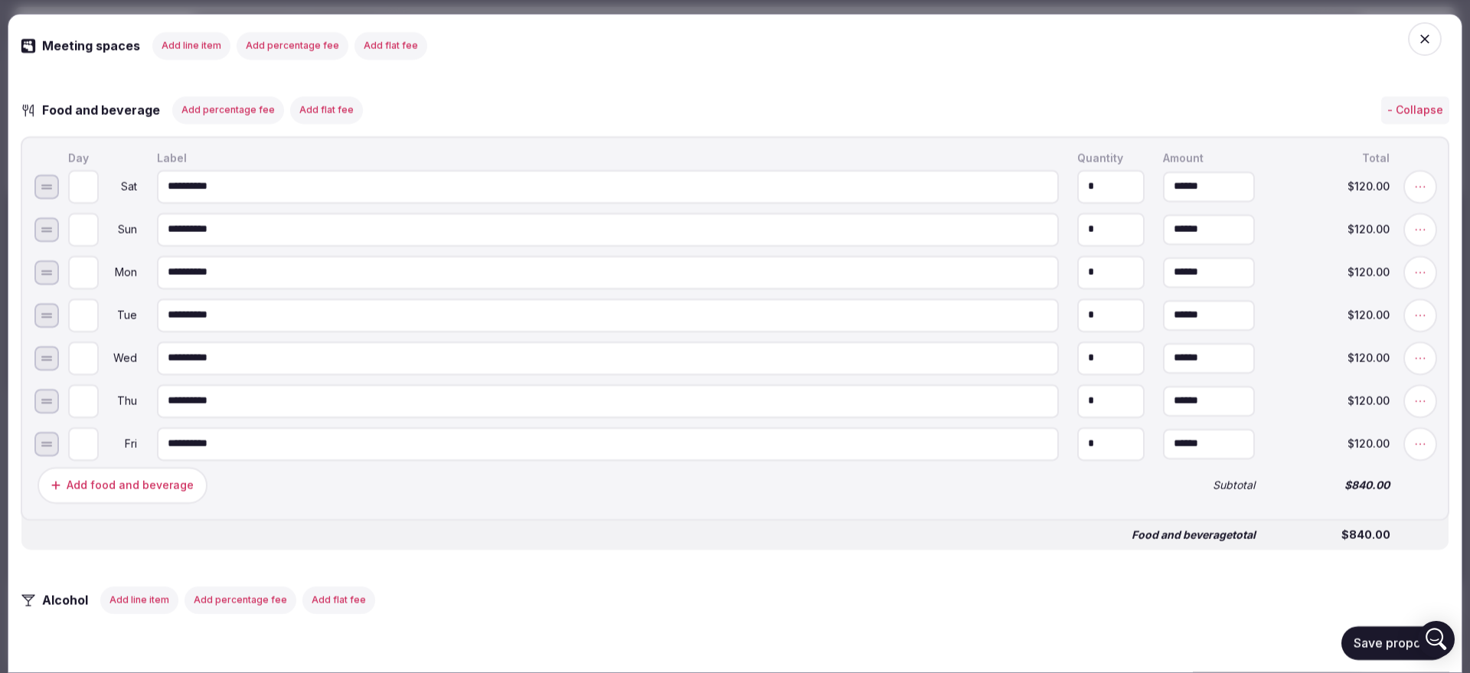
scroll to position [1436, 0]
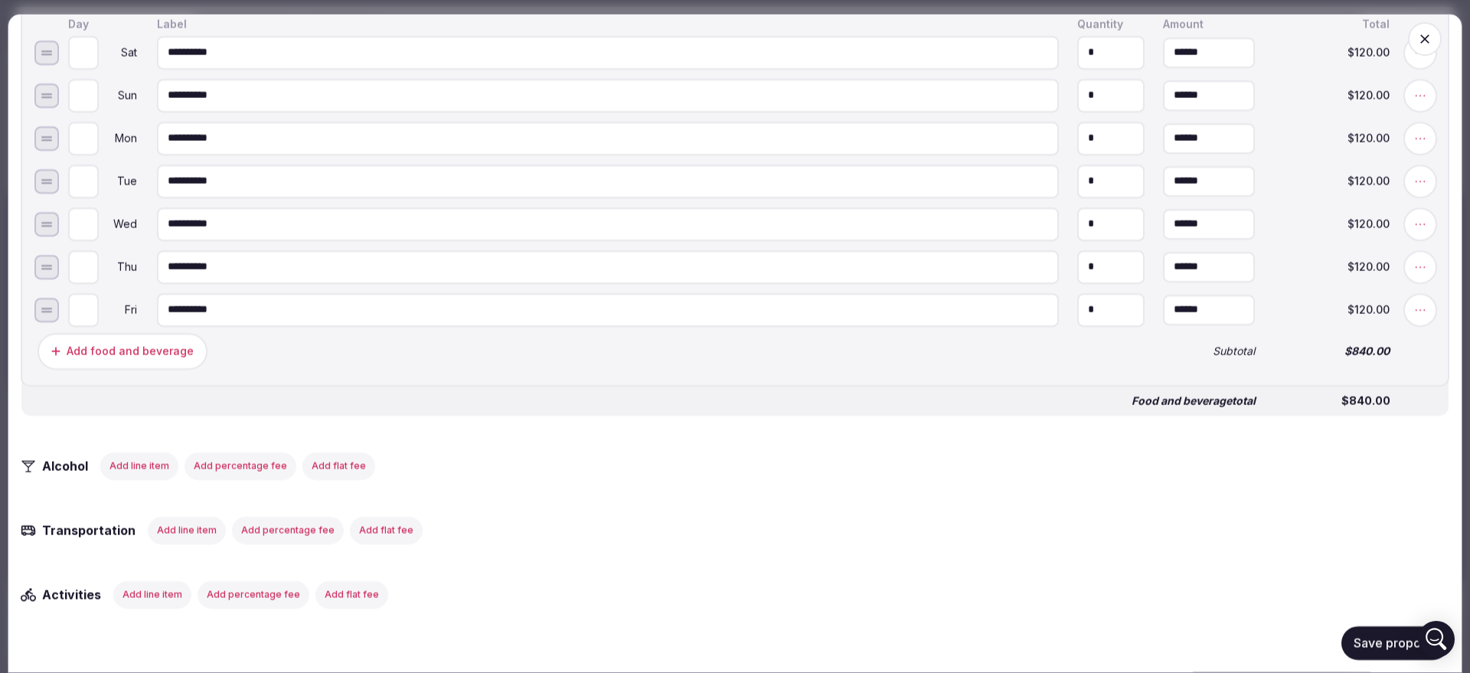
type input "*"
click at [1171, 534] on div "Transportation Add line item Add percentage fee Add flat fee" at bounding box center [735, 530] width 1429 height 28
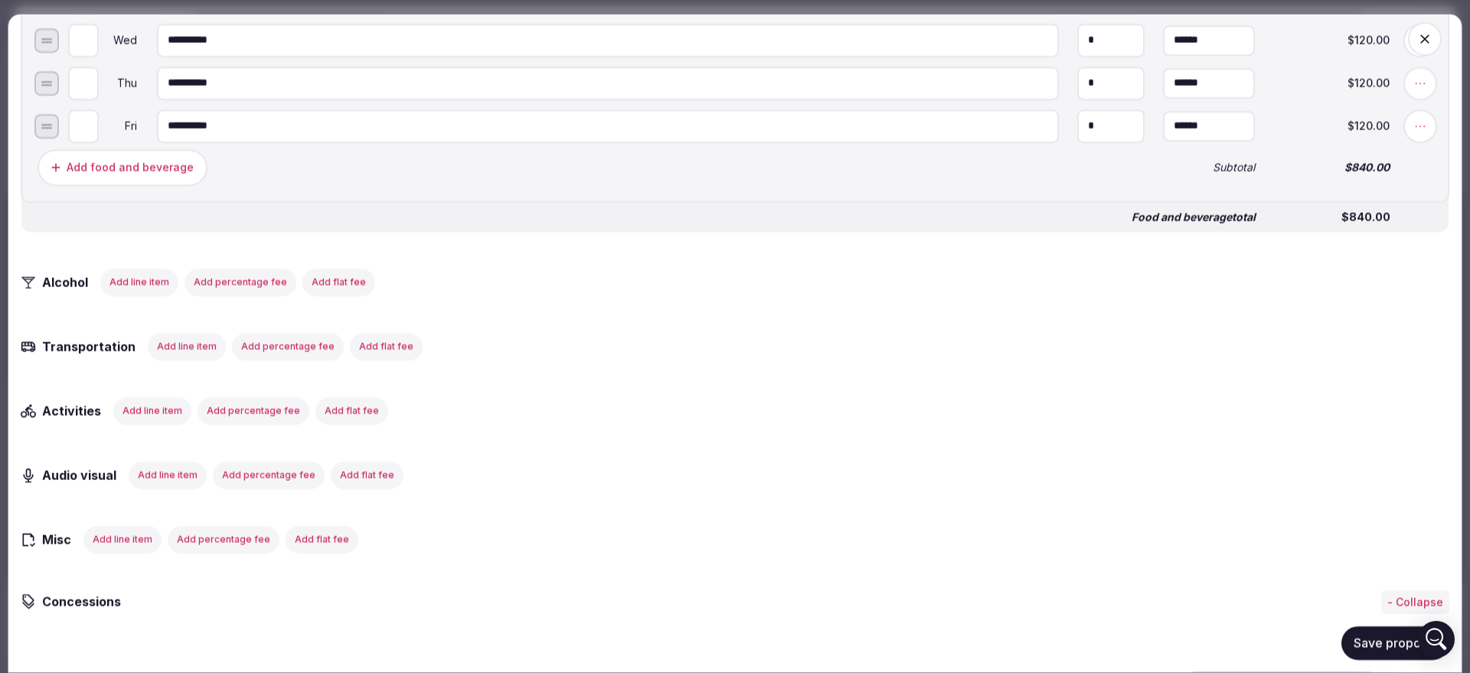
scroll to position [1627, 0]
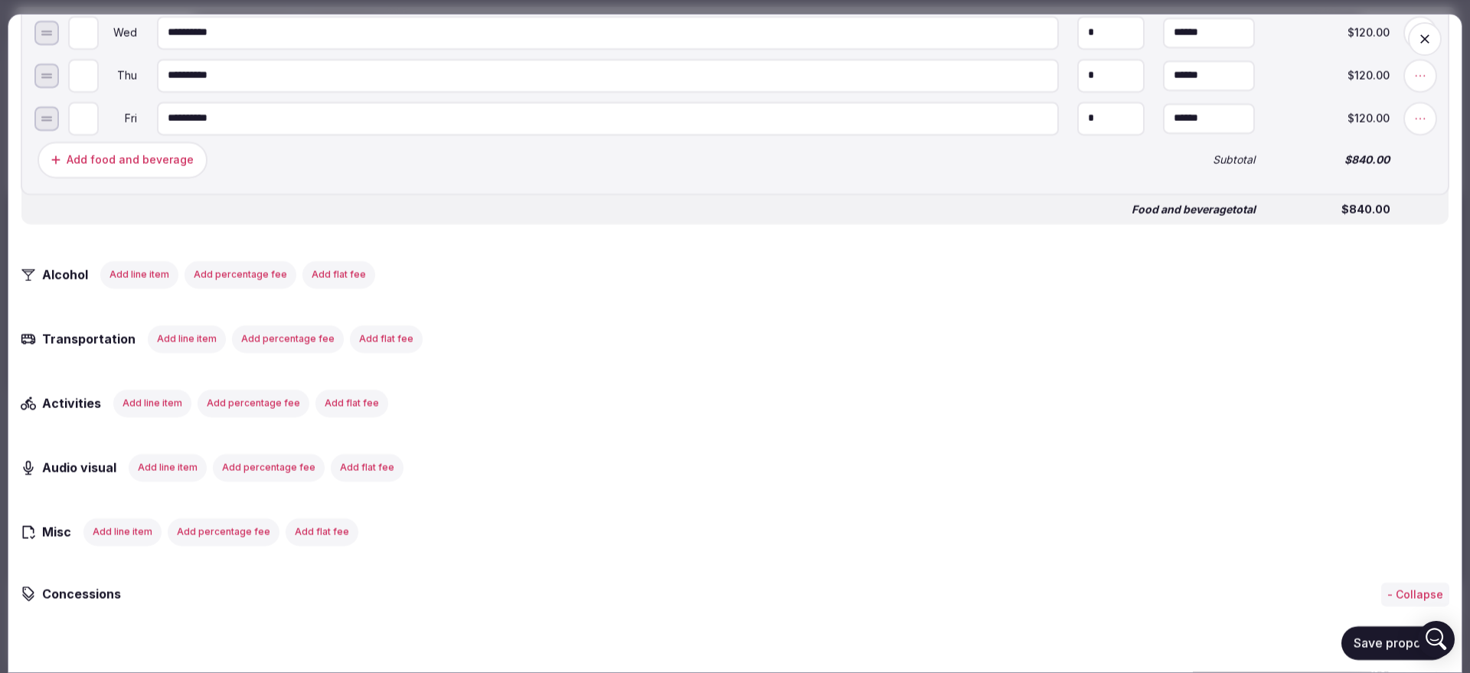
click at [1358, 643] on button "Save proposal" at bounding box center [1396, 643] width 108 height 34
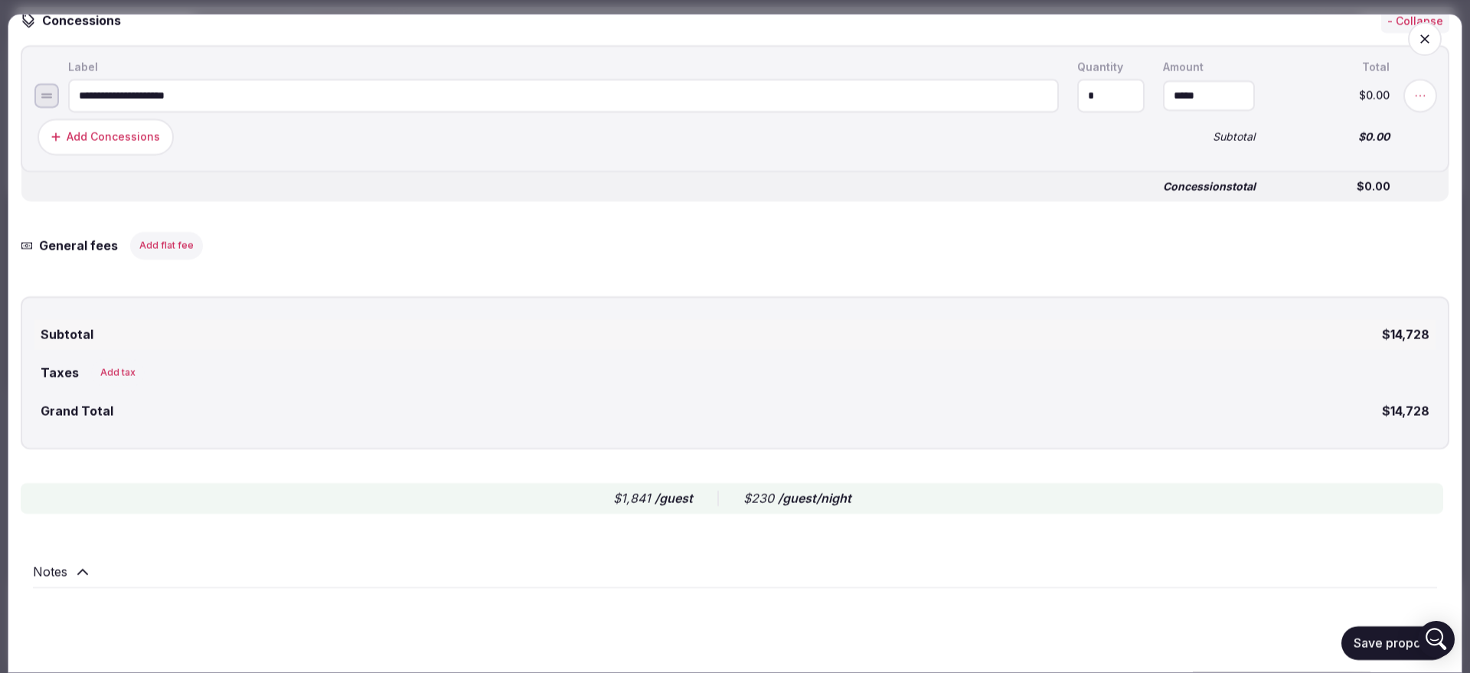
scroll to position [2237, 0]
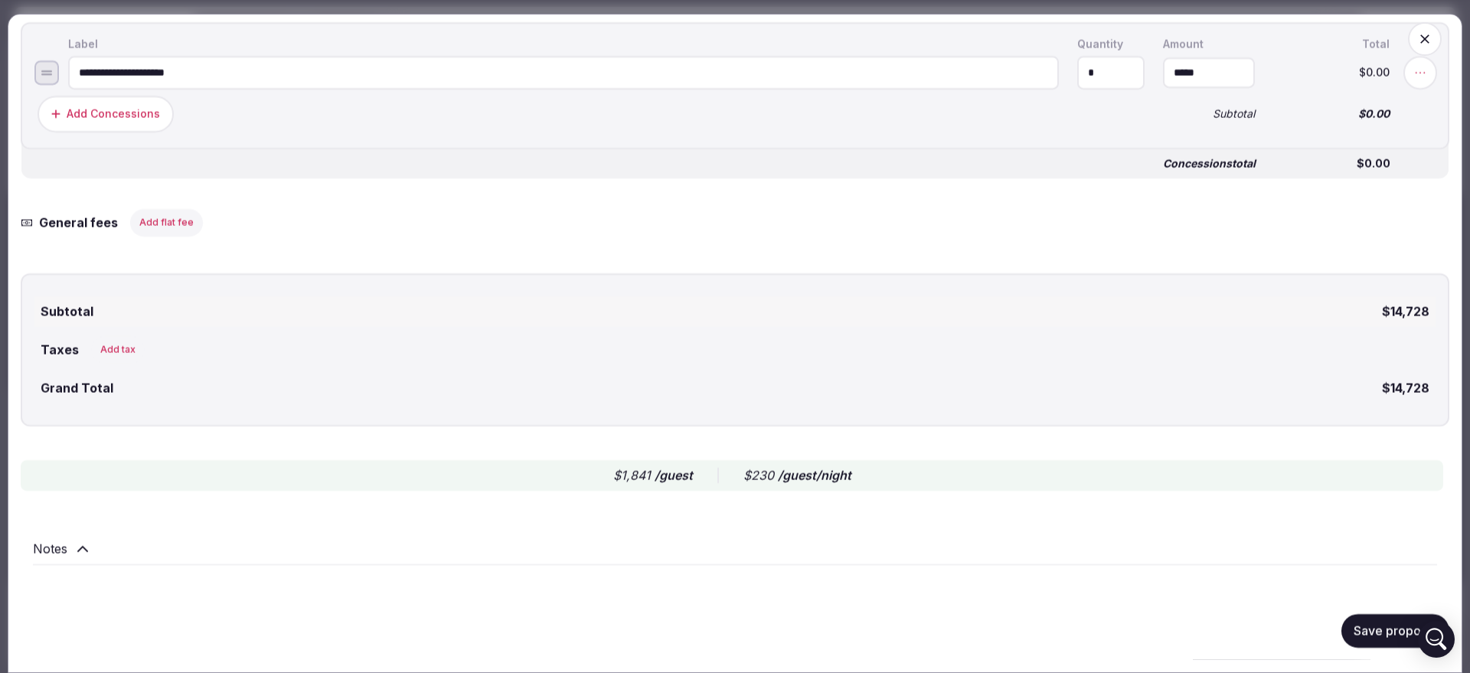
click at [1417, 35] on icon "button" at bounding box center [1424, 38] width 15 height 15
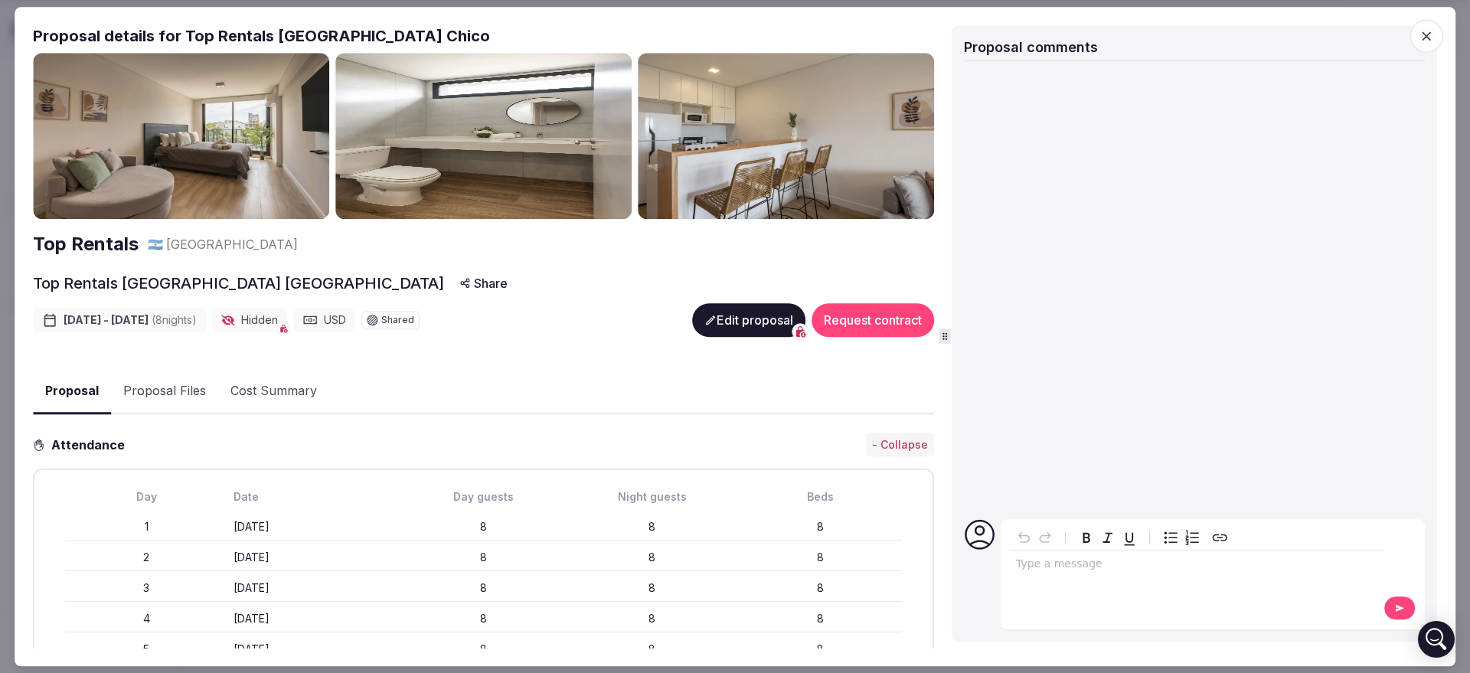
click at [1426, 28] on icon "button" at bounding box center [1426, 35] width 15 height 15
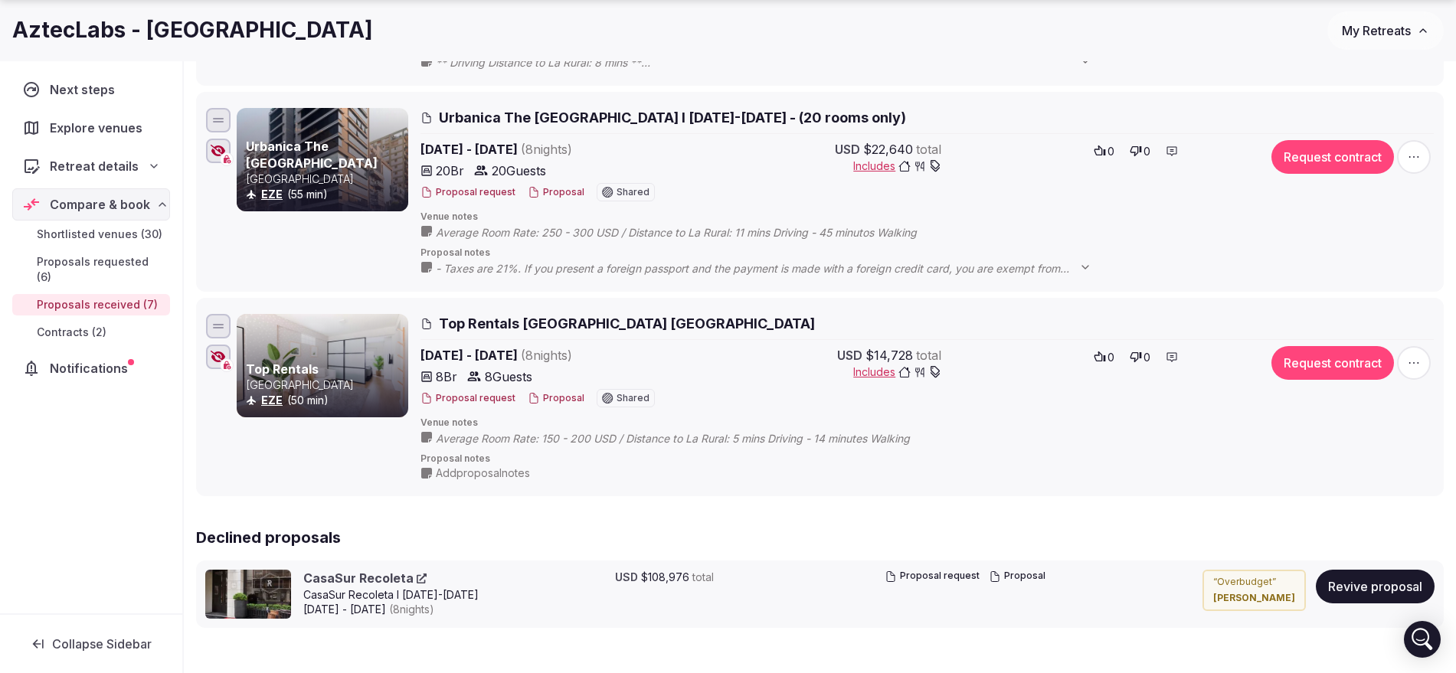
click at [547, 390] on div "Proposal request Proposal Shared" at bounding box center [555, 398] width 270 height 18
click at [553, 393] on button "Proposal" at bounding box center [556, 398] width 57 height 13
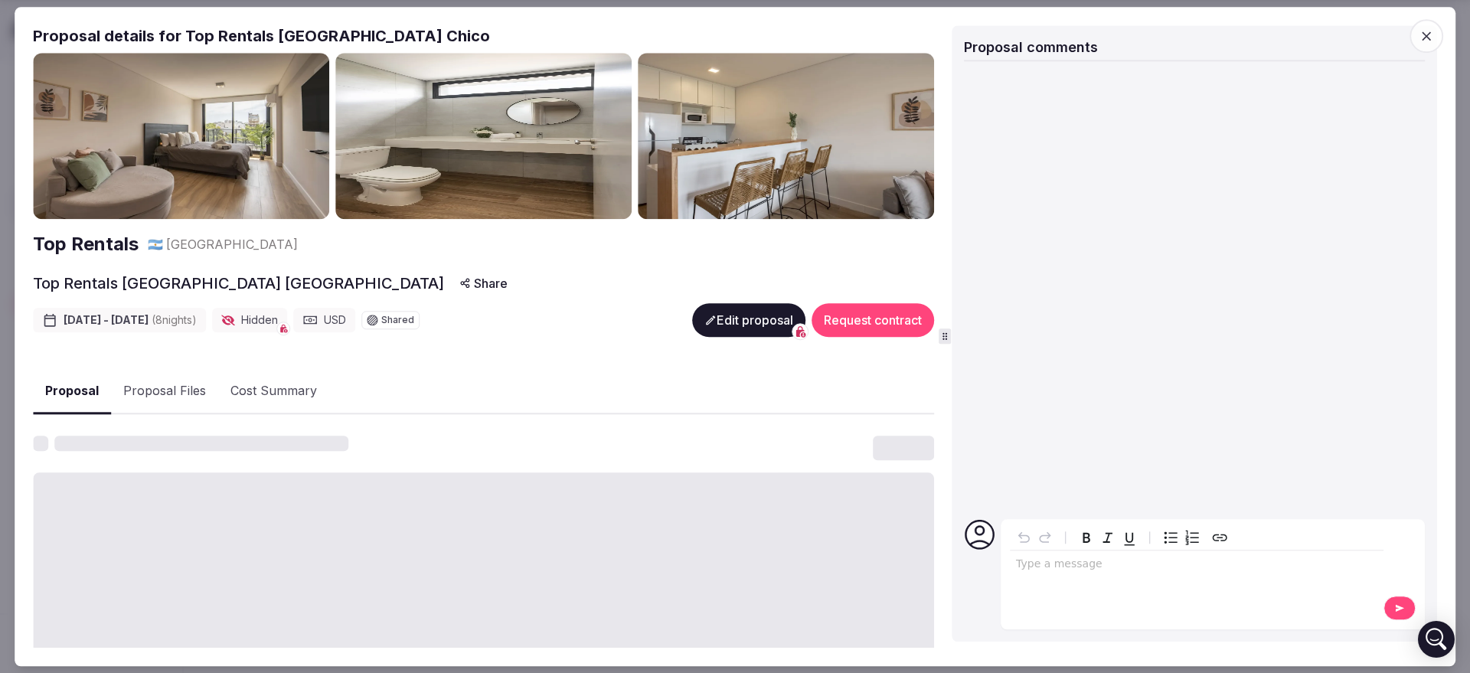
click at [740, 308] on button "Edit proposal" at bounding box center [748, 320] width 113 height 34
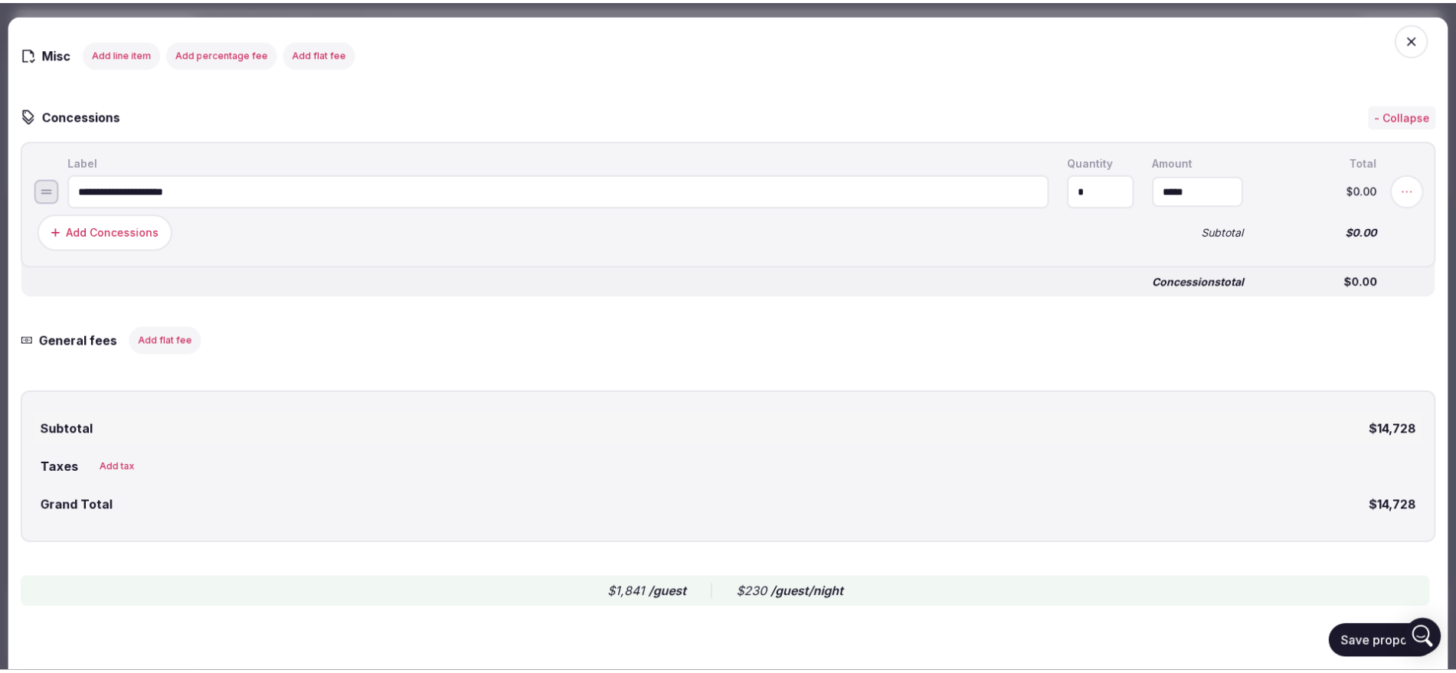
scroll to position [2046, 0]
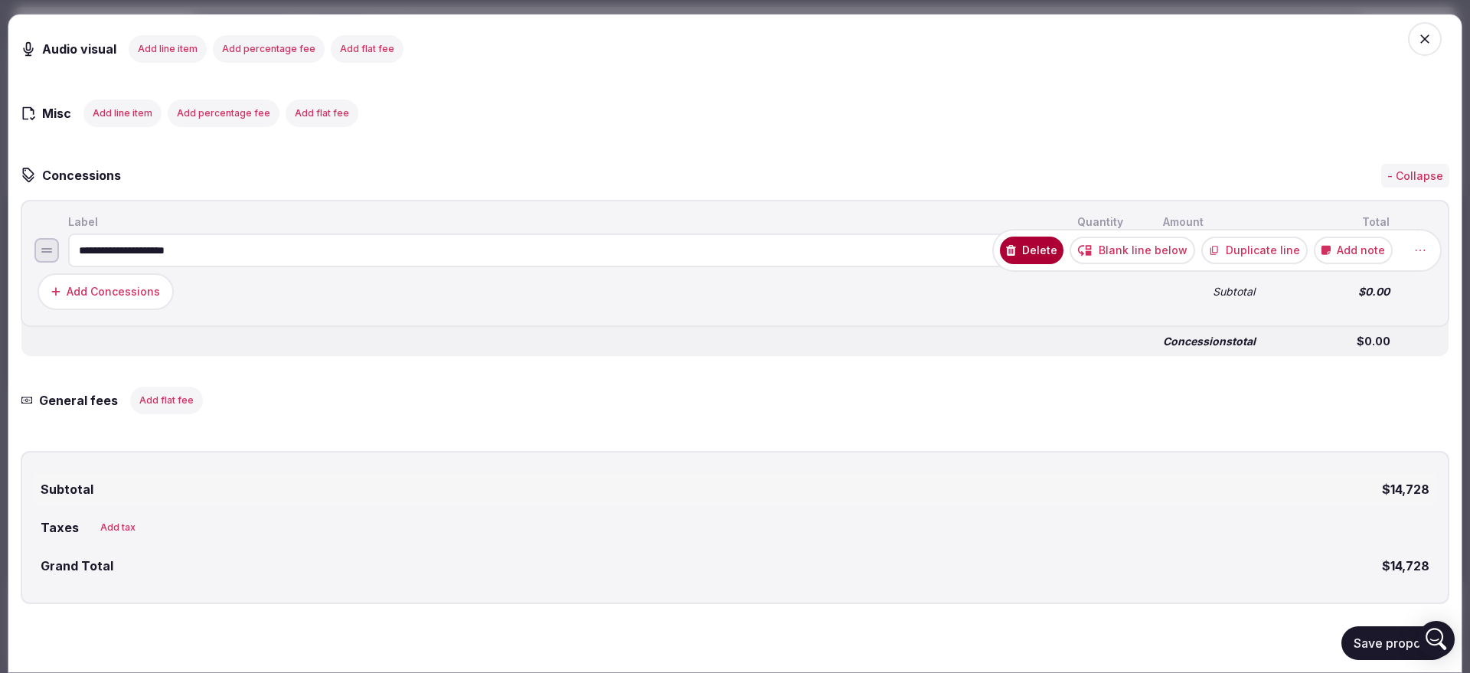
click at [1028, 261] on button "Delete" at bounding box center [1032, 251] width 64 height 28
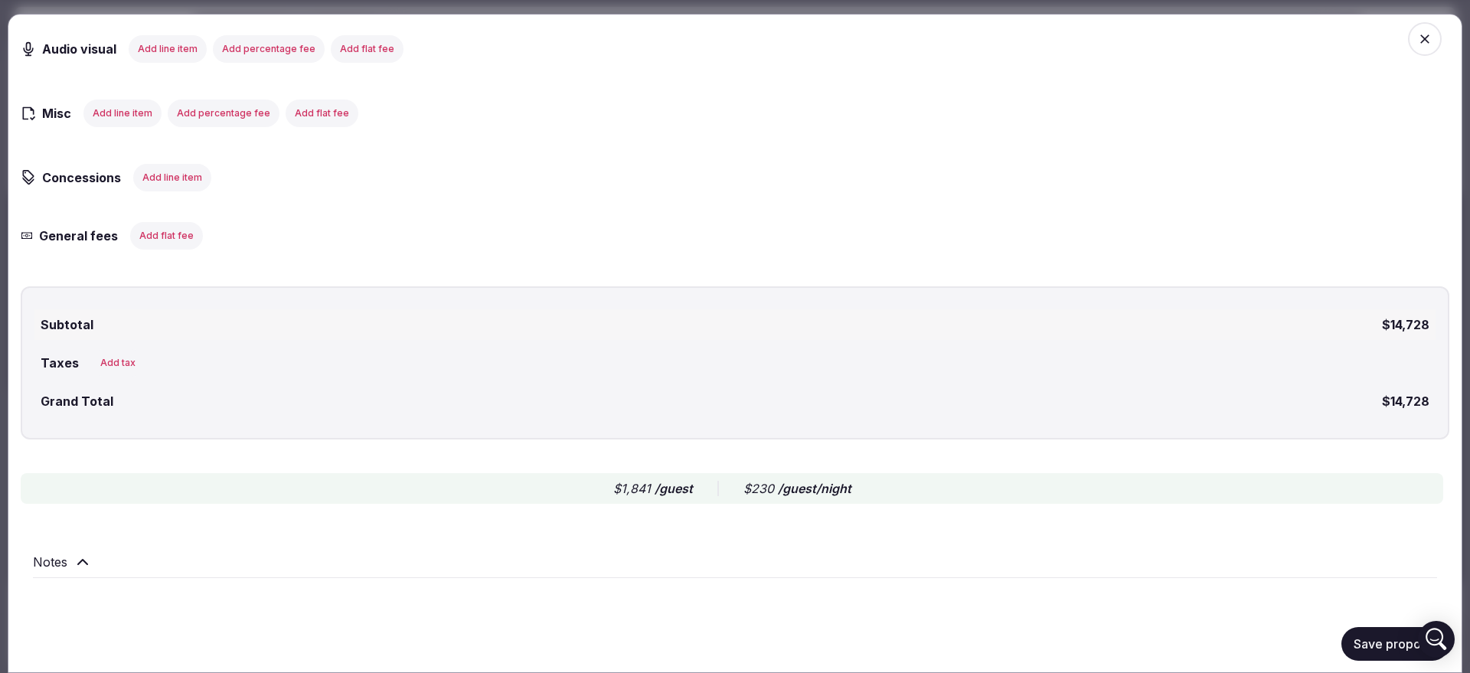
click at [1360, 629] on button "Save proposal" at bounding box center [1396, 643] width 108 height 34
click at [1417, 43] on icon "button" at bounding box center [1424, 38] width 15 height 15
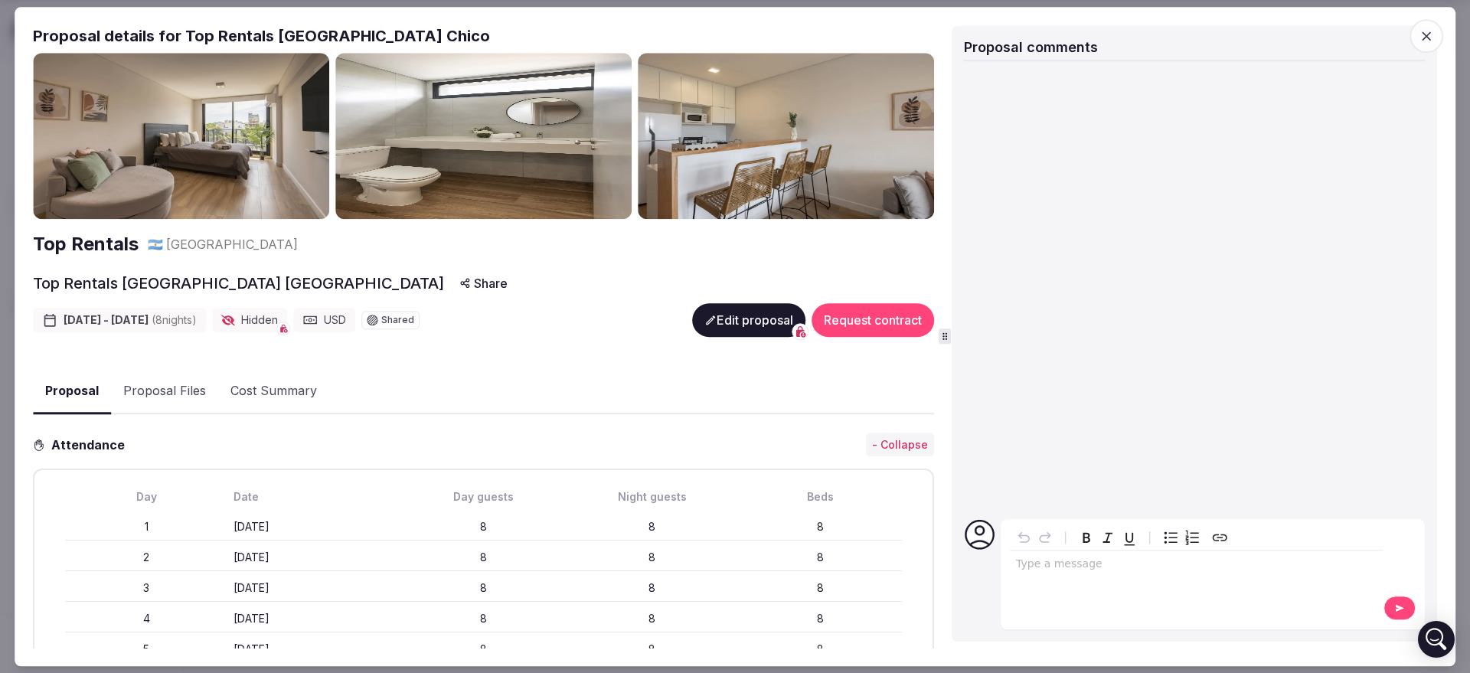
click at [1424, 35] on icon "button" at bounding box center [1426, 35] width 15 height 15
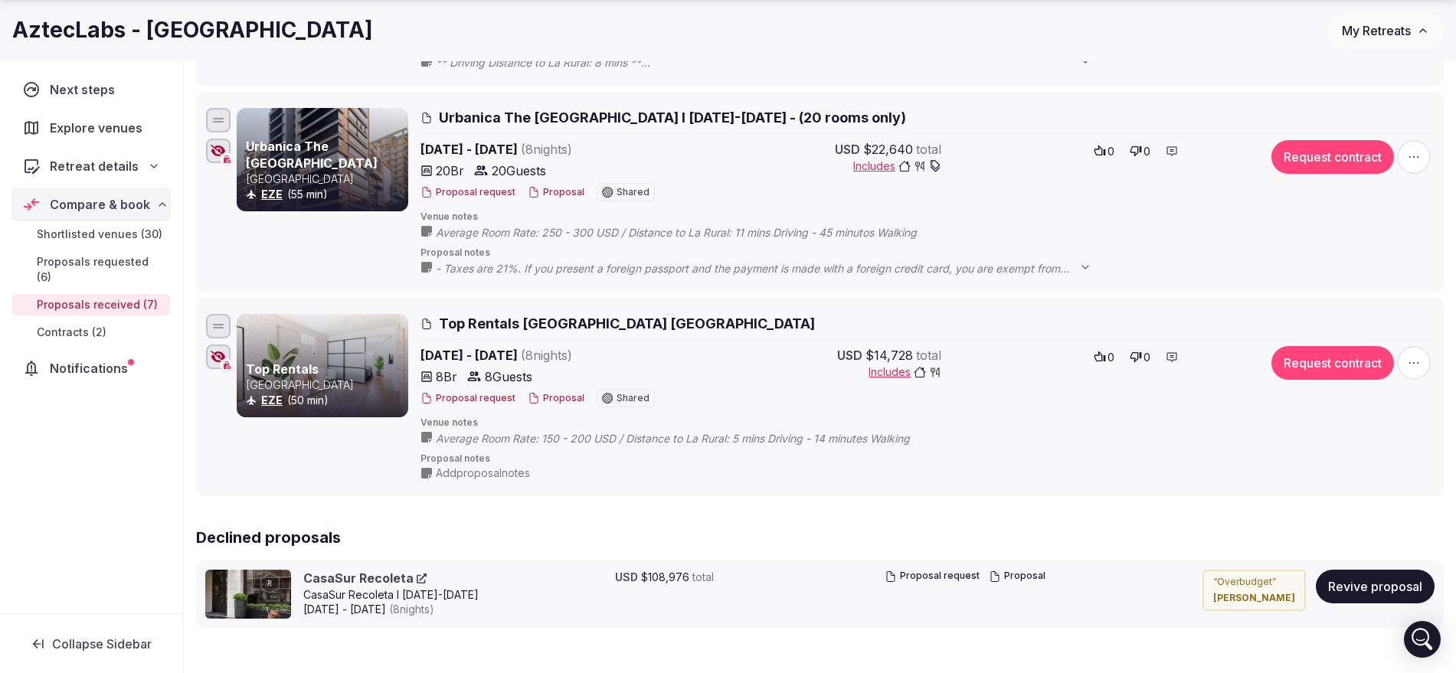
click at [214, 355] on icon "button" at bounding box center [218, 357] width 15 height 12
click at [214, 356] on icon "button" at bounding box center [218, 357] width 15 height 12
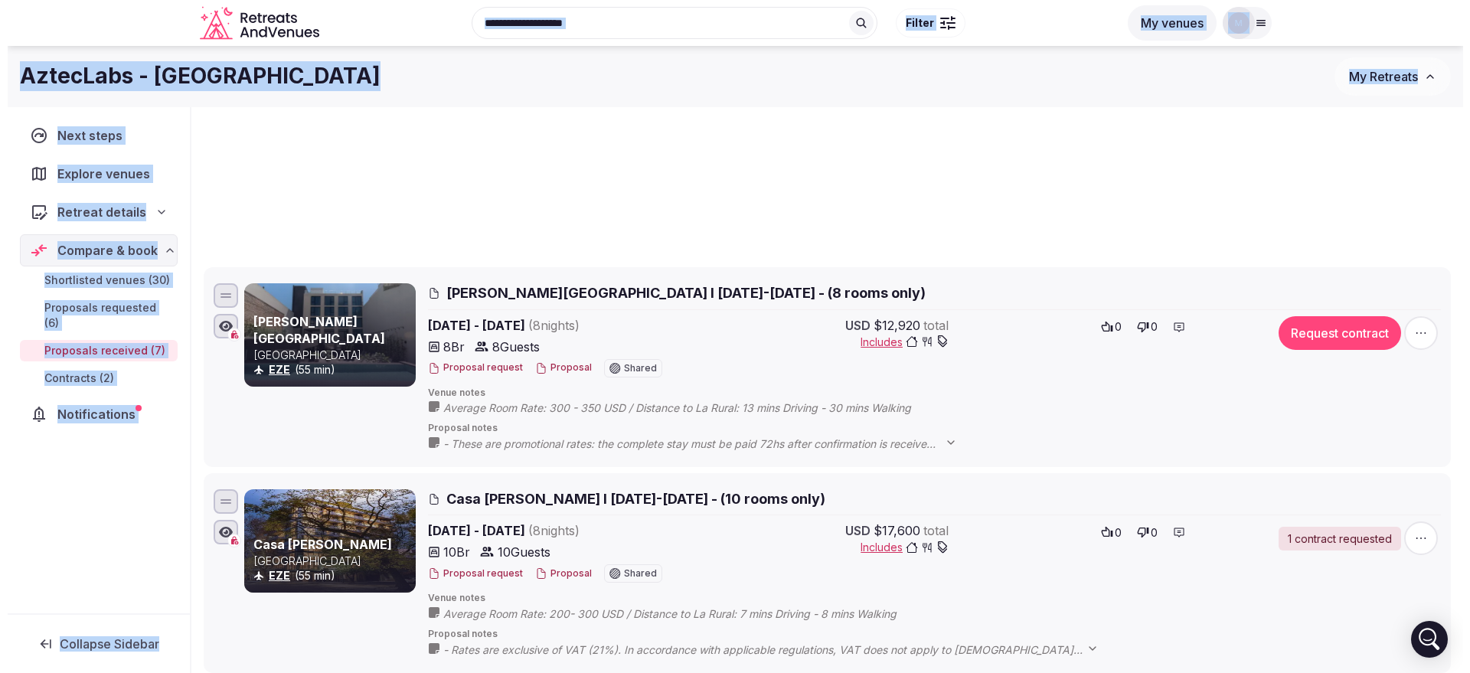
scroll to position [0, 0]
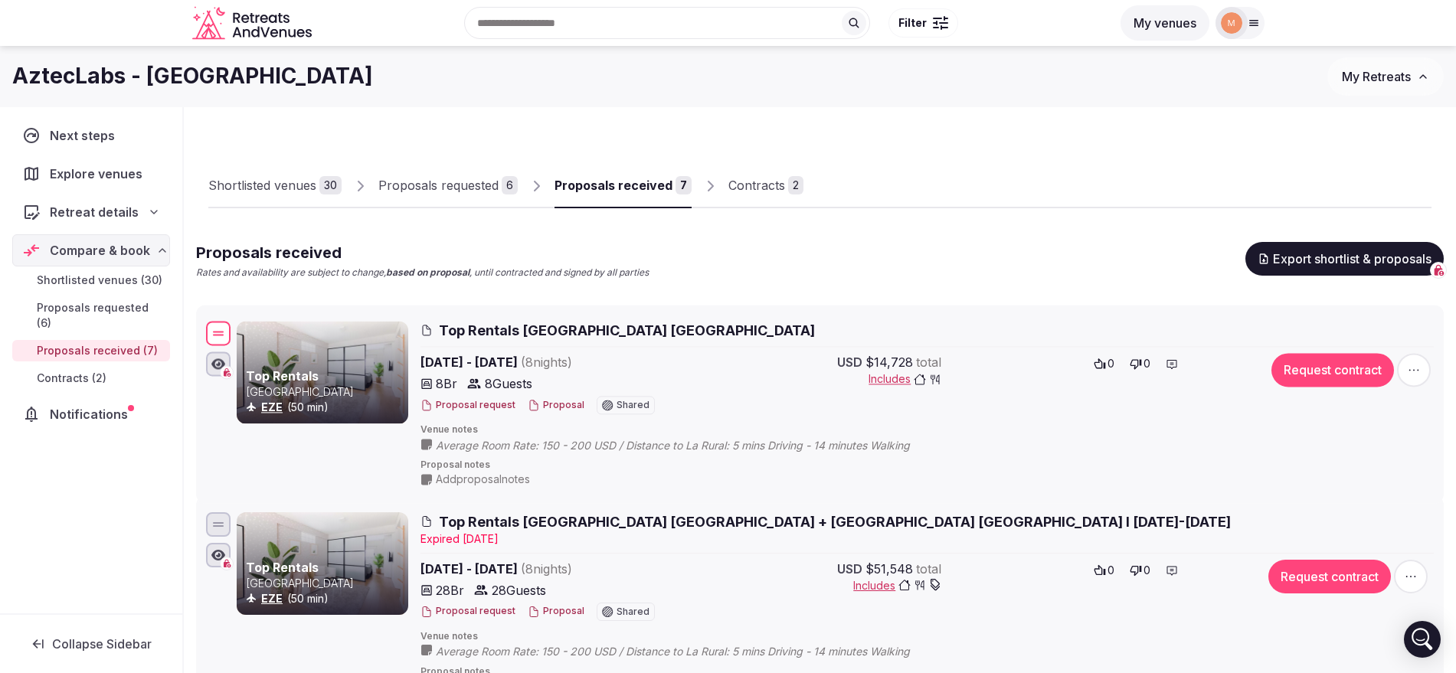
drag, startPoint x: 221, startPoint y: 519, endPoint x: 273, endPoint y: 336, distance: 190.3
click at [273, 336] on div "Top Rentals Argentina EZE (50 min) Top Rentals [GEOGRAPHIC_DATA] [GEOGRAPHIC_DA…" at bounding box center [820, 404] width 1234 height 172
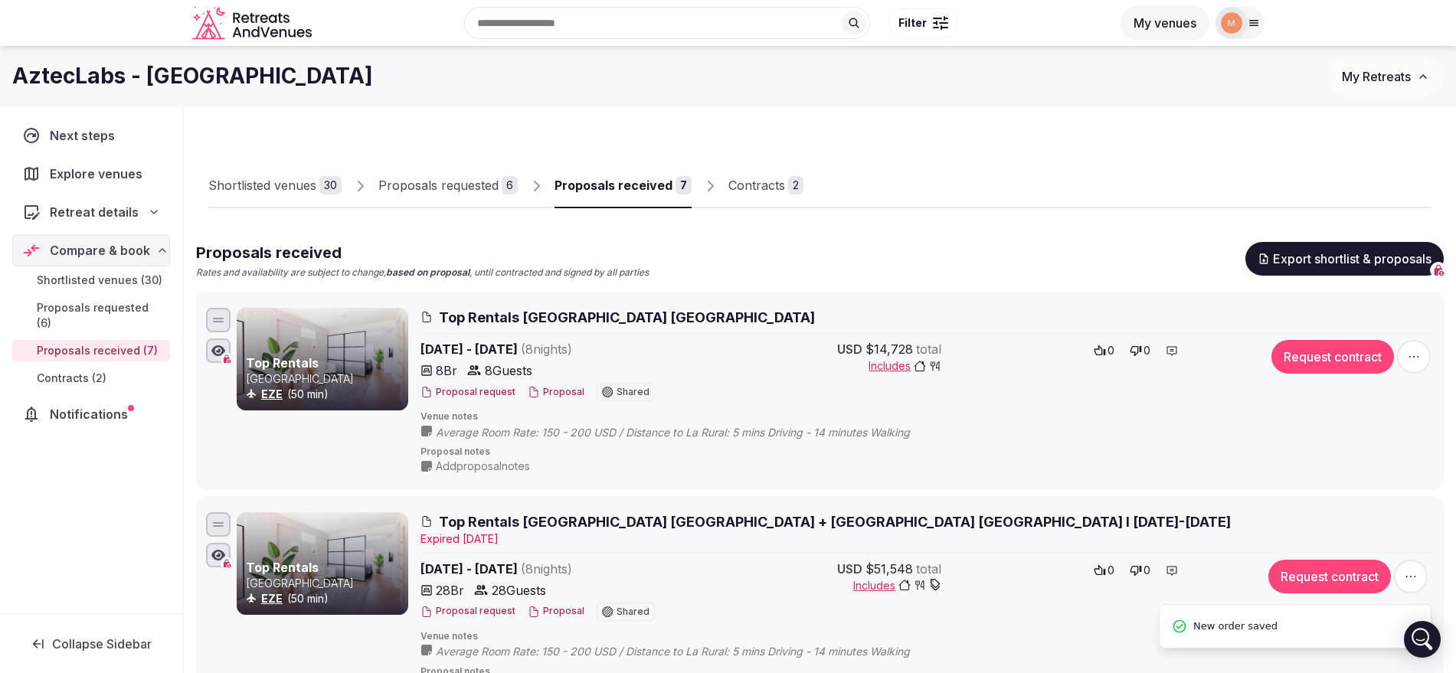
click at [564, 397] on button "Proposal" at bounding box center [556, 392] width 57 height 13
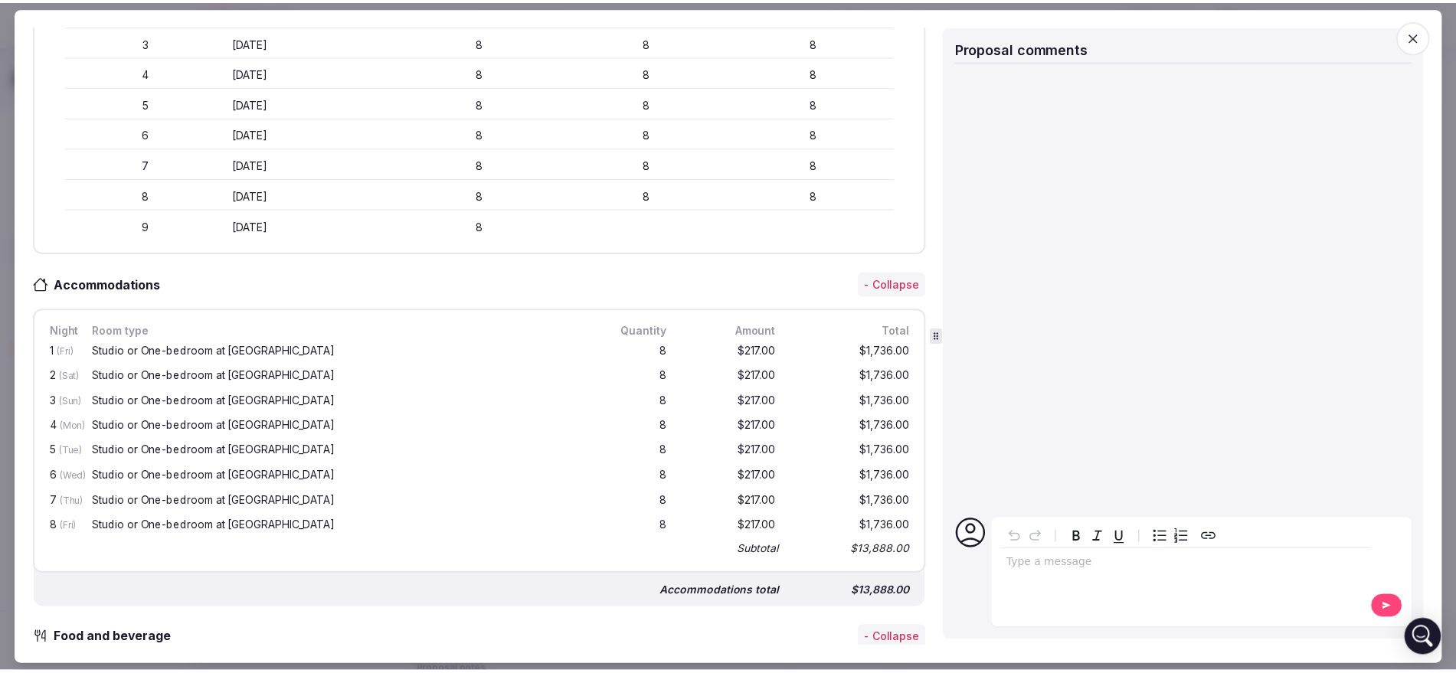
scroll to position [574, 0]
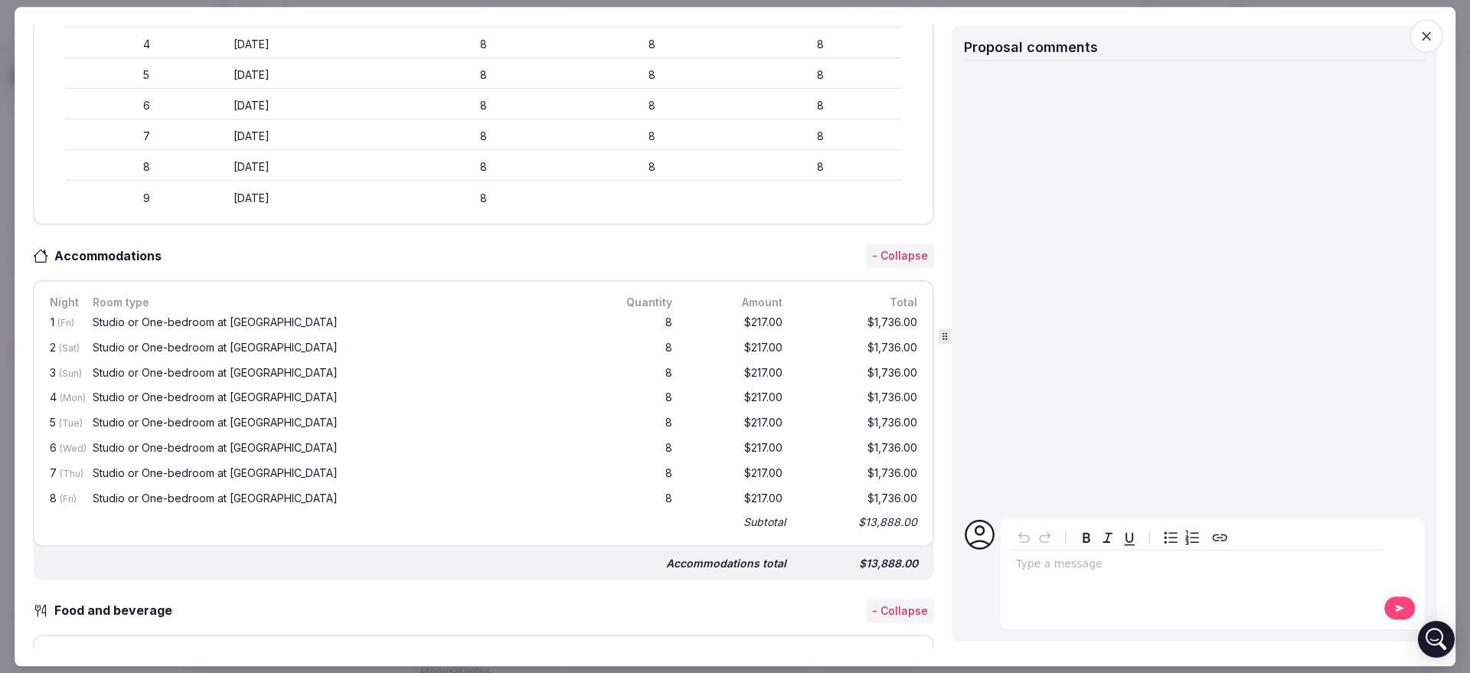
click at [1434, 42] on span "button" at bounding box center [1427, 36] width 34 height 34
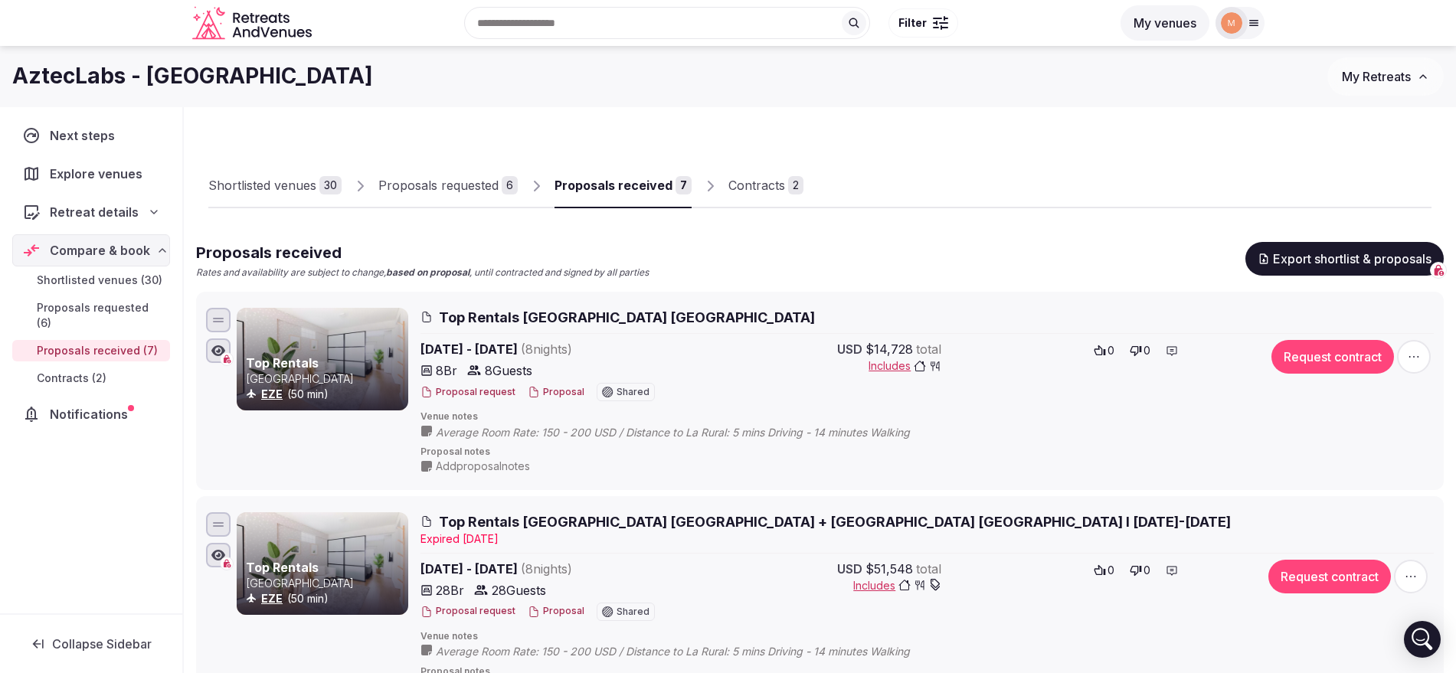
click at [564, 606] on button "Proposal" at bounding box center [556, 611] width 57 height 13
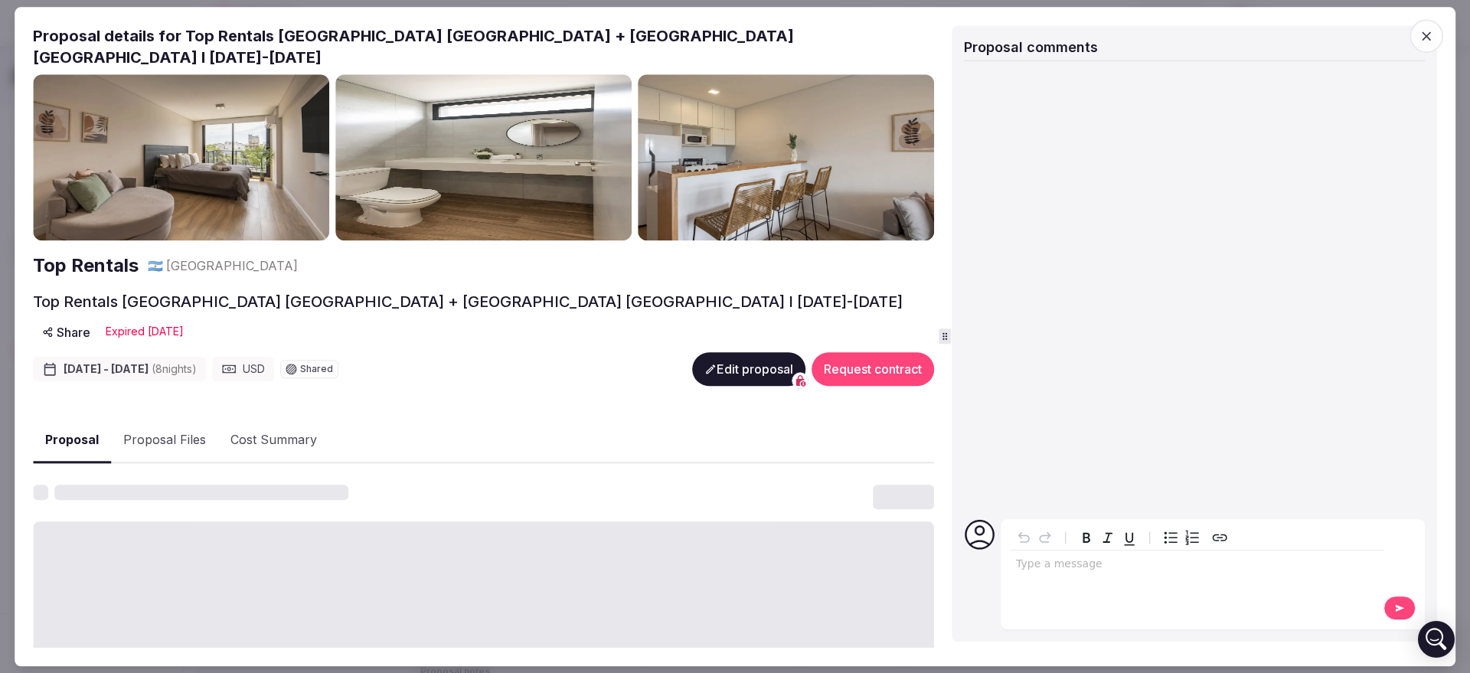
click at [526, 291] on div "Top Rentals [GEOGRAPHIC_DATA] [GEOGRAPHIC_DATA] + [GEOGRAPHIC_DATA] [GEOGRAPHIC…" at bounding box center [483, 318] width 901 height 55
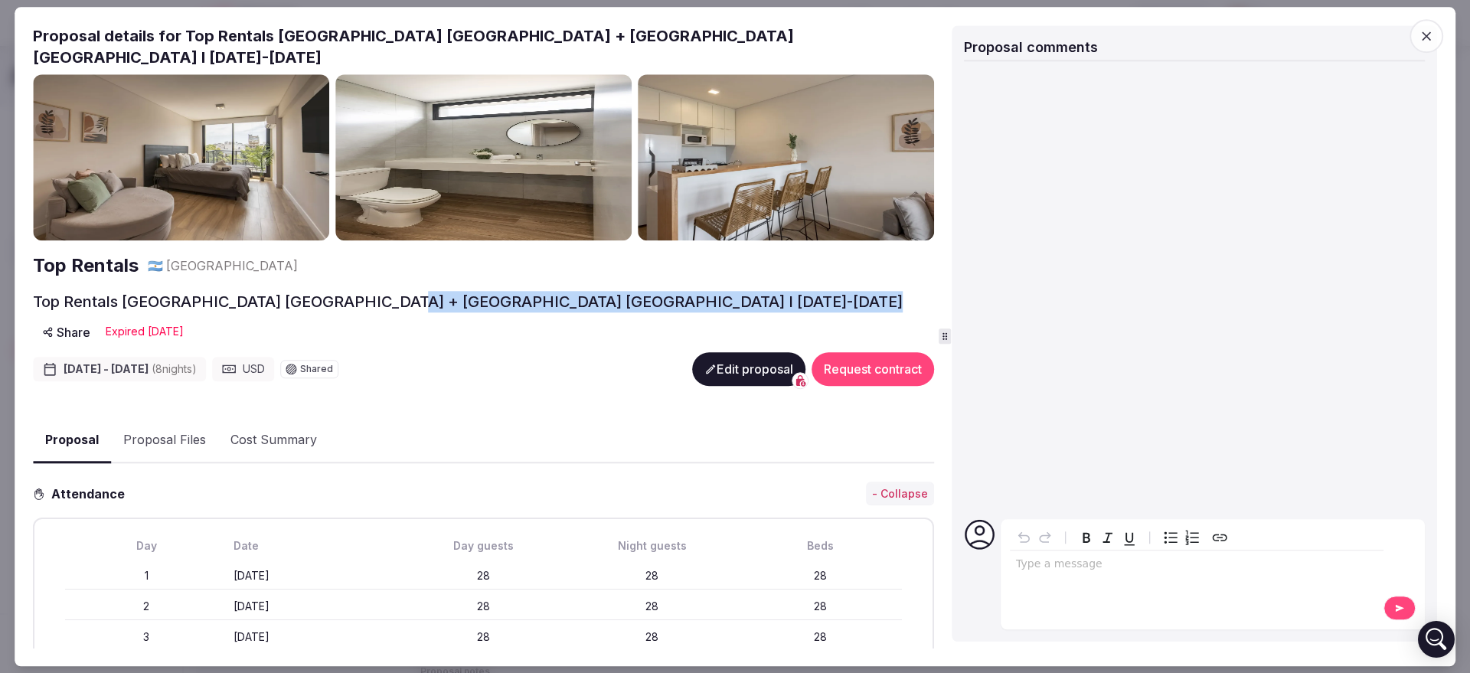
copy h2 "I [DATE]-[DATE]"
click at [1428, 39] on icon "button" at bounding box center [1426, 35] width 15 height 15
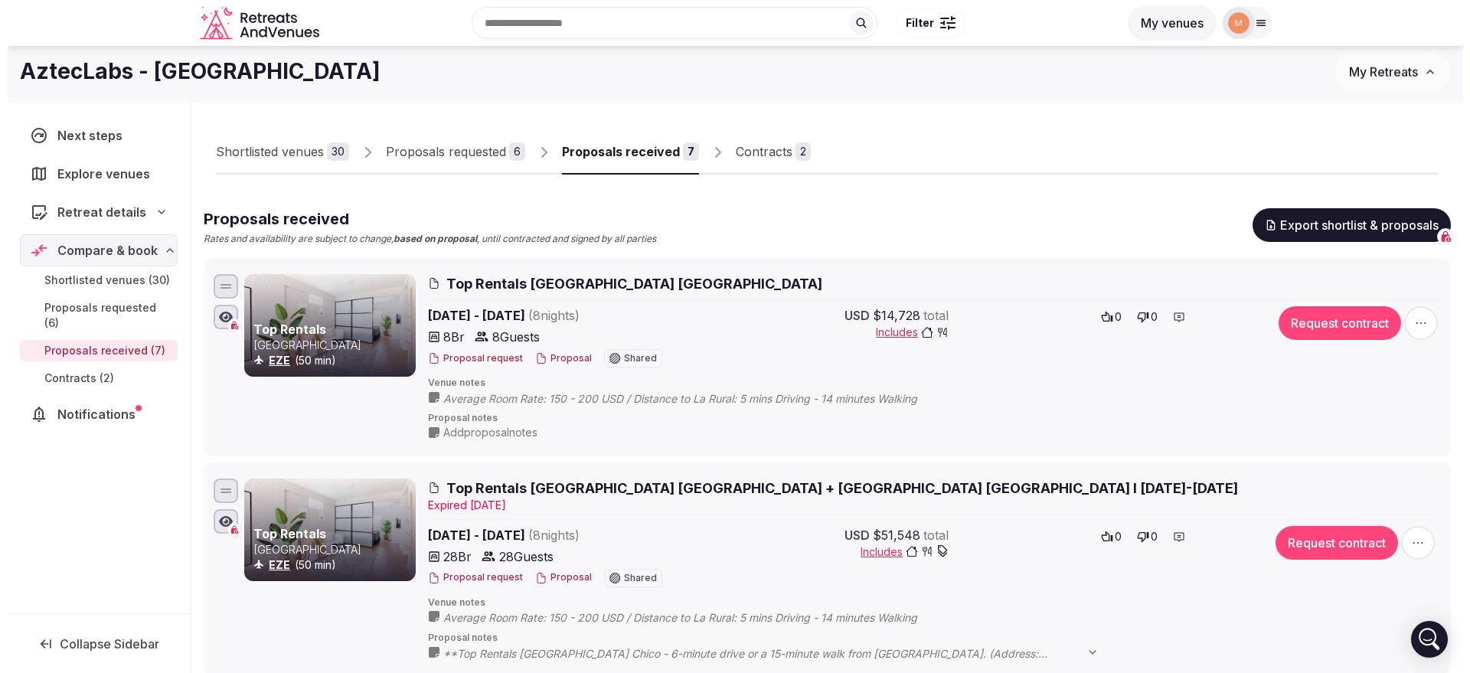
scroll to position [0, 0]
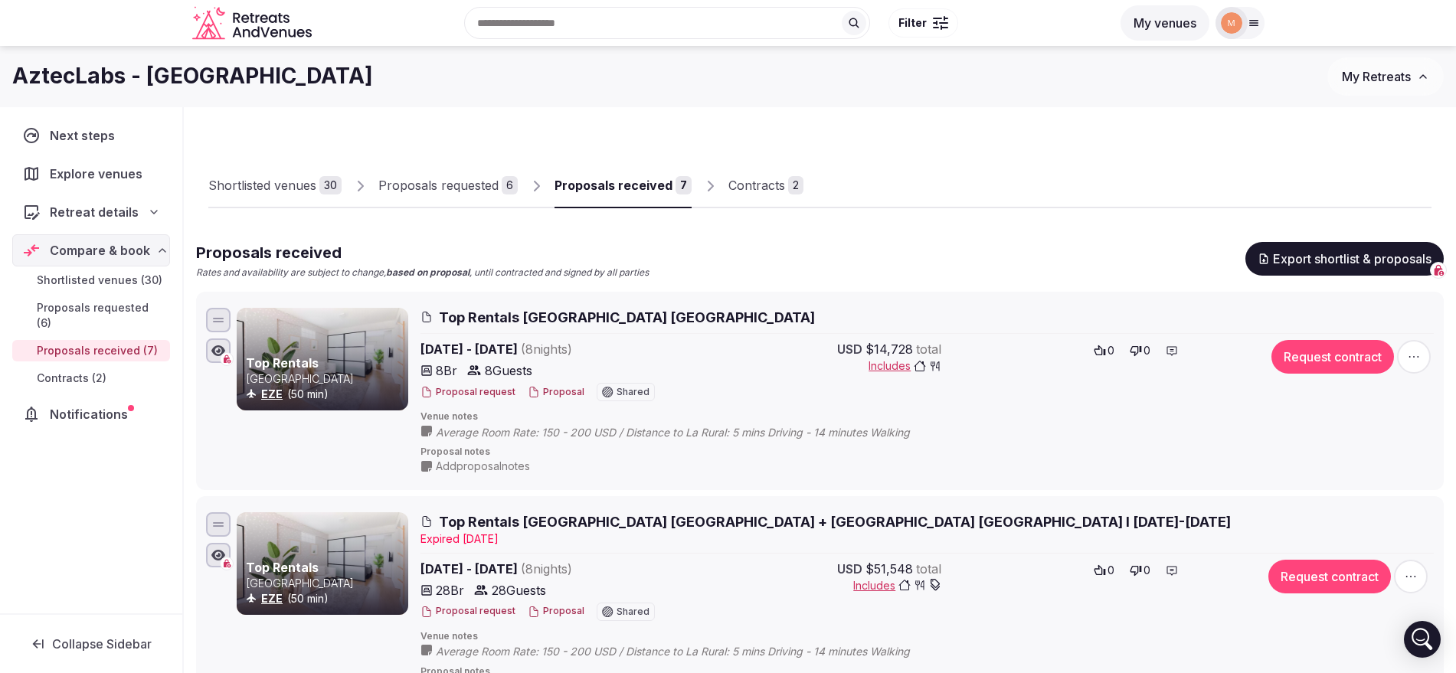
click at [1407, 361] on icon "button" at bounding box center [1413, 356] width 15 height 15
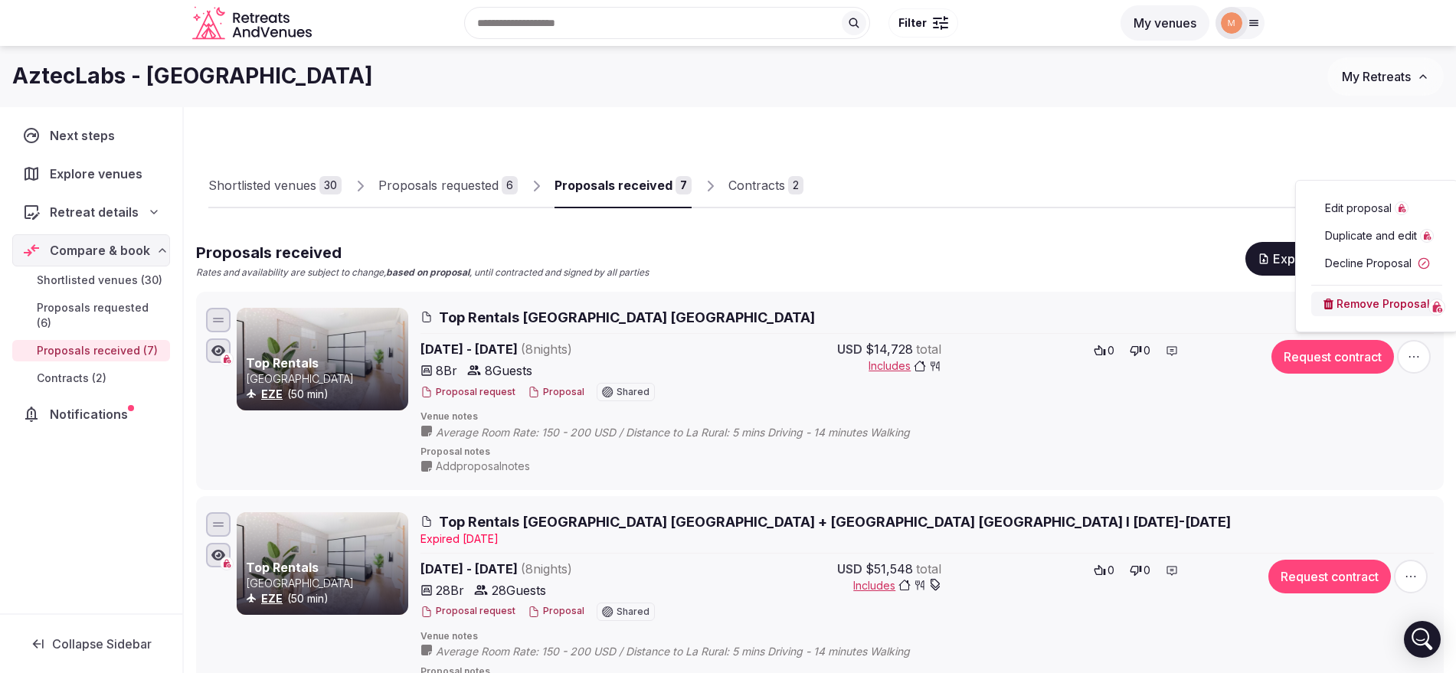
click at [1393, 201] on span "Edit proposal" at bounding box center [1366, 208] width 83 height 15
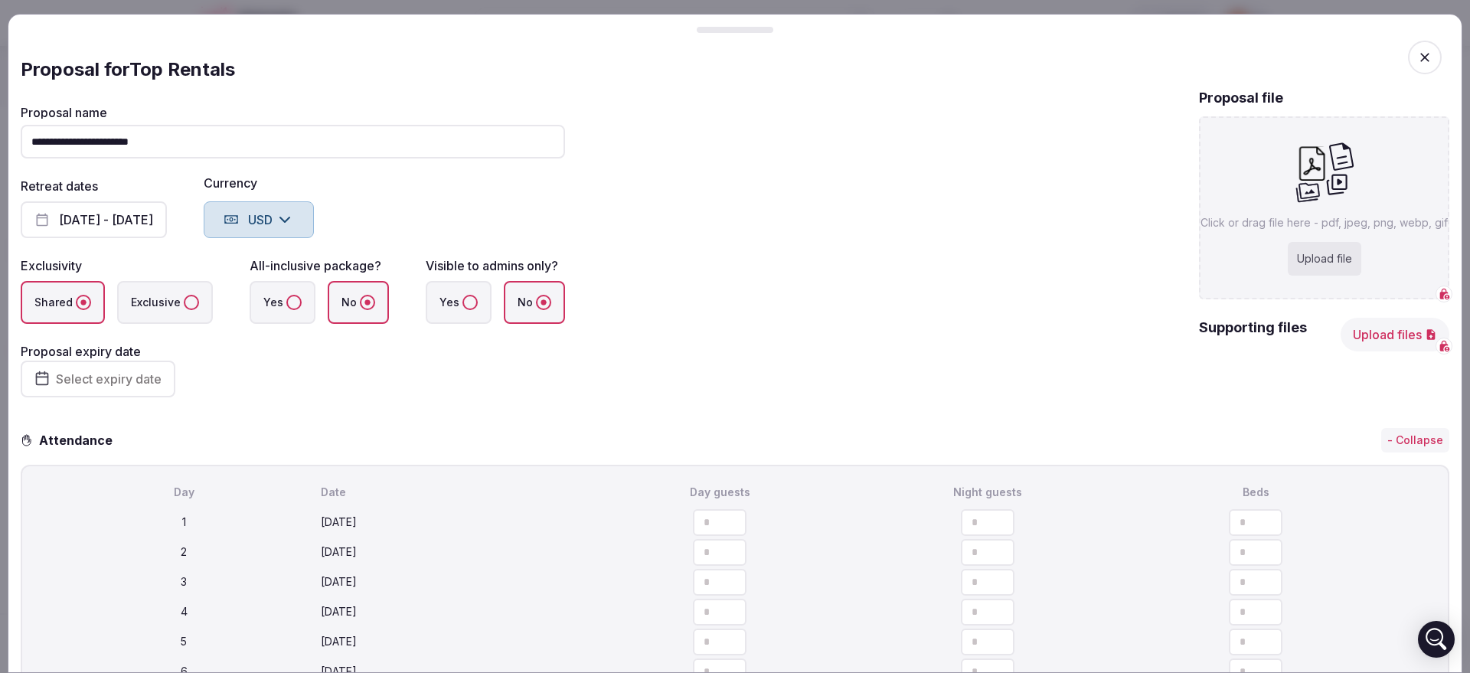
click at [409, 139] on input "**********" at bounding box center [293, 142] width 544 height 34
paste input "**********"
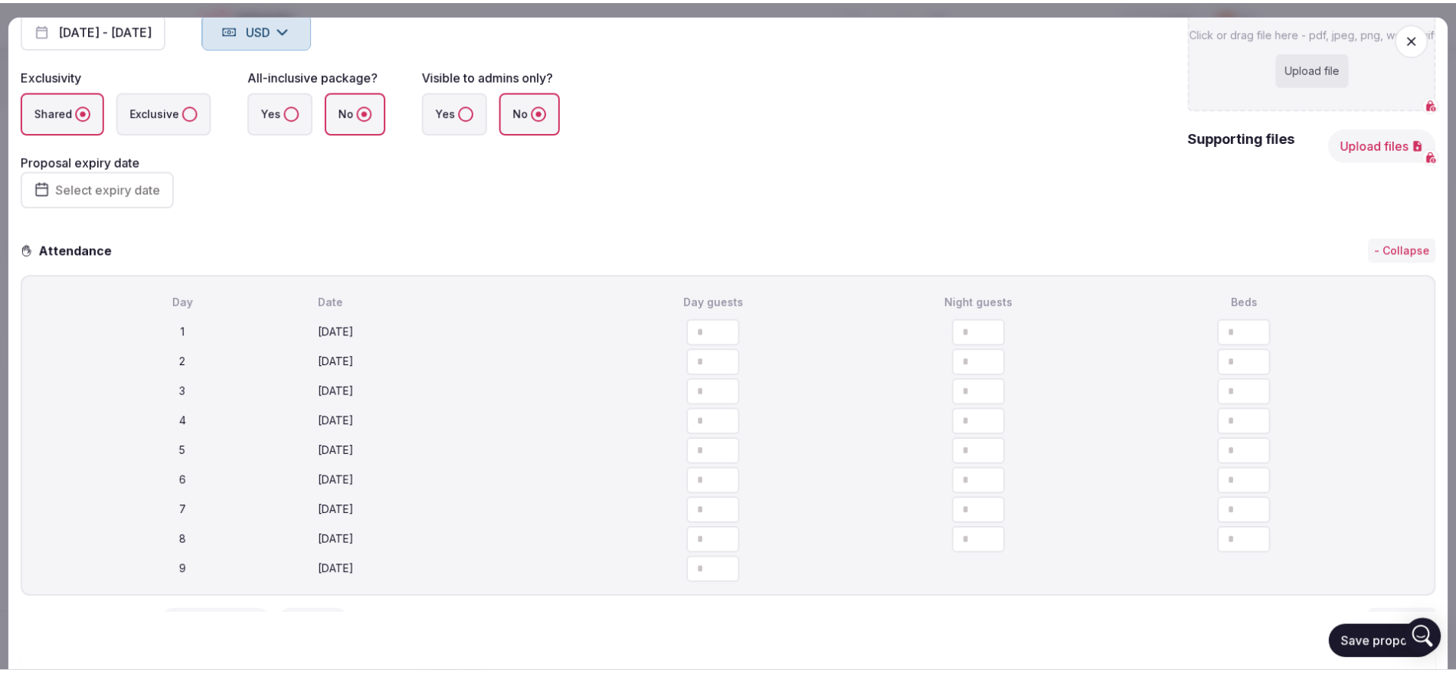
scroll to position [383, 0]
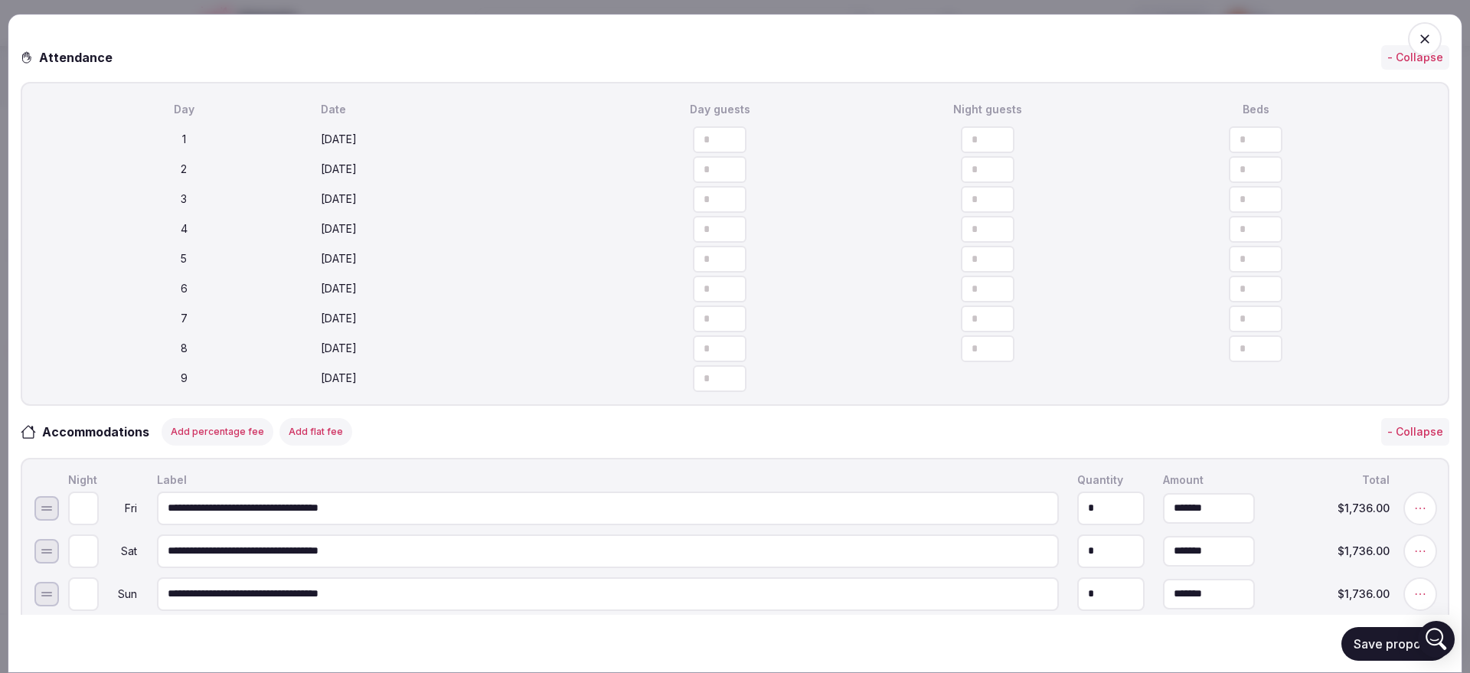
type input "**********"
click at [1401, 645] on button "Save proposal" at bounding box center [1396, 643] width 108 height 34
click at [1417, 35] on icon "button" at bounding box center [1424, 38] width 15 height 15
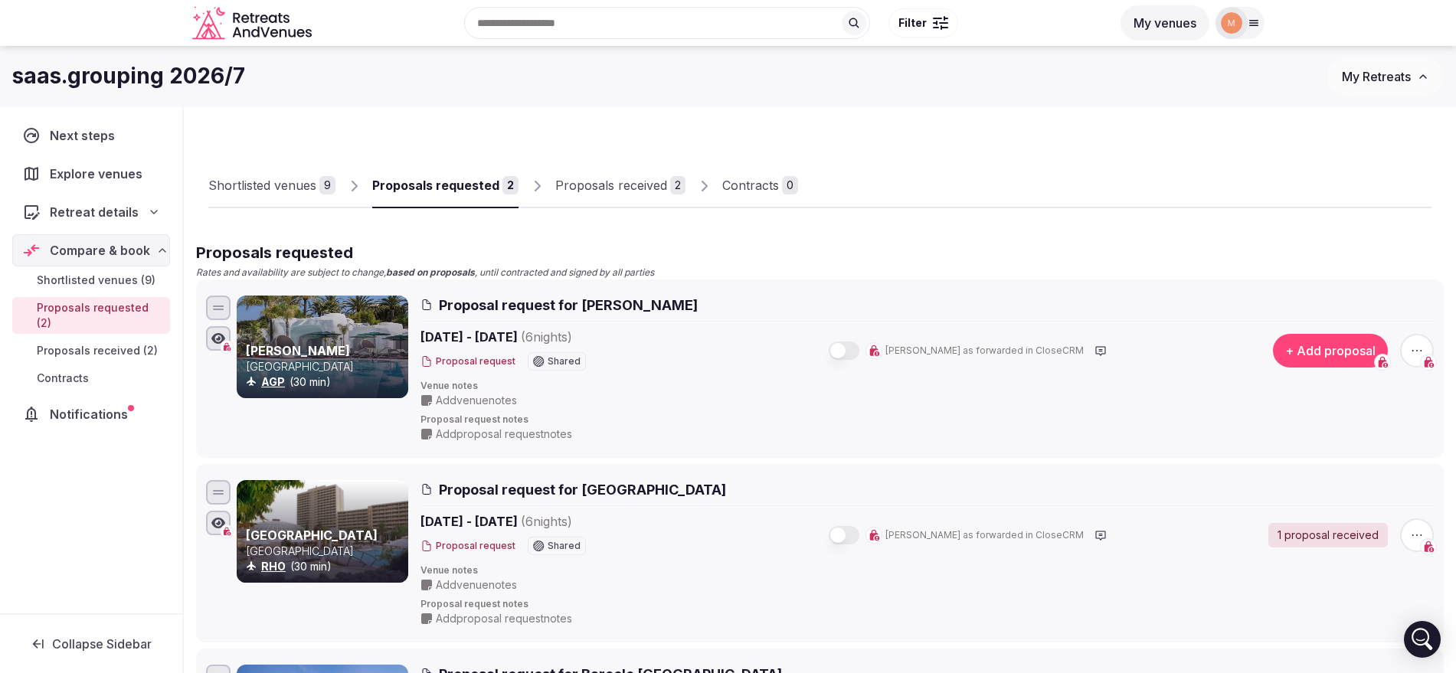
drag, startPoint x: 0, startPoint y: 0, endPoint x: 1384, endPoint y: 77, distance: 1386.6
click at [1384, 77] on span "My Retreats" at bounding box center [1376, 76] width 69 height 15
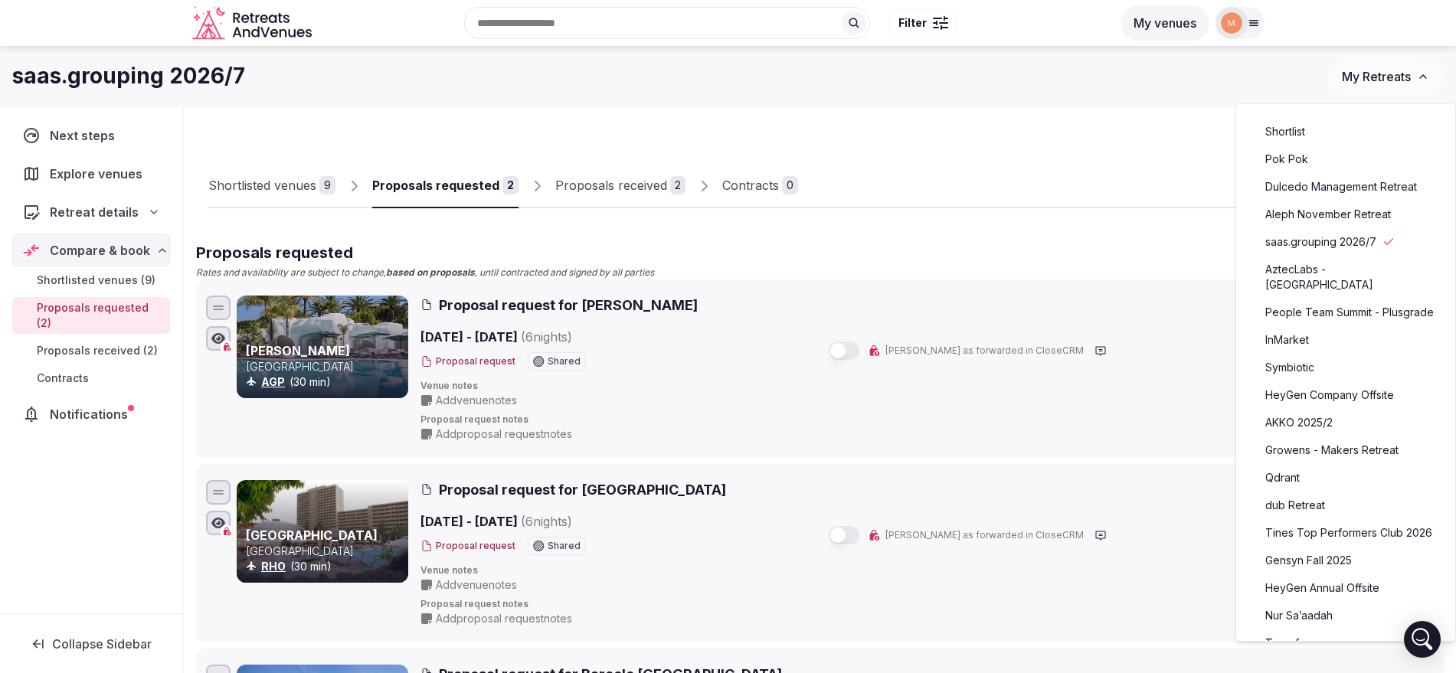
click at [1330, 206] on link "Aleph November Retreat" at bounding box center [1345, 214] width 188 height 25
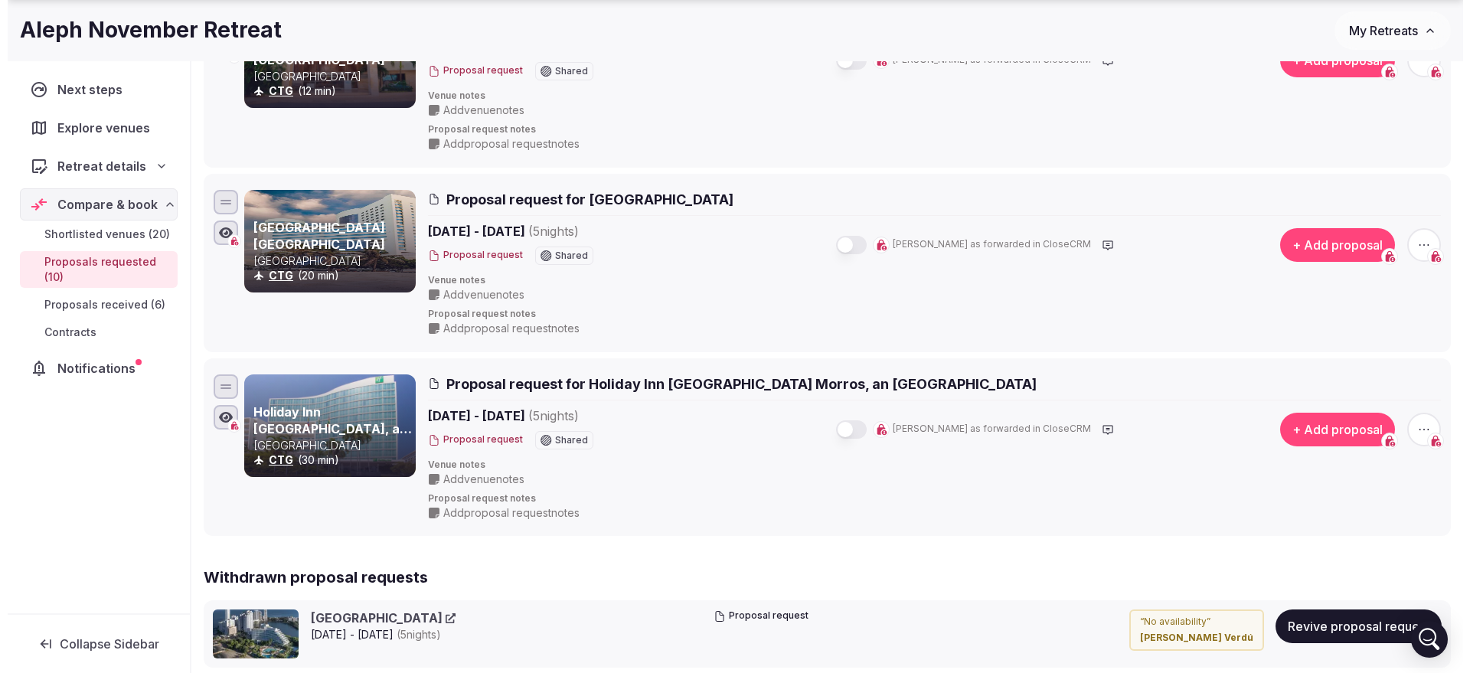
scroll to position [1627, 0]
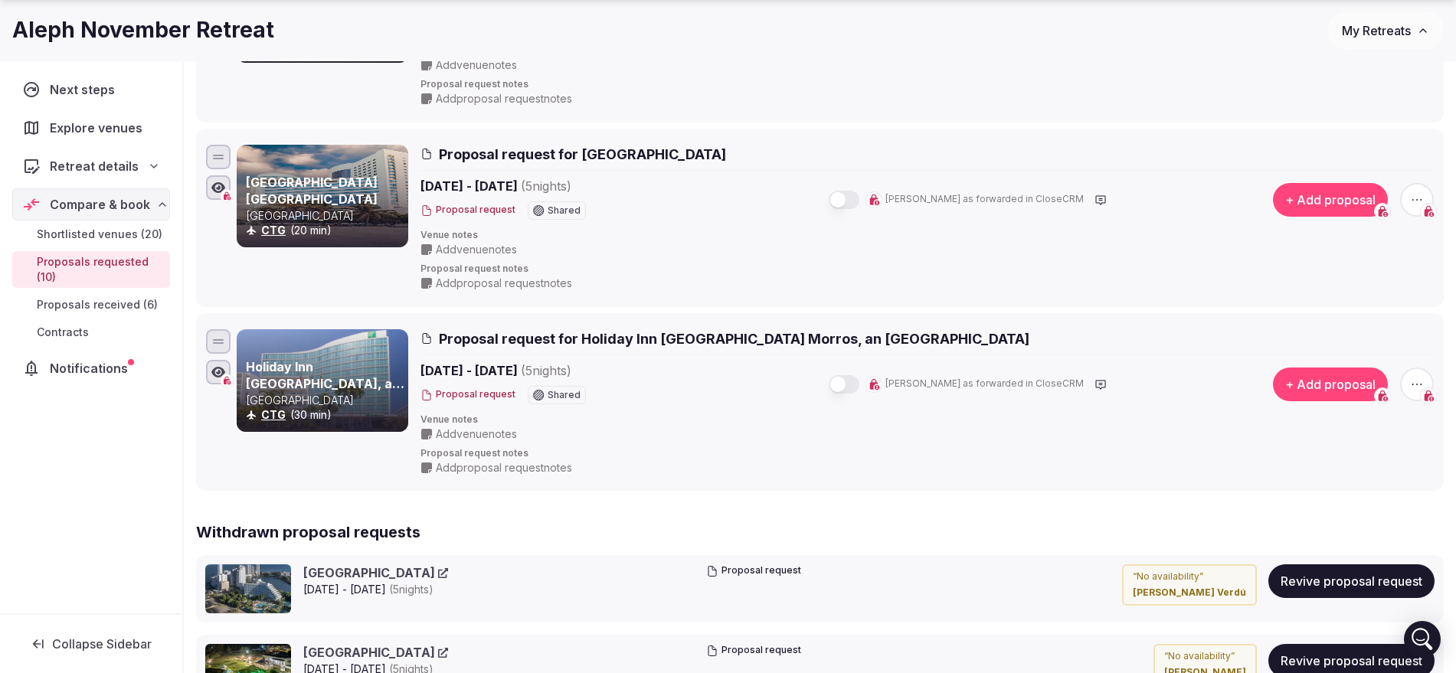
click at [724, 340] on span "Proposal request for Holiday Inn Cartagena Morros, an IHG Hotel" at bounding box center [734, 338] width 590 height 19
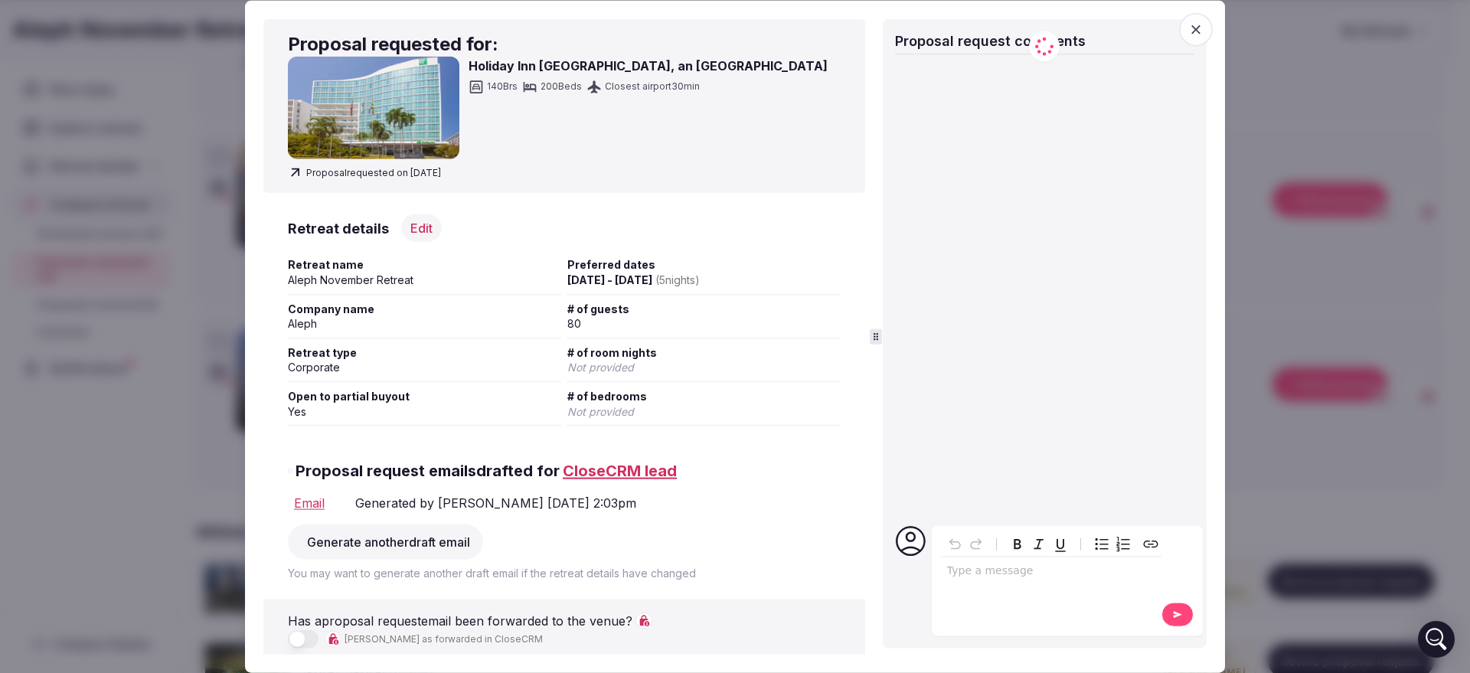
click at [464, 117] on div "Holiday Inn Cartagena Morros, an IHG Hotel 140 Brs 200 Beds Closest airport 30 …" at bounding box center [564, 108] width 553 height 103
drag, startPoint x: 471, startPoint y: 64, endPoint x: 766, endPoint y: 64, distance: 295.6
click at [766, 64] on div "Holiday Inn Cartagena Morros, an IHG Hotel 140 Brs 200 Beds Closest airport 30 …" at bounding box center [564, 108] width 553 height 103
copy h3 "Holiday Inn Cartagena Morros, an IHG Hotel"
